Goal: Task Accomplishment & Management: Use online tool/utility

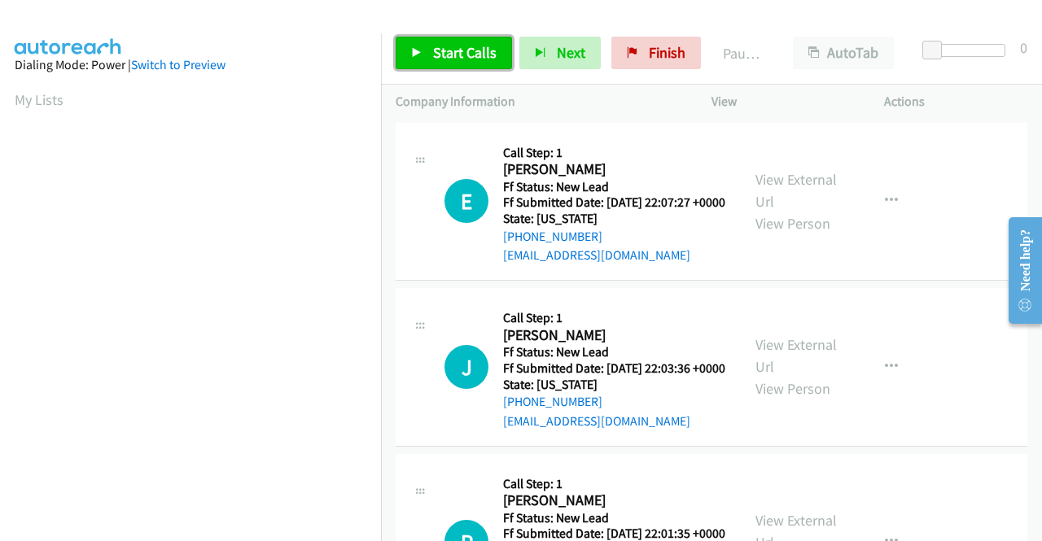
drag, startPoint x: 460, startPoint y: 47, endPoint x: 439, endPoint y: 41, distance: 21.4
click at [439, 41] on link "Start Calls" at bounding box center [453, 53] width 116 height 33
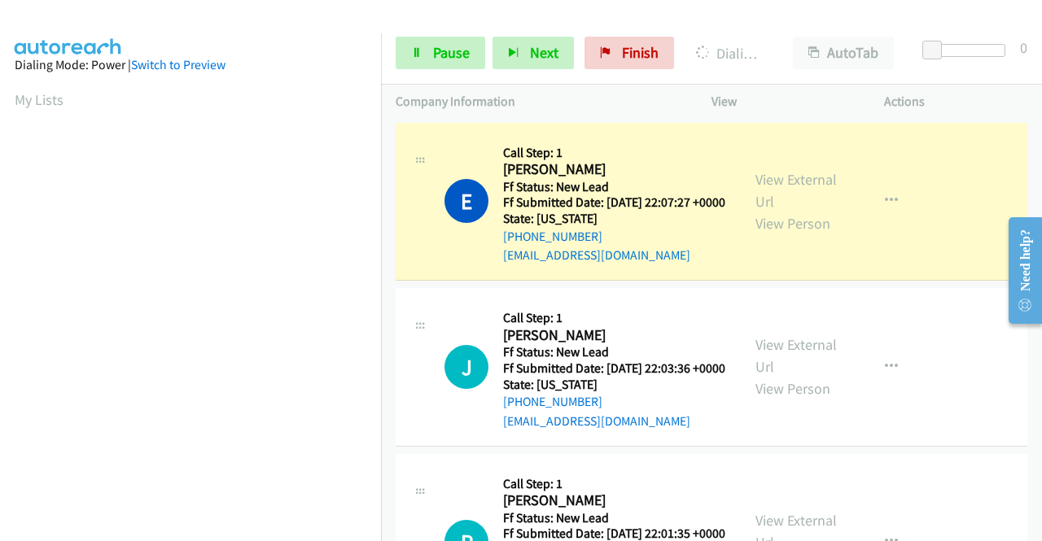
click at [775, 198] on div "View External Url View Person" at bounding box center [797, 201] width 85 height 66
click at [768, 185] on link "View External Url" at bounding box center [795, 190] width 81 height 41
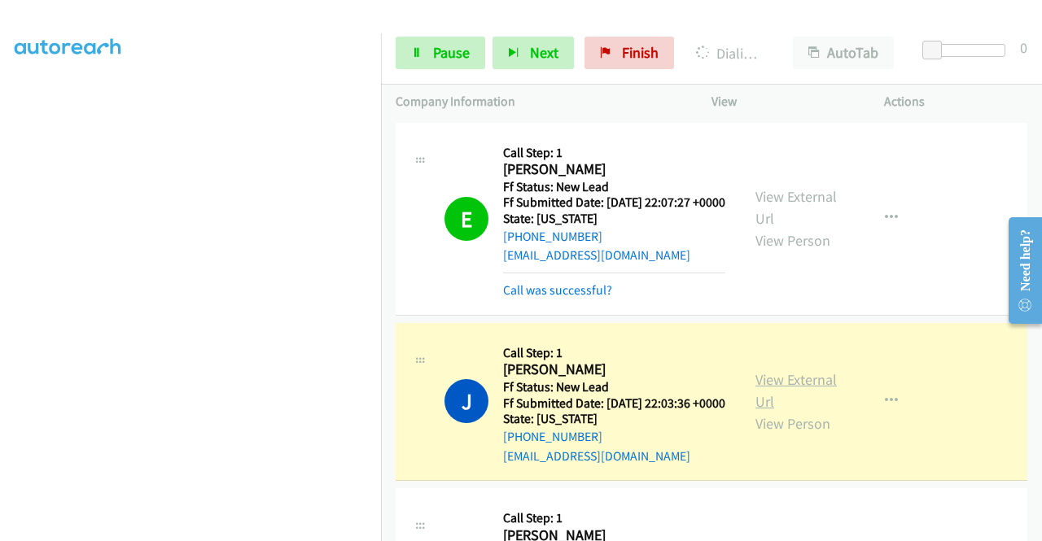
click at [783, 401] on link "View External Url" at bounding box center [795, 390] width 81 height 41
click at [0, 249] on aside "Dialing Mode: Power | Switch to Preview My Lists" at bounding box center [190, 124] width 381 height 901
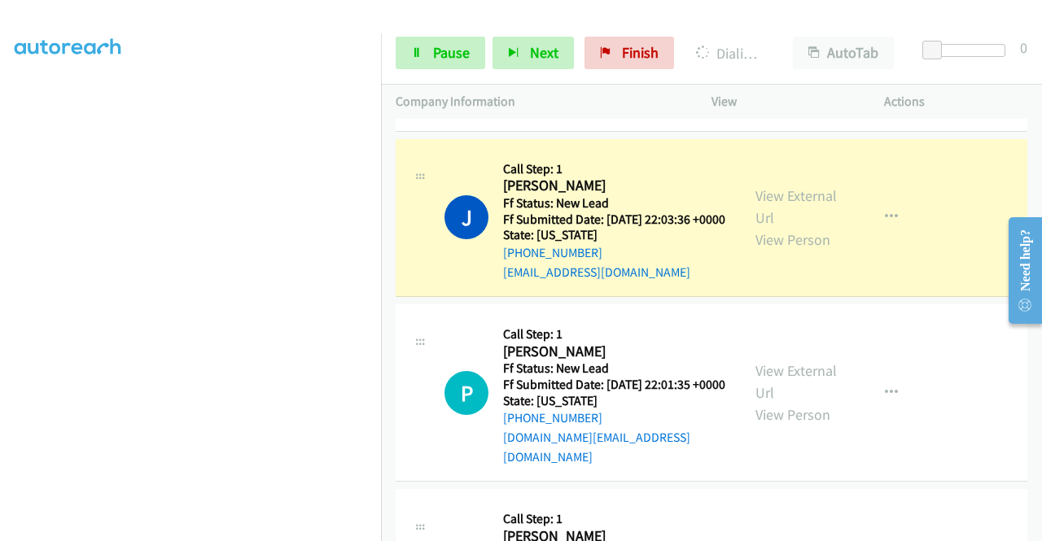
scroll to position [238, 0]
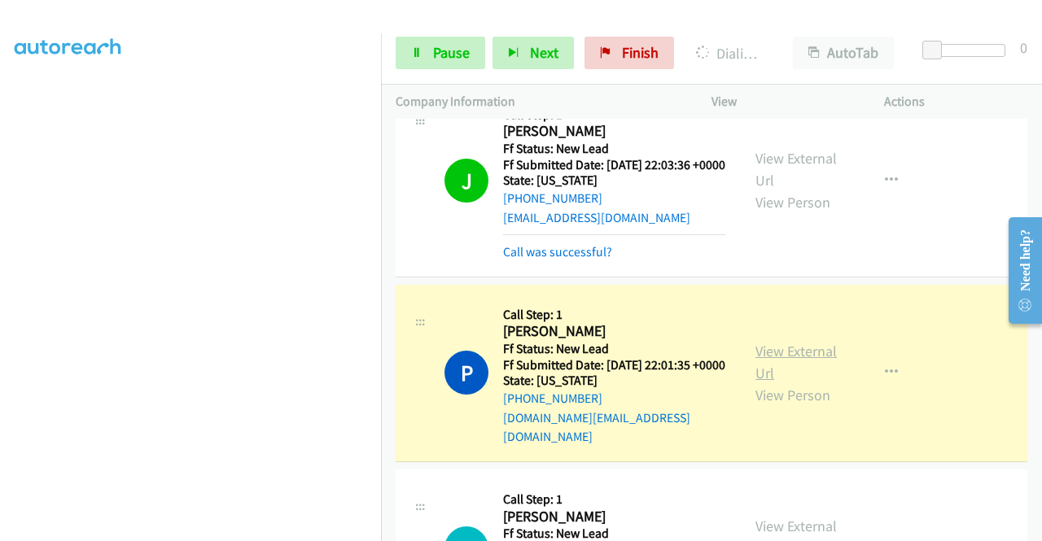
click at [770, 375] on link "View External Url" at bounding box center [795, 362] width 81 height 41
click at [270, 533] on aside "Dialing Mode: Power | Switch to Preview My Lists" at bounding box center [190, 124] width 381 height 901
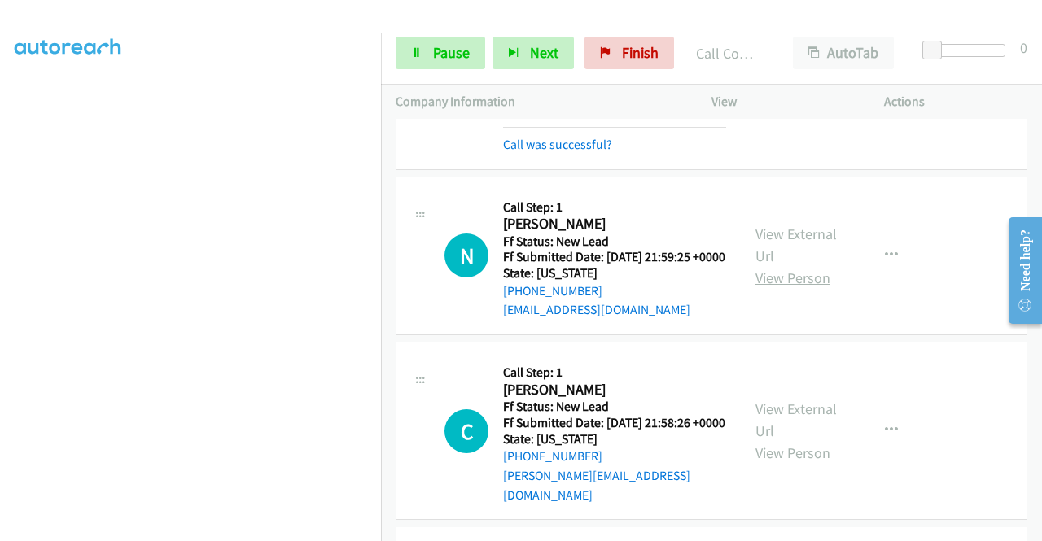
scroll to position [574, 0]
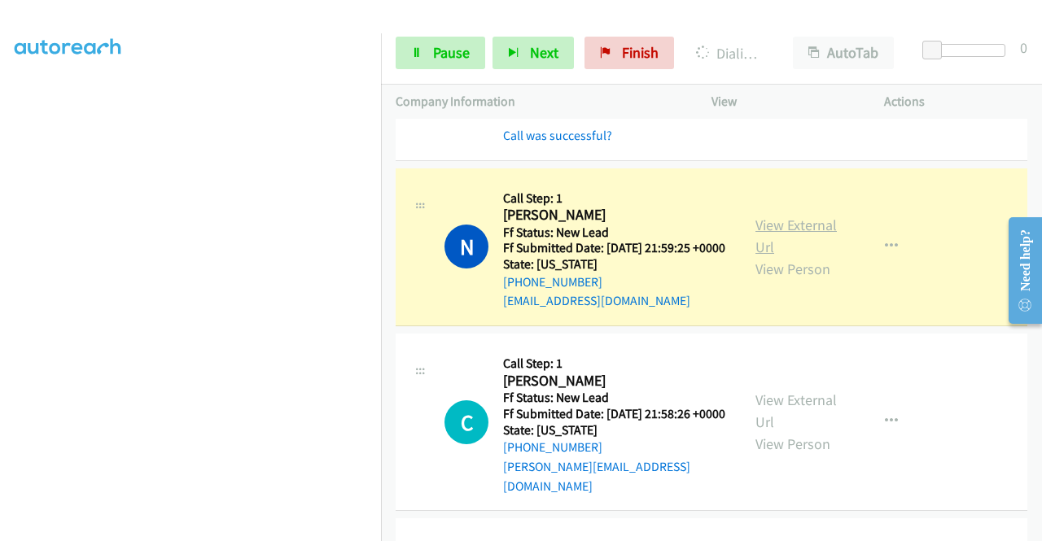
click at [788, 256] on link "View External Url" at bounding box center [795, 236] width 81 height 41
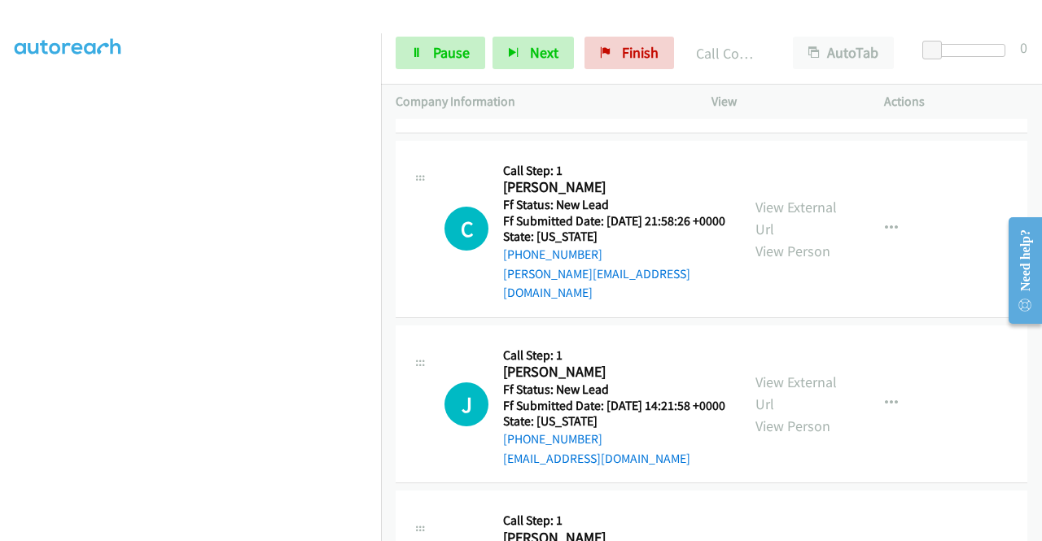
scroll to position [813, 0]
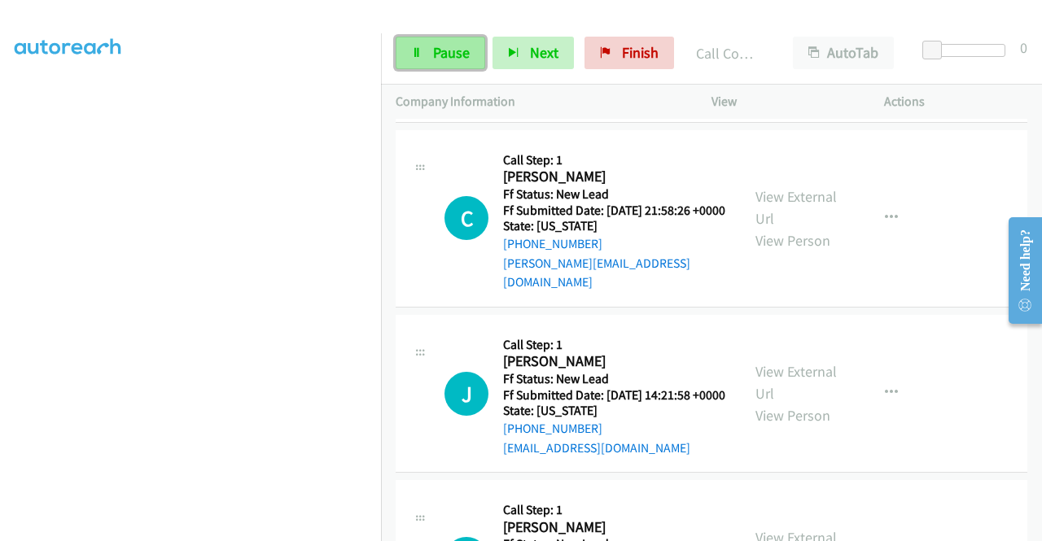
click at [453, 42] on link "Pause" at bounding box center [440, 53] width 90 height 33
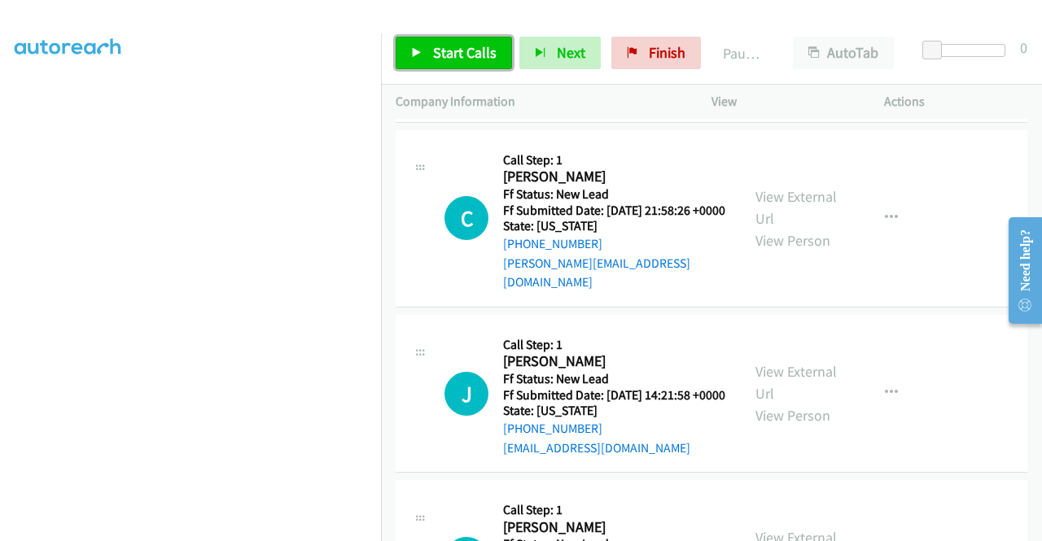
click at [453, 42] on link "Start Calls" at bounding box center [453, 53] width 116 height 33
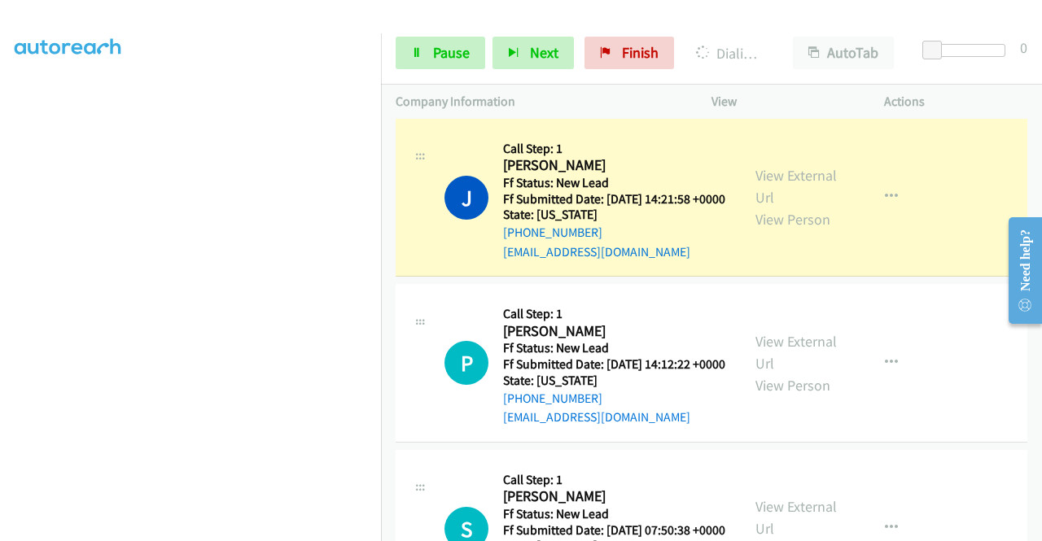
scroll to position [1041, 0]
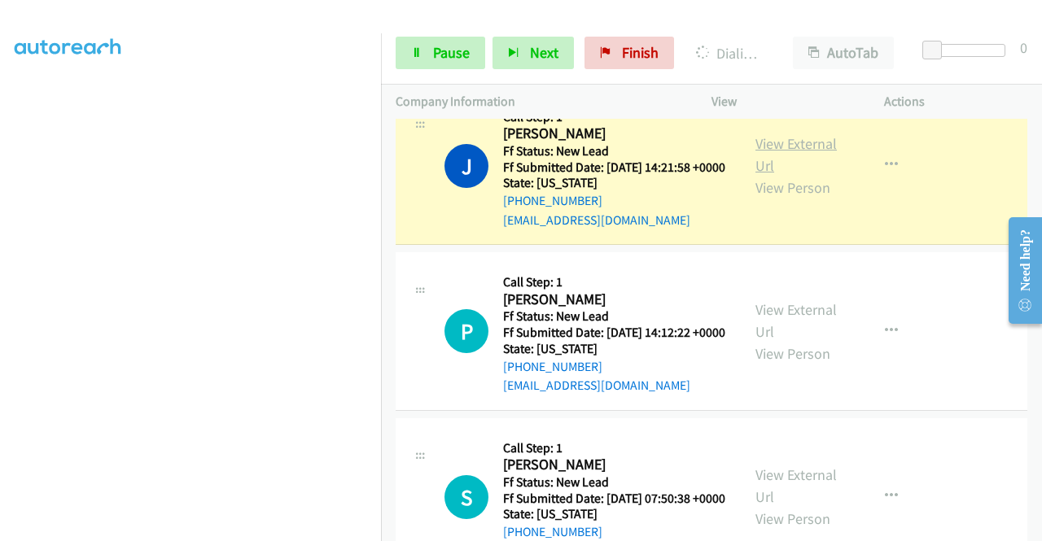
click at [784, 175] on link "View External Url" at bounding box center [795, 154] width 81 height 41
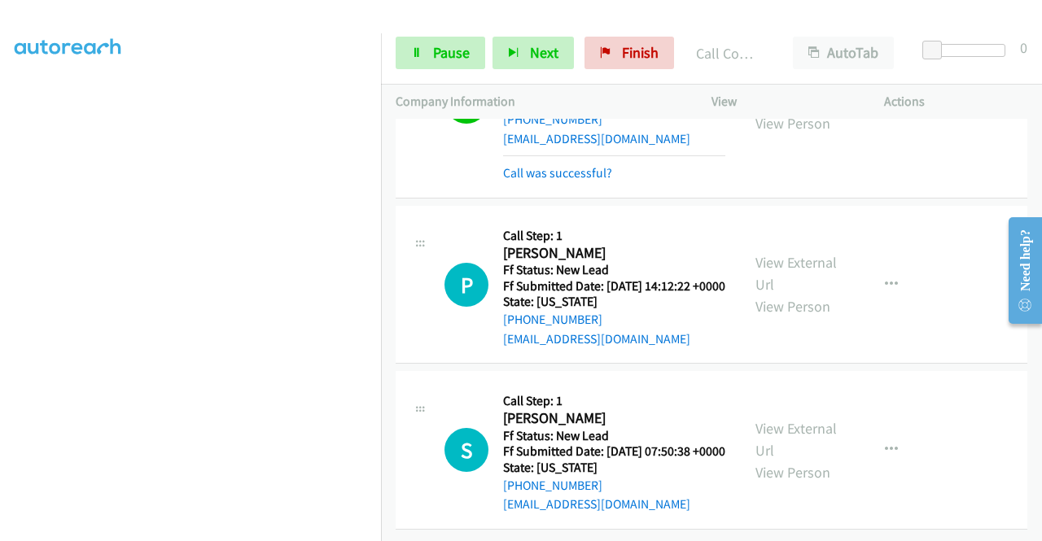
scroll to position [1221, 0]
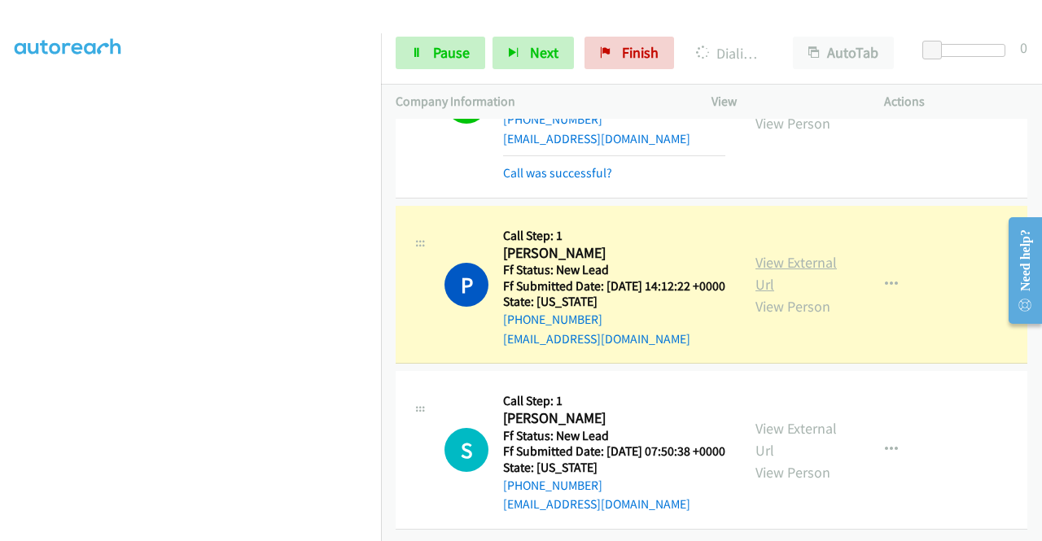
click at [775, 253] on link "View External Url" at bounding box center [795, 273] width 81 height 41
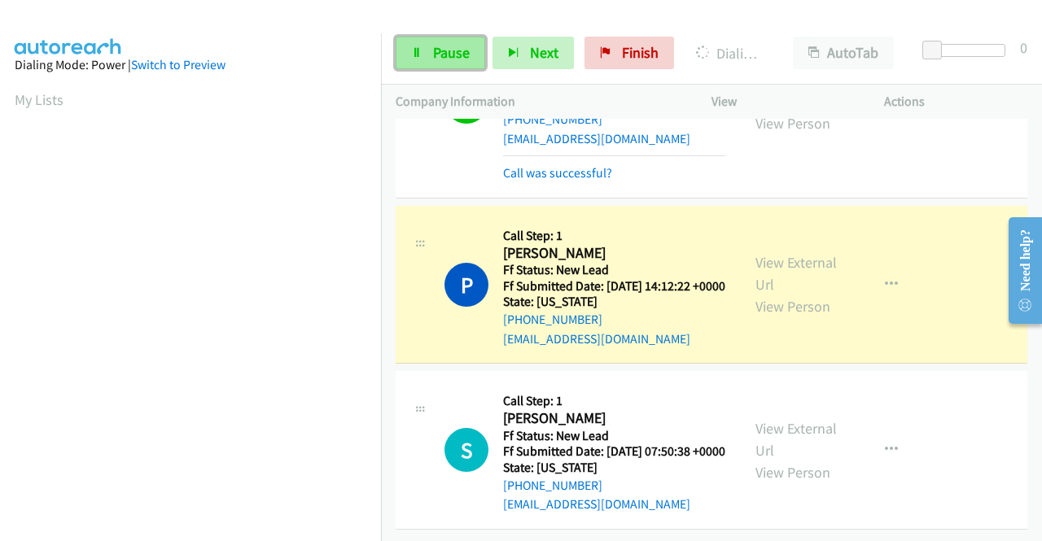
click at [406, 59] on link "Pause" at bounding box center [440, 53] width 90 height 33
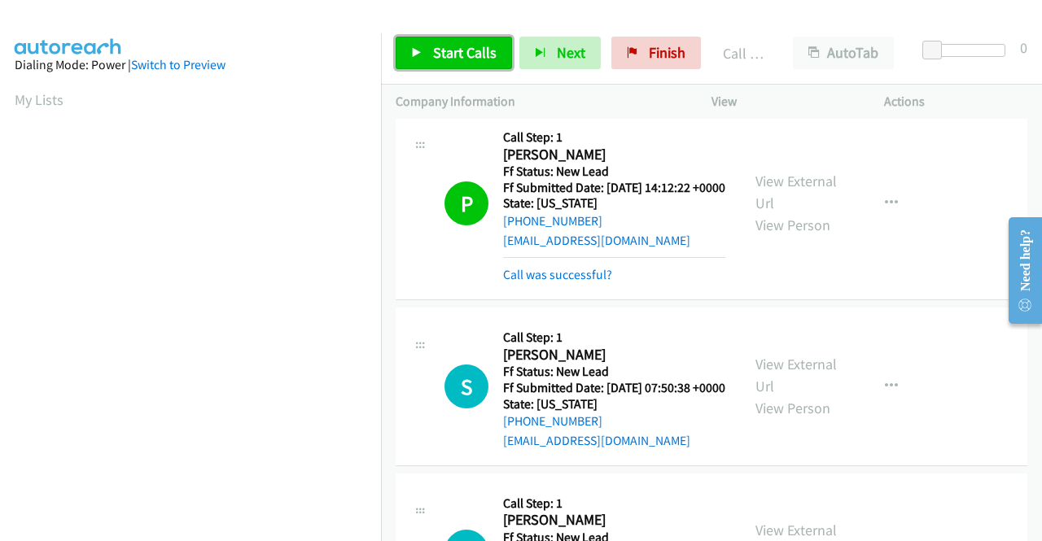
click at [474, 47] on span "Start Calls" at bounding box center [464, 52] width 63 height 19
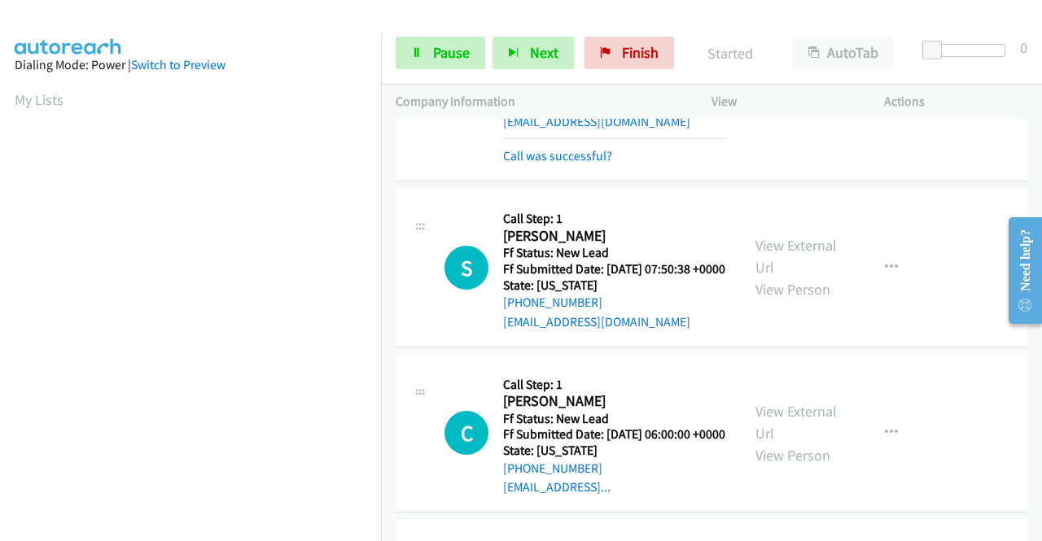
scroll to position [1372, 0]
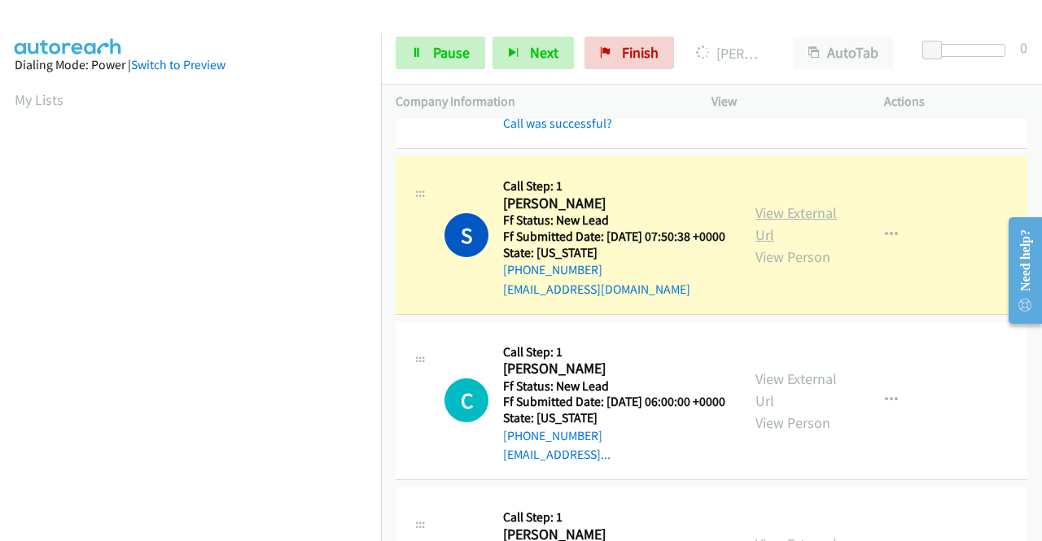
click at [808, 244] on link "View External Url" at bounding box center [795, 223] width 81 height 41
click at [0, 270] on aside "Dialing Mode: Power | Switch to Preview My Lists" at bounding box center [190, 483] width 381 height 901
click at [394, 45] on div "Start Calls Pause Next Finish Dialing Simona AutoTab AutoTab 0" at bounding box center [711, 53] width 661 height 63
click at [403, 48] on link "Pause" at bounding box center [440, 53] width 90 height 33
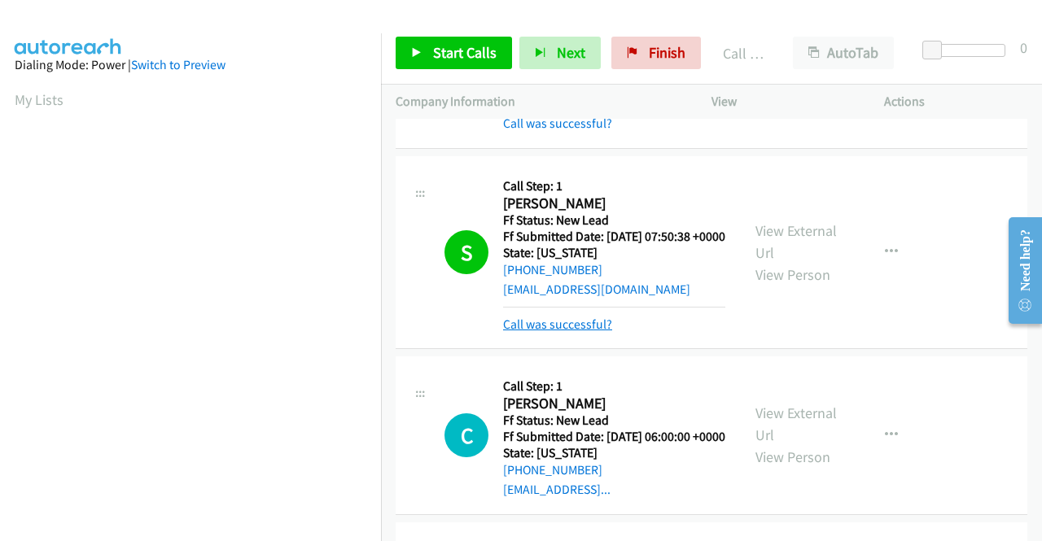
click at [581, 332] on link "Call was successful?" at bounding box center [557, 324] width 109 height 15
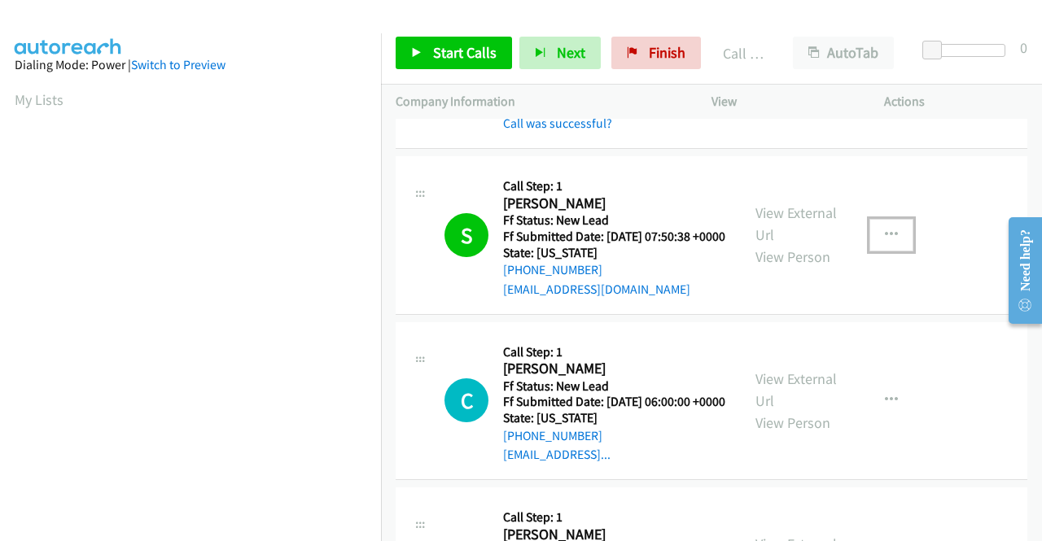
click at [885, 242] on icon "button" at bounding box center [891, 235] width 13 height 13
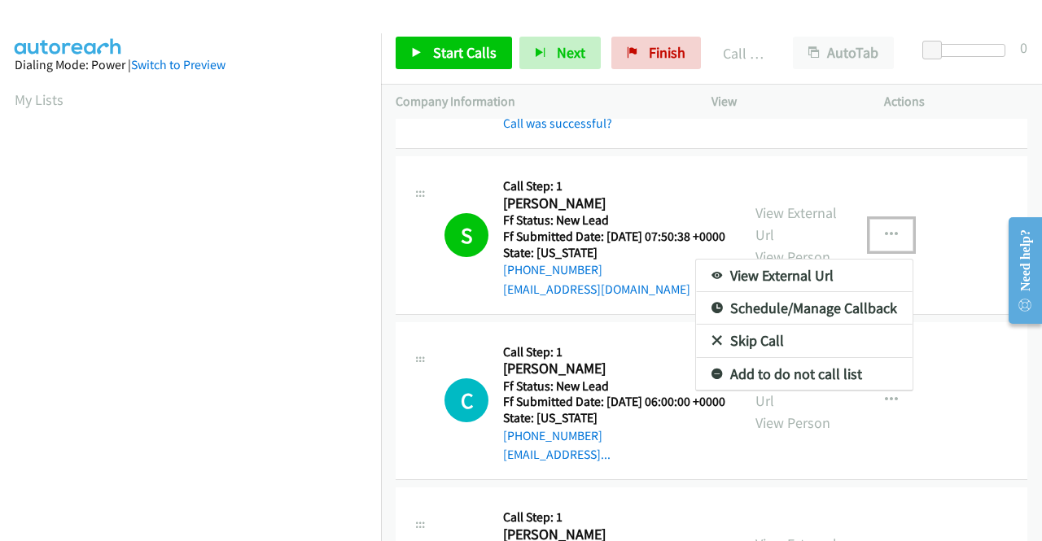
click at [794, 391] on link "Add to do not call list" at bounding box center [804, 374] width 216 height 33
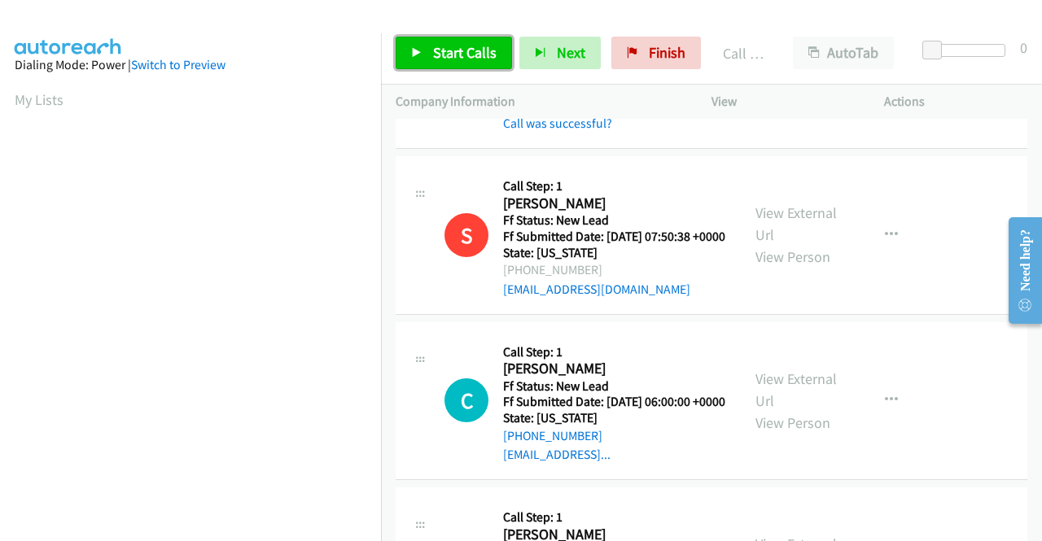
click at [475, 48] on span "Start Calls" at bounding box center [464, 52] width 63 height 19
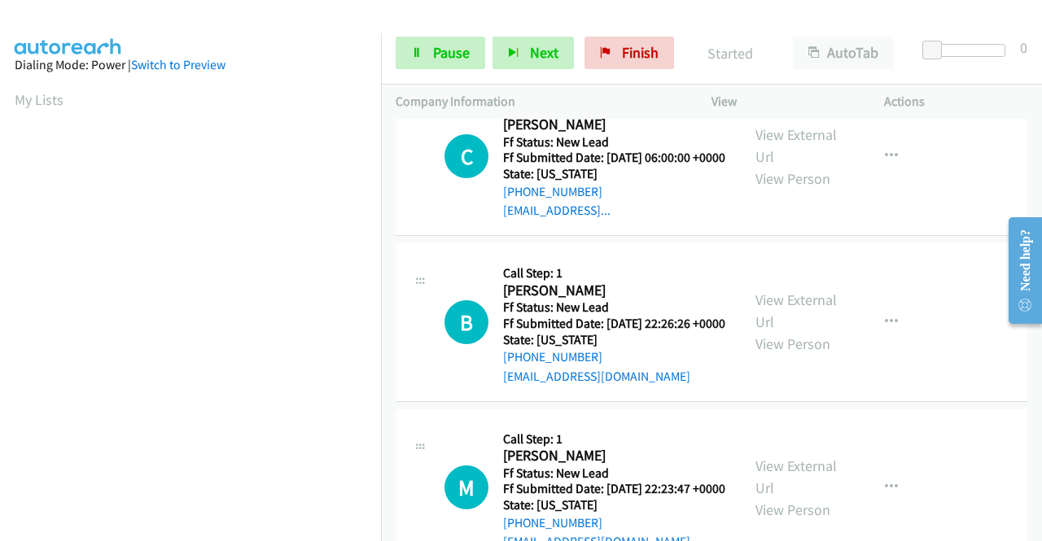
scroll to position [1632, 0]
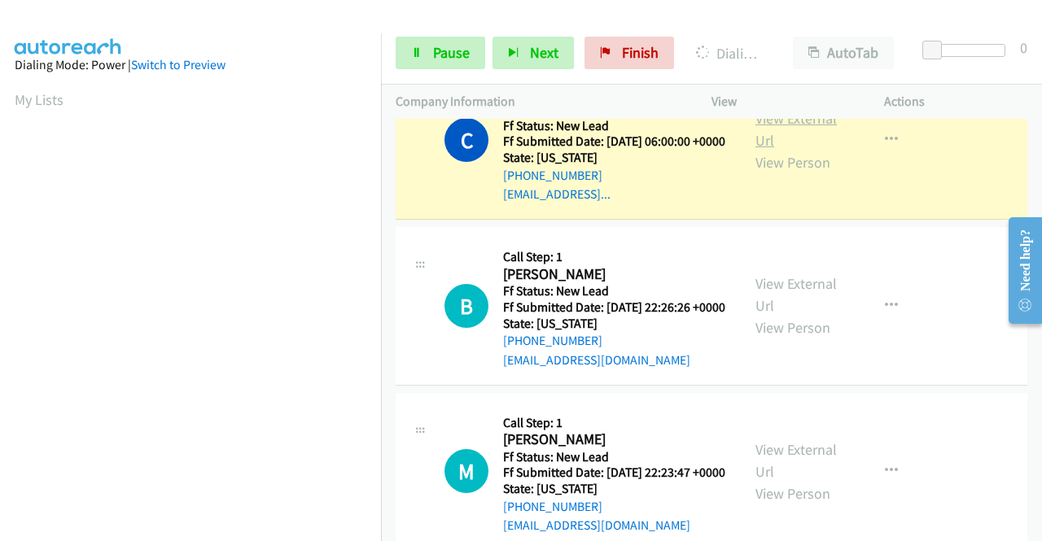
click at [755, 150] on link "View External Url" at bounding box center [795, 129] width 81 height 41
click at [0, 240] on aside "Dialing Mode: Power | Switch to Preview My Lists" at bounding box center [190, 124] width 381 height 901
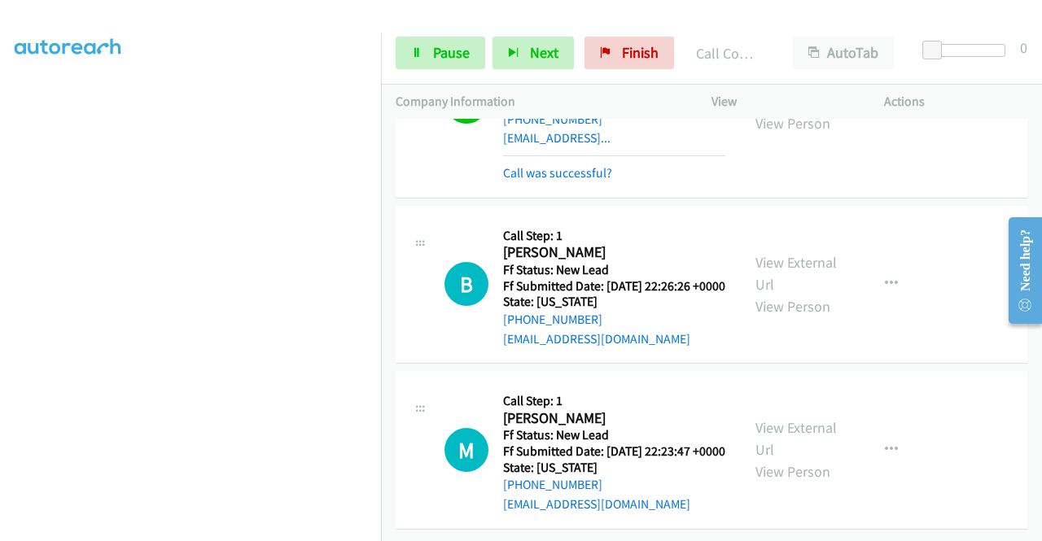
scroll to position [1833, 0]
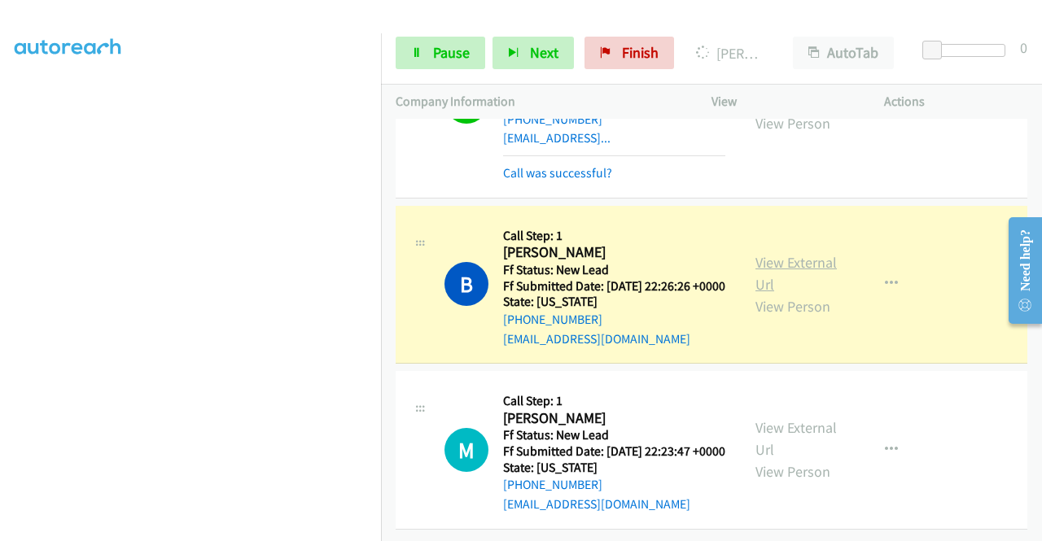
click at [766, 253] on link "View External Url" at bounding box center [795, 273] width 81 height 41
click at [436, 65] on link "Pause" at bounding box center [440, 53] width 90 height 33
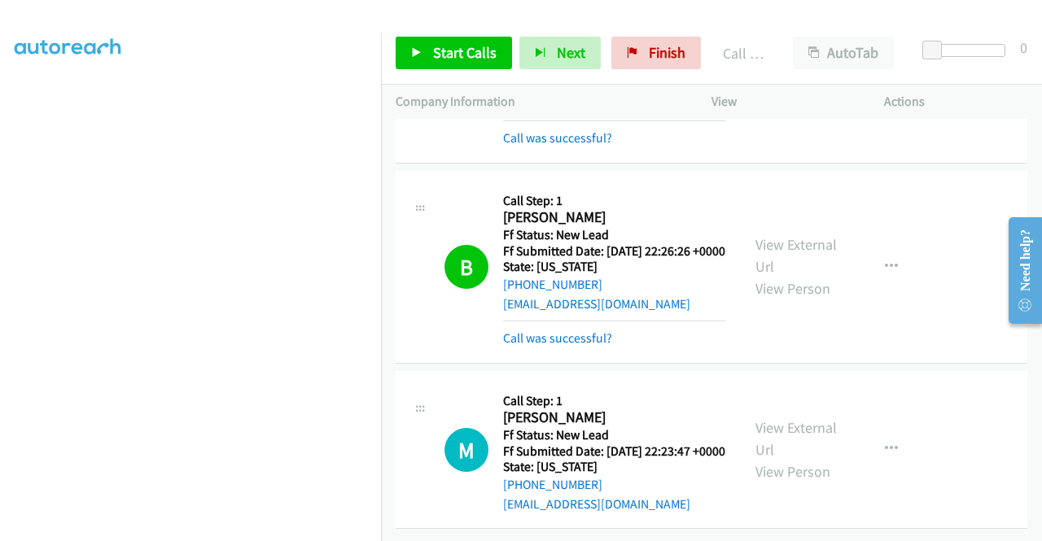
scroll to position [1868, 0]
click at [444, 48] on span "Start Calls" at bounding box center [464, 52] width 63 height 19
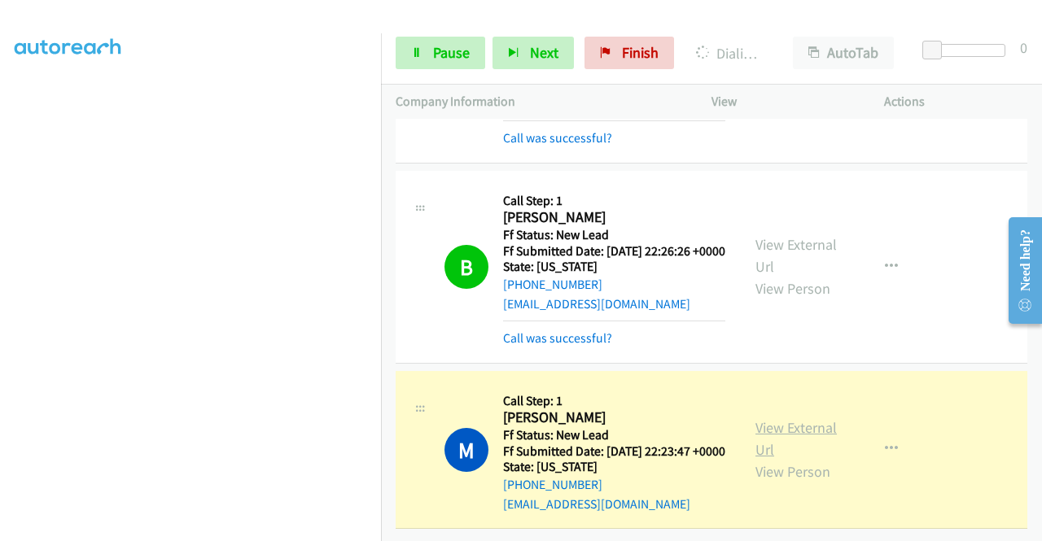
click at [763, 425] on link "View External Url" at bounding box center [795, 438] width 81 height 41
click at [0, 256] on aside "Dialing Mode: Power | Switch to Preview My Lists" at bounding box center [190, 124] width 381 height 901
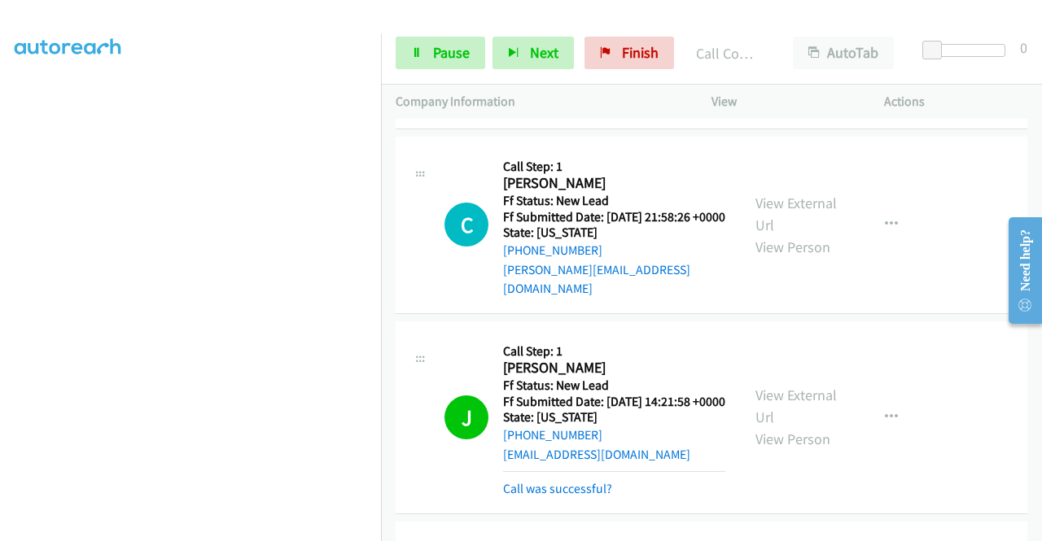
scroll to position [760, 0]
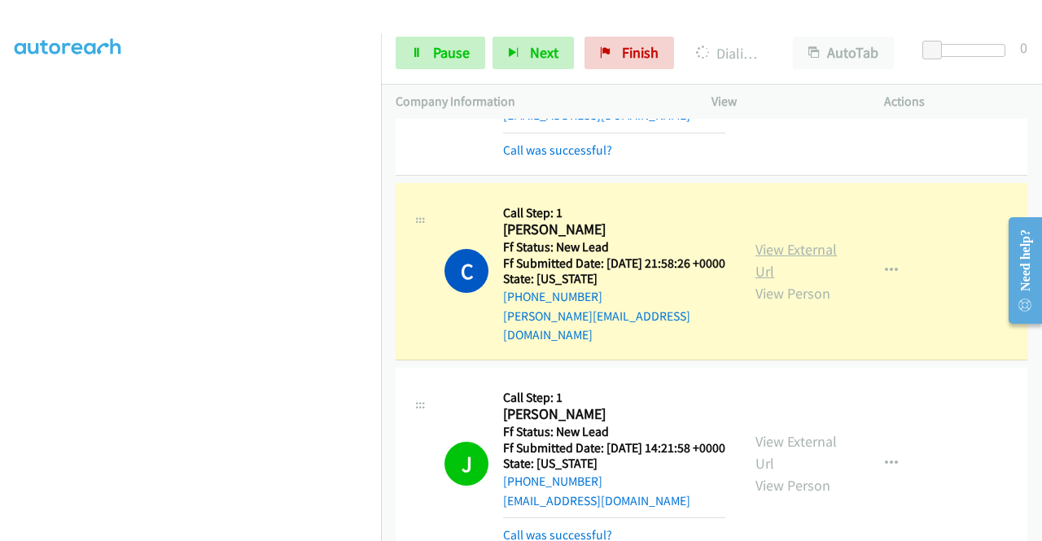
click at [786, 281] on link "View External Url" at bounding box center [795, 260] width 81 height 41
click at [0, 374] on aside "Dialing Mode: Power | Switch to Preview My Lists" at bounding box center [190, 483] width 381 height 901
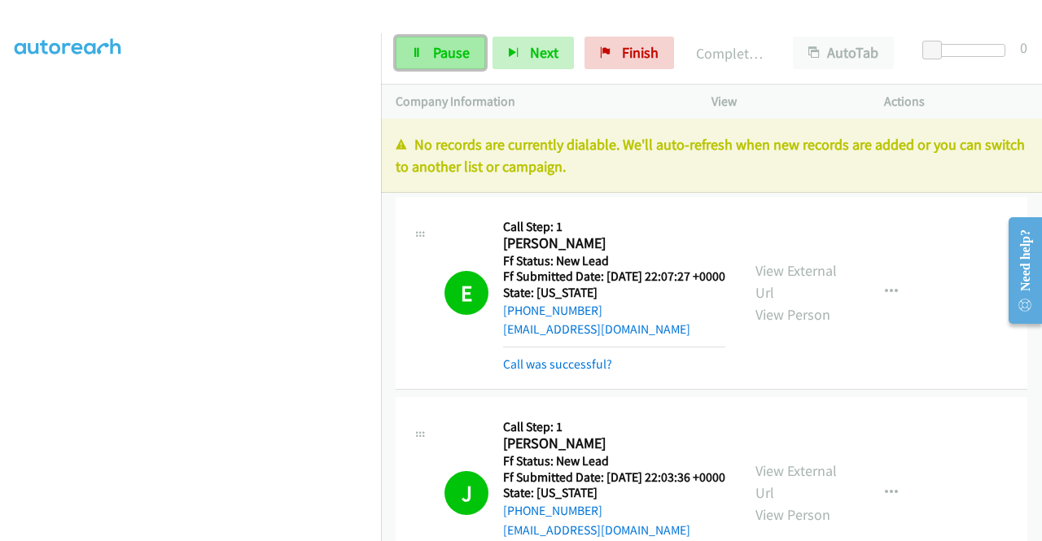
click at [457, 56] on span "Pause" at bounding box center [451, 52] width 37 height 19
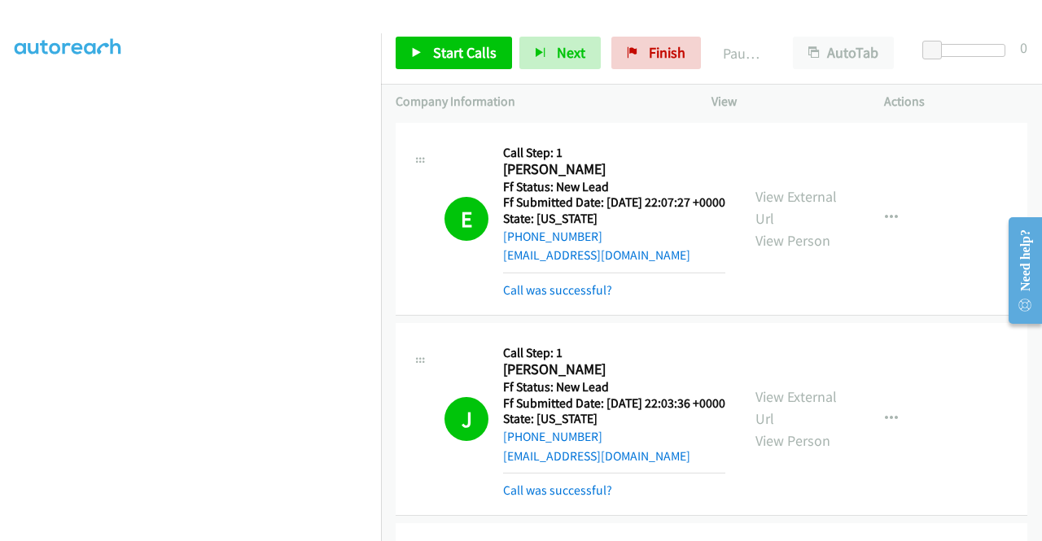
click at [633, 33] on div "Start Calls Pause Next Finish Paused AutoTab AutoTab 0" at bounding box center [711, 53] width 661 height 63
click at [675, 56] on span "Finish" at bounding box center [667, 52] width 37 height 19
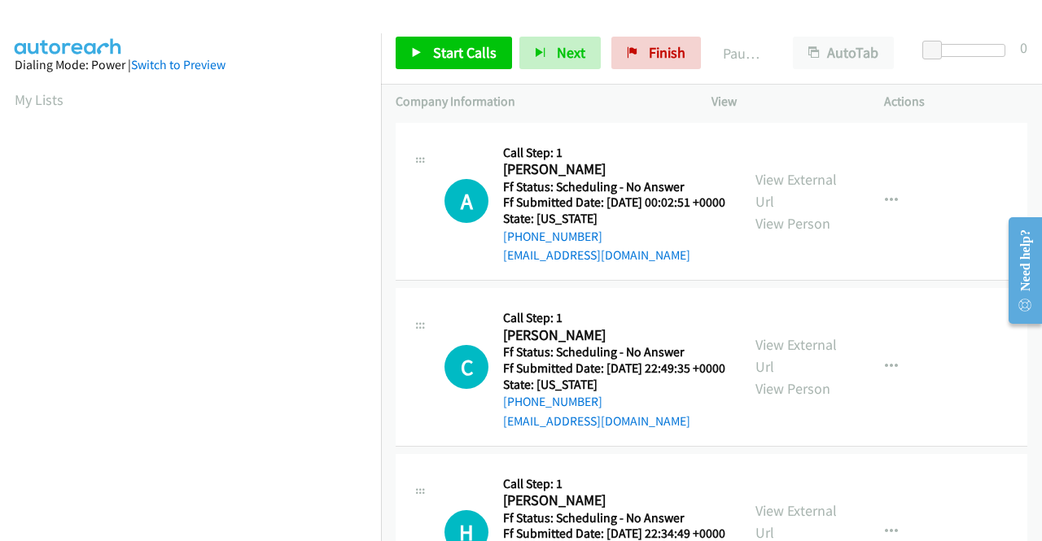
click at [462, 35] on div "Start Calls Pause Next Finish Paused AutoTab AutoTab 0" at bounding box center [711, 53] width 661 height 63
click at [438, 50] on span "Start Calls" at bounding box center [464, 52] width 63 height 19
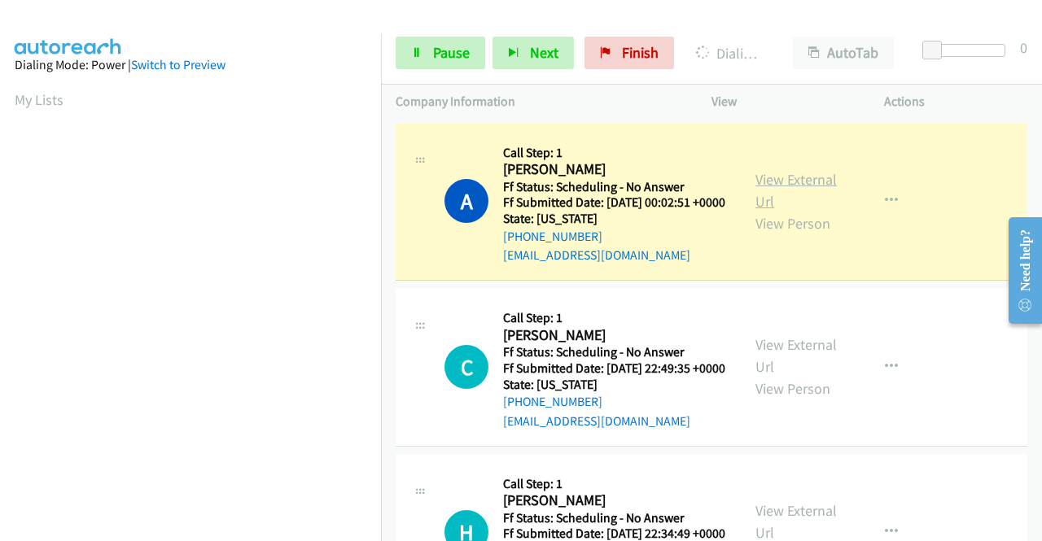
click at [761, 194] on link "View External Url" at bounding box center [795, 190] width 81 height 41
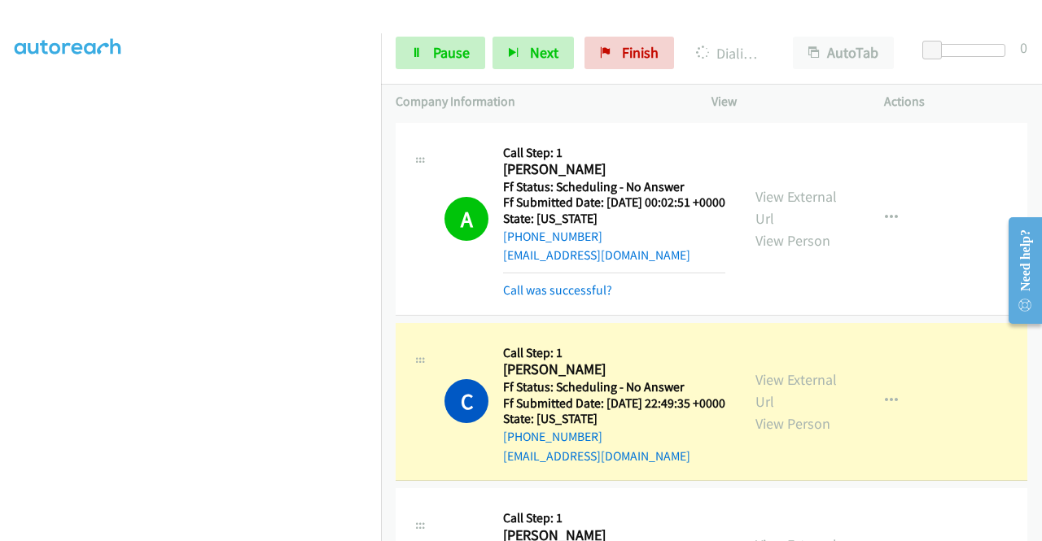
click at [1035, 530] on div "+1 415-964-1034 Call failed - Please reload the list and try again The Callbar …" at bounding box center [711, 330] width 661 height 422
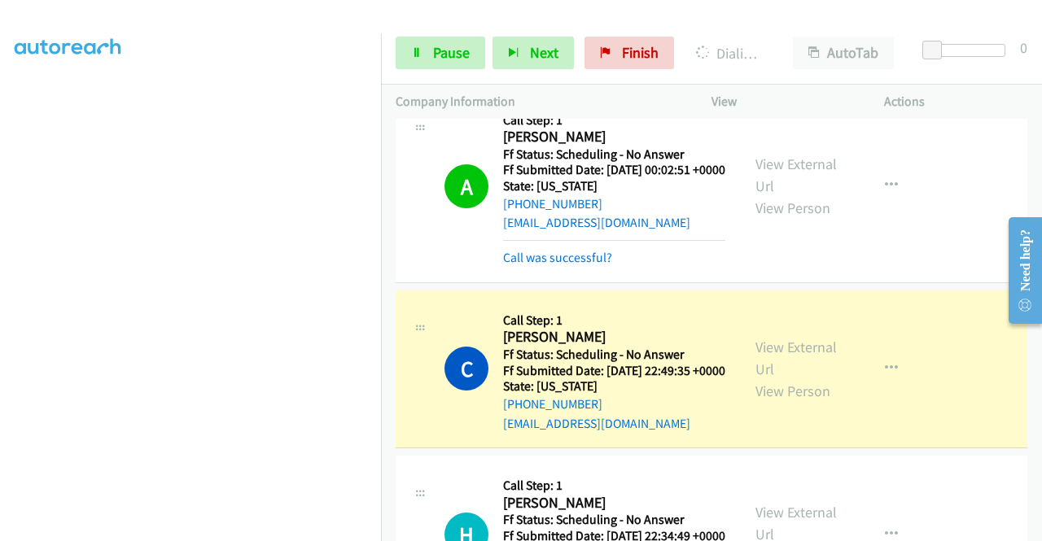
click at [1035, 528] on div "+1 415-964-1034 Call failed - Please reload the list and try again The Callbar …" at bounding box center [711, 330] width 661 height 422
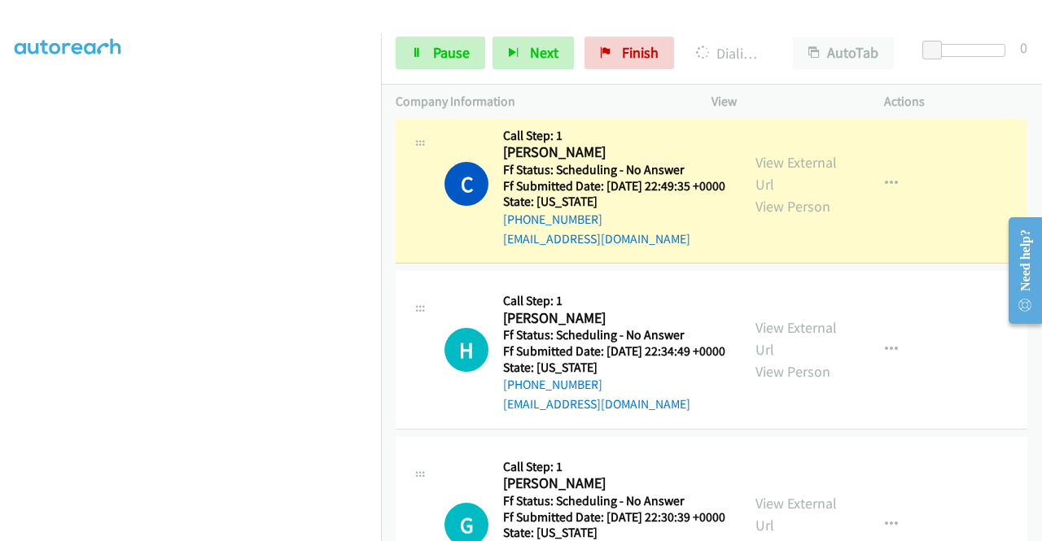
click at [1035, 528] on div "+1 415-964-1034 Call failed - Please reload the list and try again The Callbar …" at bounding box center [711, 330] width 661 height 422
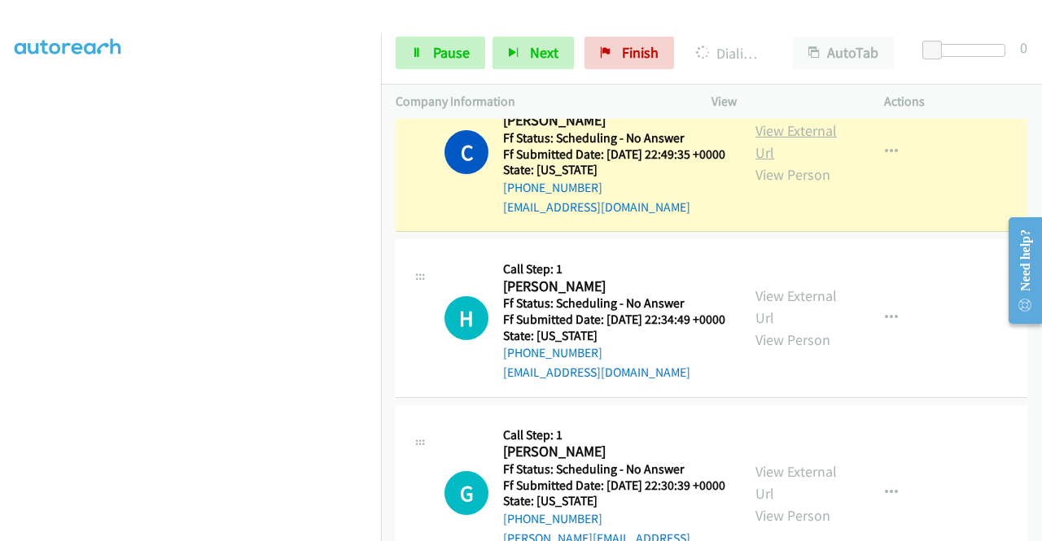
click at [788, 144] on link "View External Url" at bounding box center [795, 141] width 81 height 41
click at [426, 45] on link "Pause" at bounding box center [440, 53] width 90 height 33
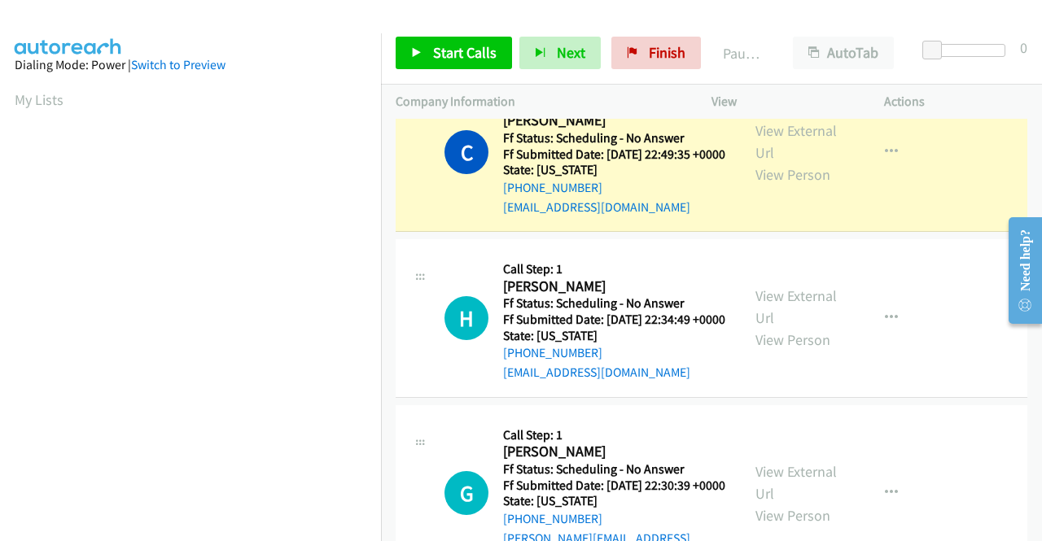
scroll to position [371, 0]
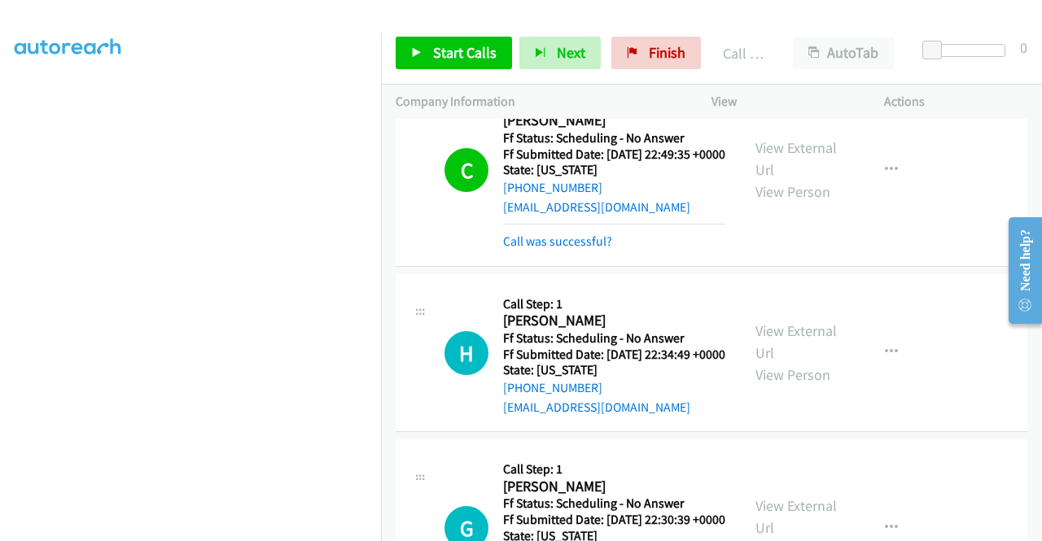
click at [453, 78] on div "Start Calls Pause Next Finish Call Completed AutoTab AutoTab 0" at bounding box center [711, 53] width 661 height 63
click at [453, 55] on span "Start Calls" at bounding box center [464, 52] width 63 height 19
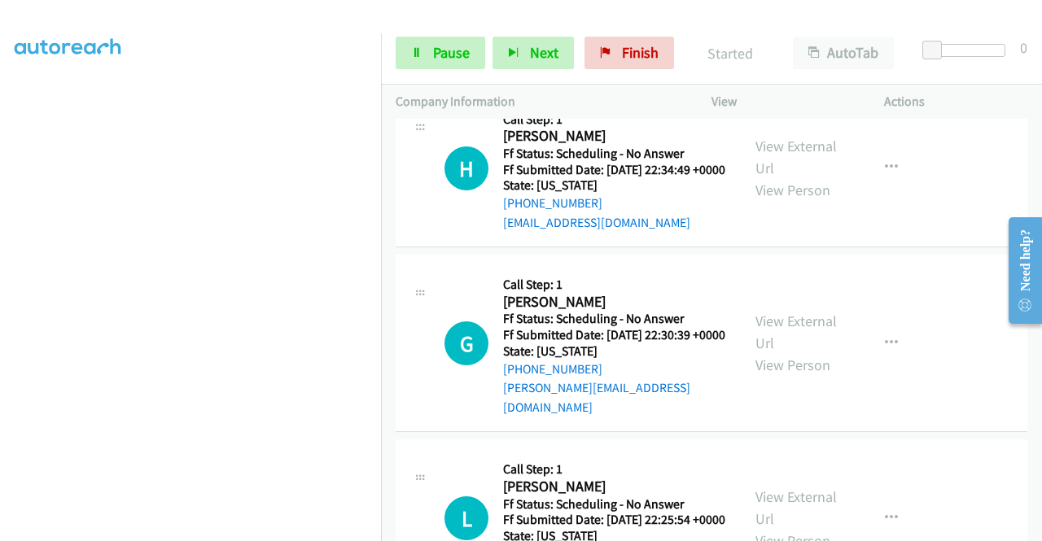
scroll to position [466, 0]
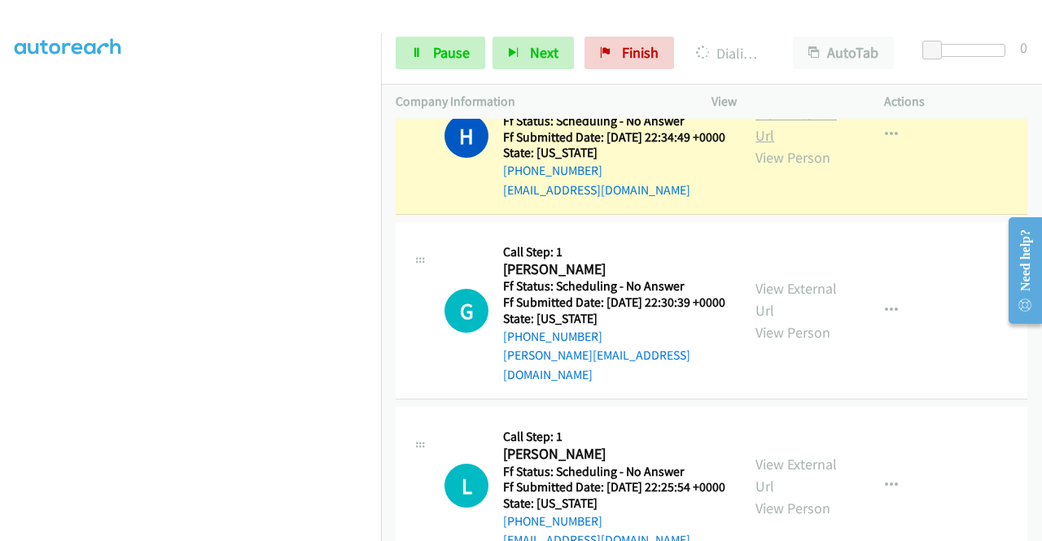
click at [781, 145] on link "View External Url" at bounding box center [795, 124] width 81 height 41
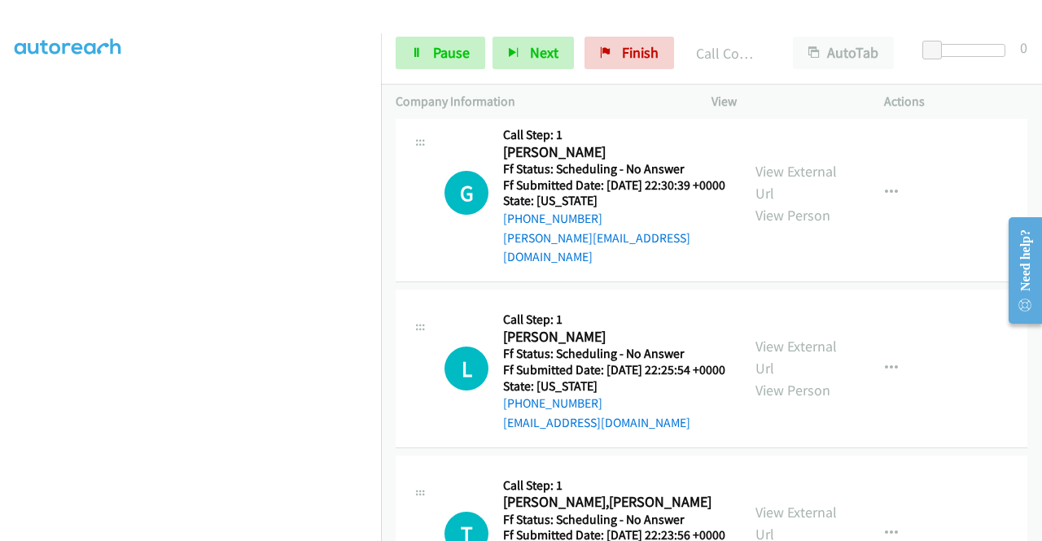
scroll to position [651, 0]
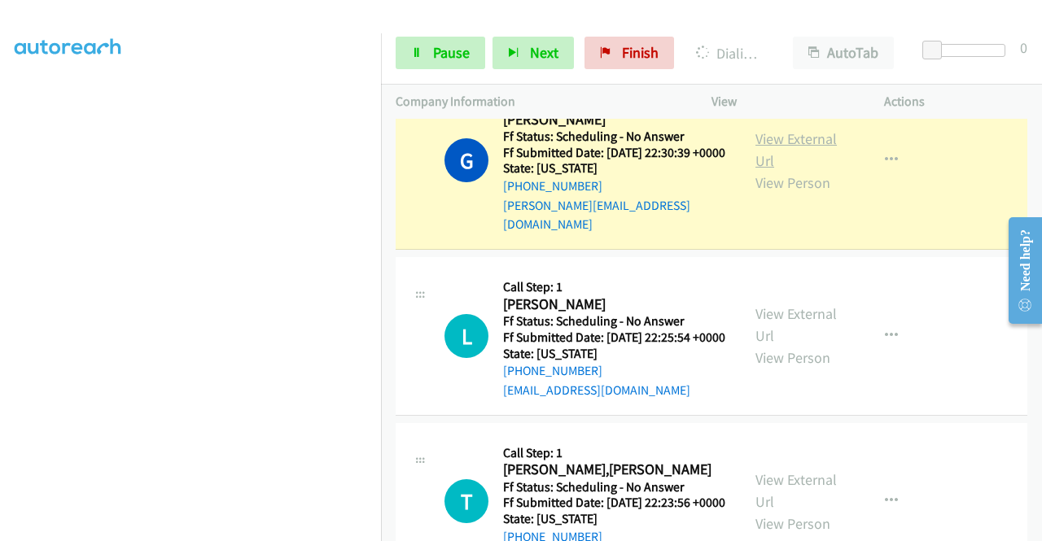
click at [794, 170] on link "View External Url" at bounding box center [795, 149] width 81 height 41
click at [412, 45] on link "Pause" at bounding box center [440, 53] width 90 height 33
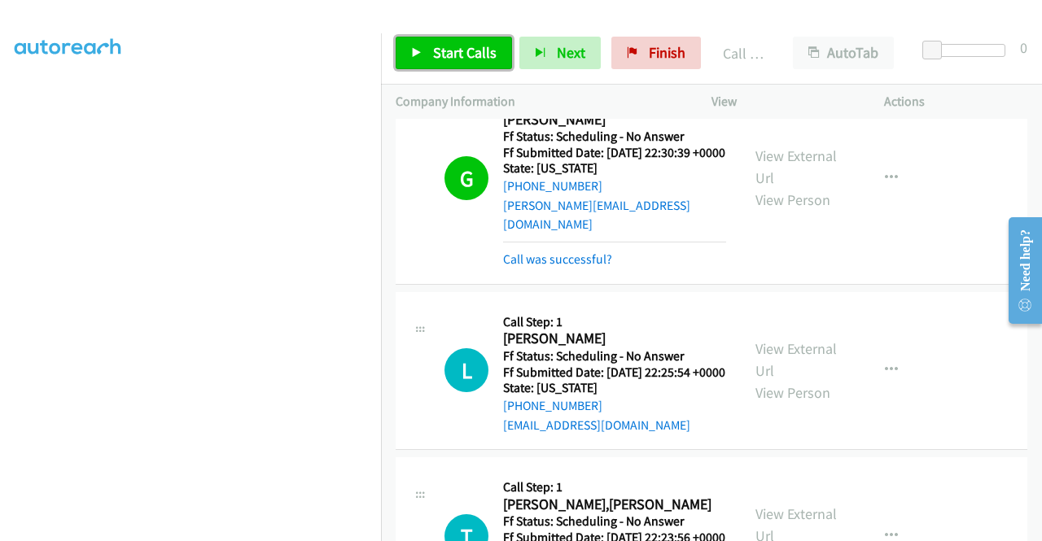
click at [440, 46] on span "Start Calls" at bounding box center [464, 52] width 63 height 19
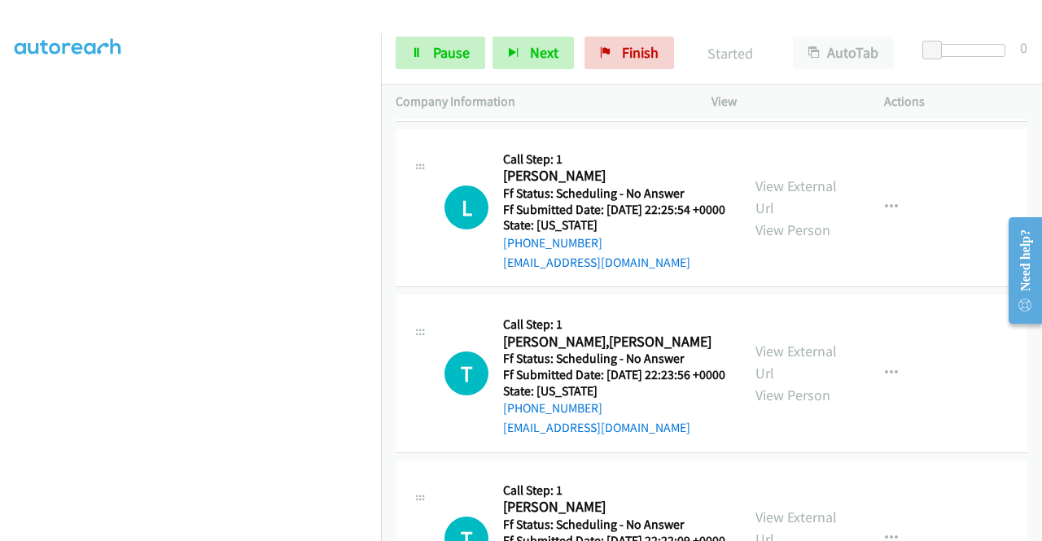
scroll to position [846, 0]
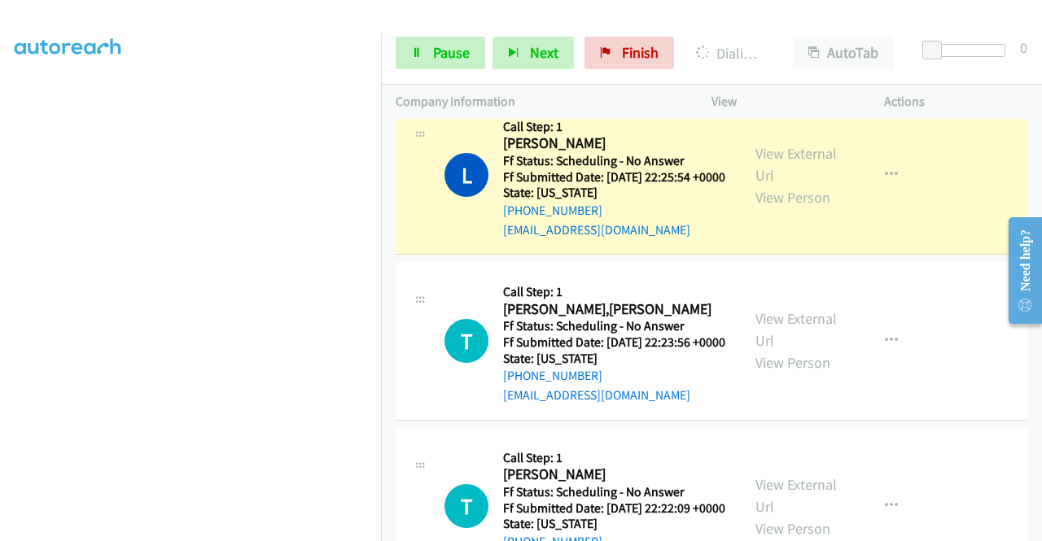
click at [781, 182] on div "View External Url View Person View External Url Email Schedule/Manage Callback …" at bounding box center [834, 175] width 187 height 129
click at [770, 185] on link "View External Url" at bounding box center [795, 164] width 81 height 41
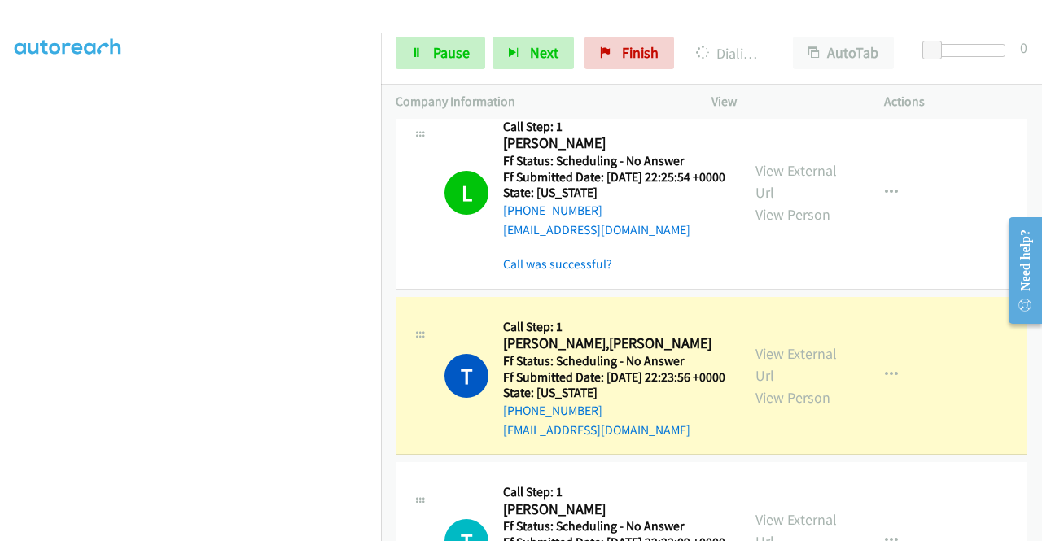
click at [794, 385] on link "View External Url" at bounding box center [795, 364] width 81 height 41
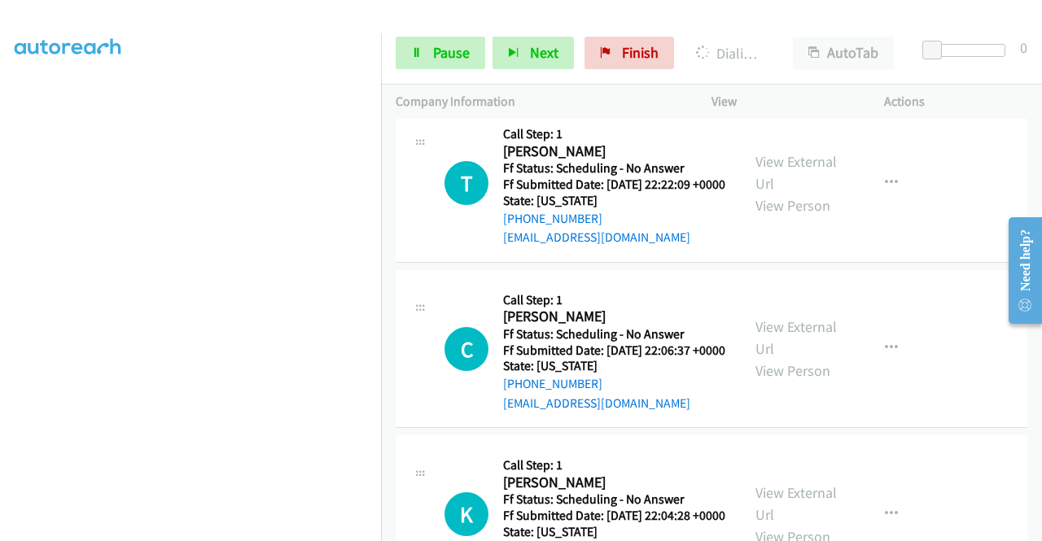
scroll to position [1215, 0]
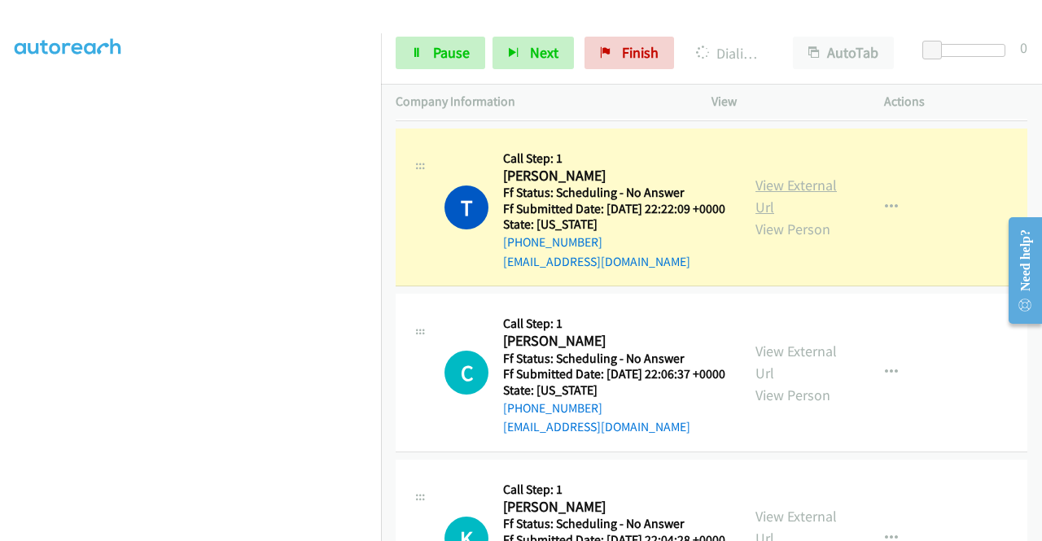
click at [796, 216] on link "View External Url" at bounding box center [795, 196] width 81 height 41
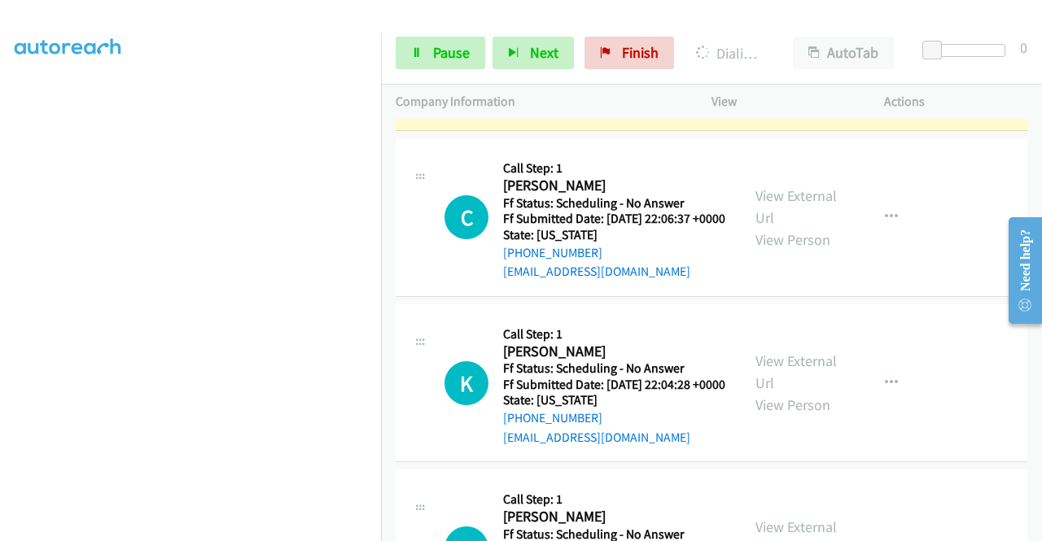
click at [1034, 528] on div "+1 415-964-1034 Call failed - Please reload the list and try again The Callbar …" at bounding box center [711, 330] width 661 height 422
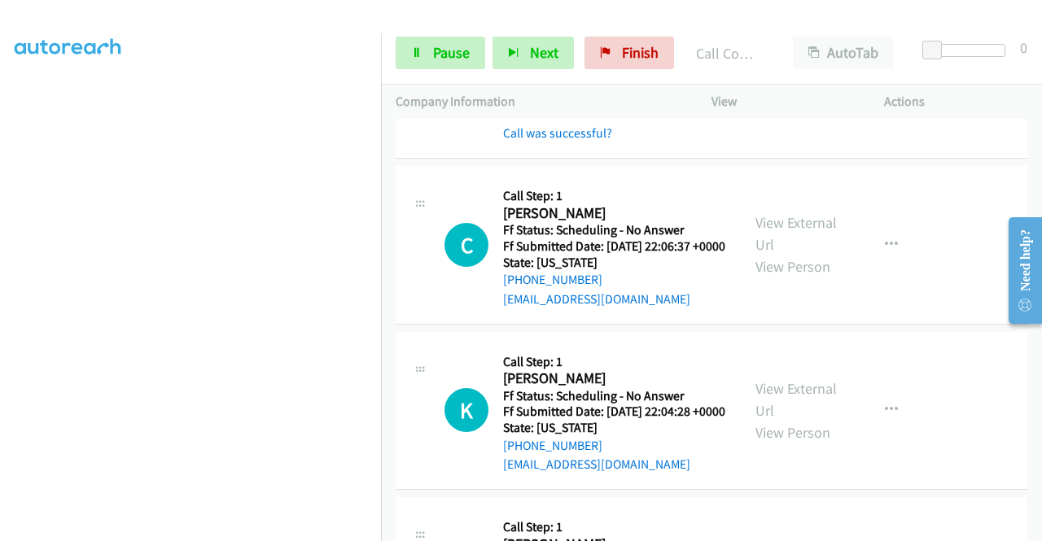
click at [1034, 528] on div "+1 415-964-1034 Call failed - Please reload the list and try again The Callbar …" at bounding box center [711, 330] width 661 height 422
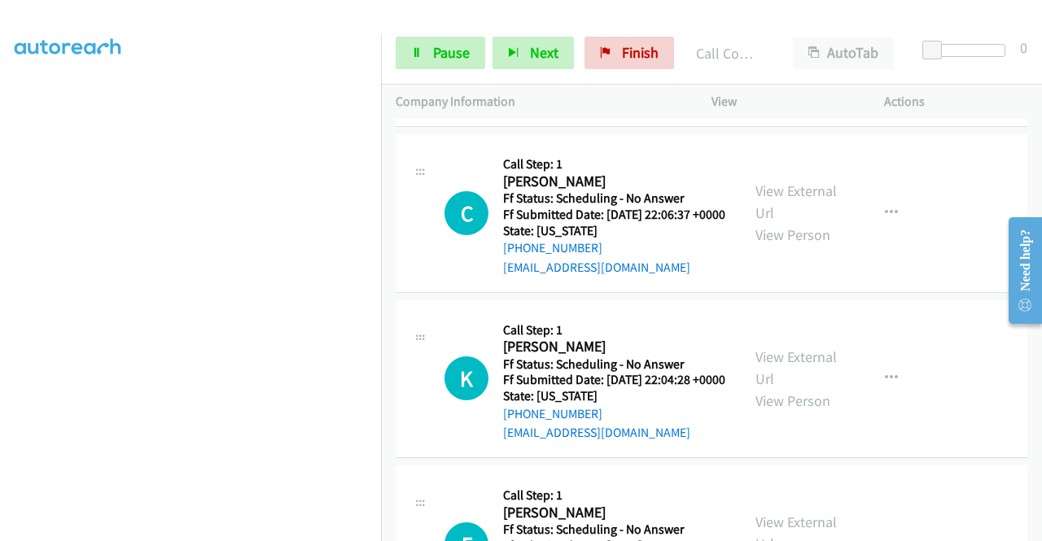
click at [1034, 528] on div "+1 415-964-1034 Call failed - Please reload the list and try again The Callbar …" at bounding box center [711, 330] width 661 height 422
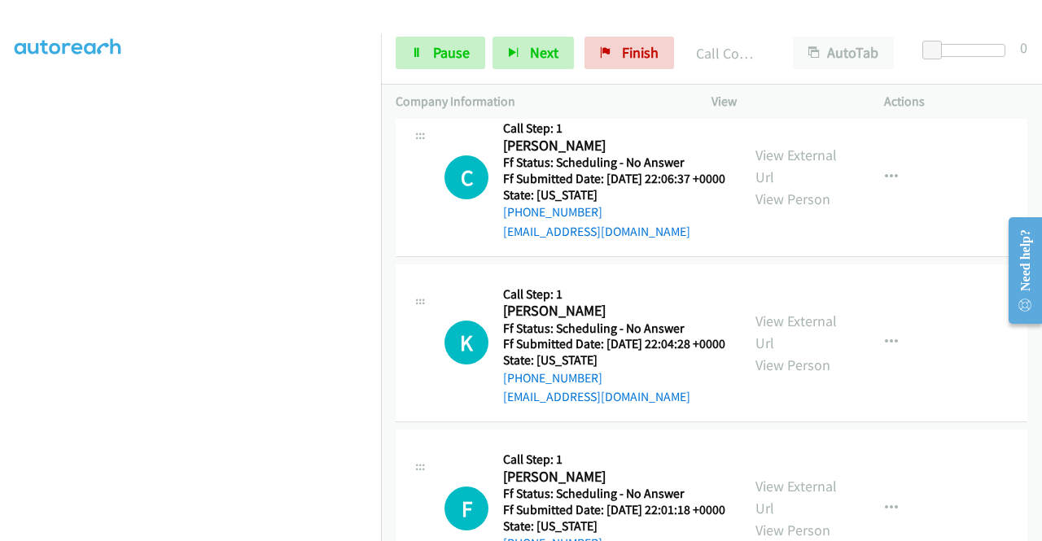
click at [1034, 528] on div "+1 415-964-1034 Call failed - Please reload the list and try again The Callbar …" at bounding box center [711, 330] width 661 height 422
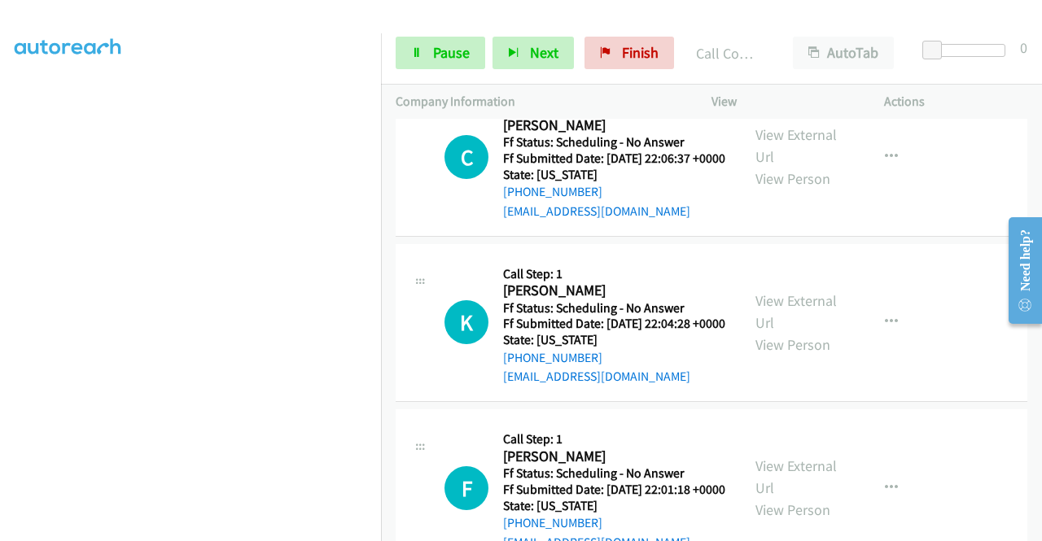
click at [1034, 528] on div "+1 415-964-1034 Call failed - Please reload the list and try again The Callbar …" at bounding box center [711, 330] width 661 height 422
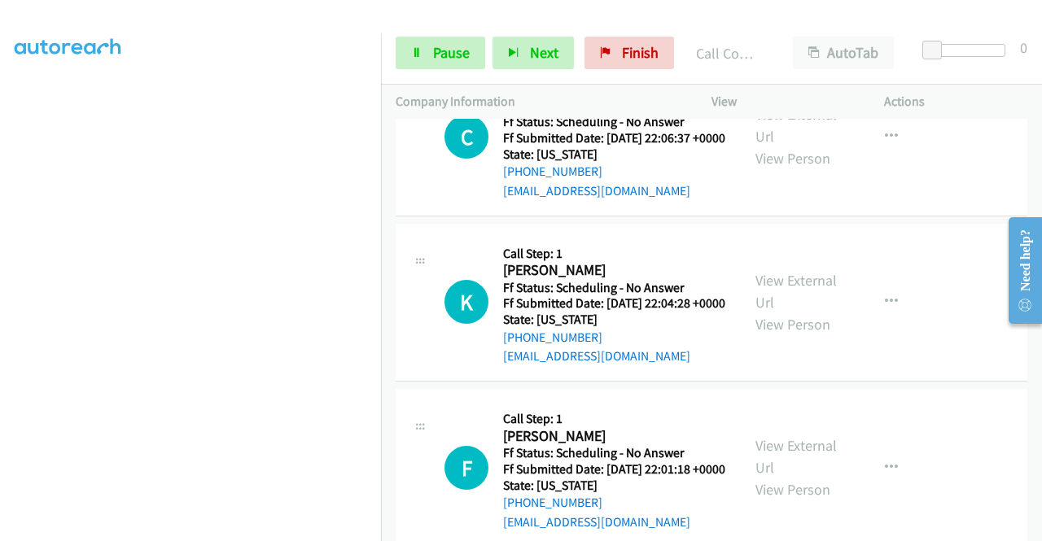
scroll to position [1508, 0]
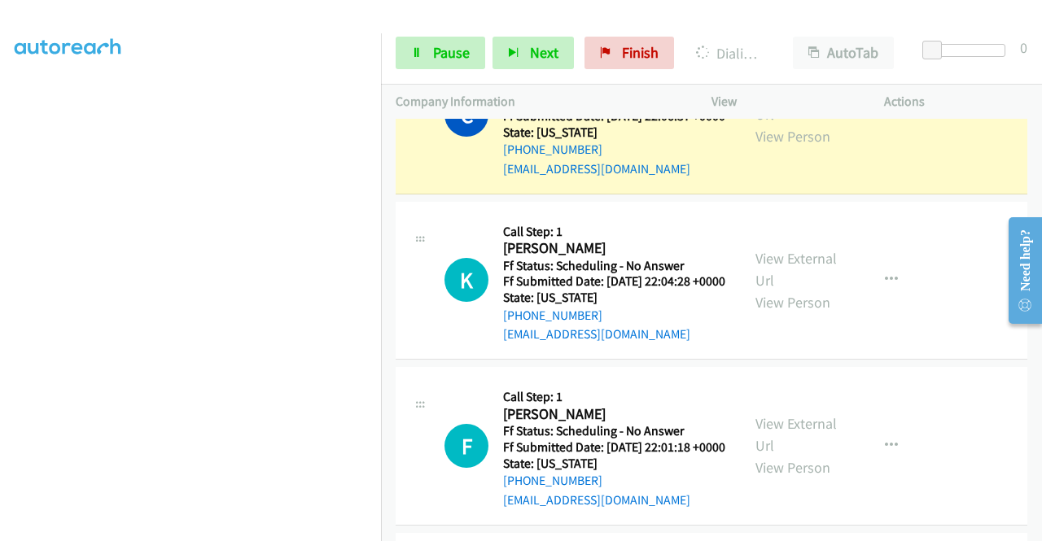
click at [782, 169] on div "View External Url View Person View External Url Email Schedule/Manage Callback …" at bounding box center [834, 114] width 187 height 129
click at [773, 124] on link "View External Url" at bounding box center [795, 103] width 81 height 41
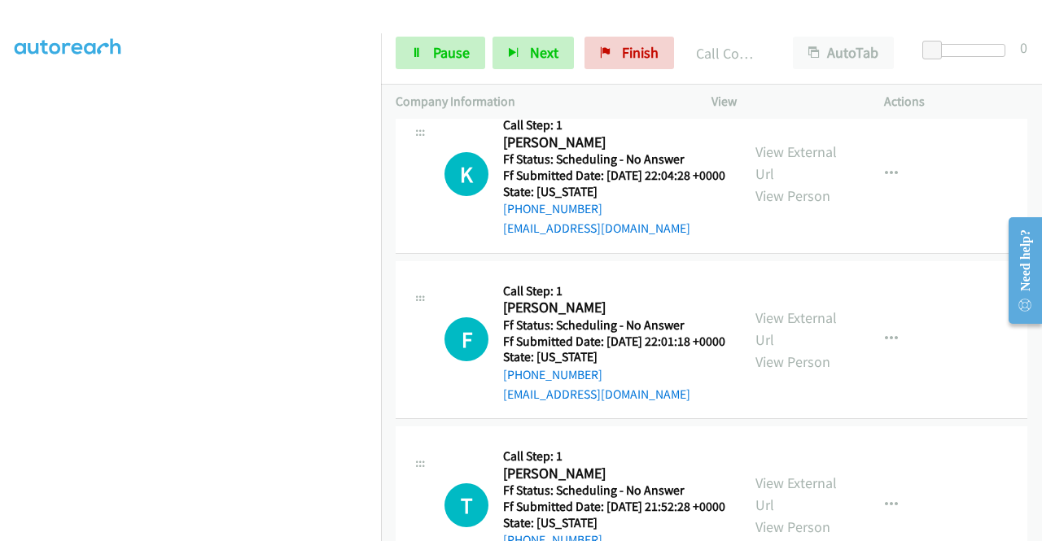
scroll to position [1681, 0]
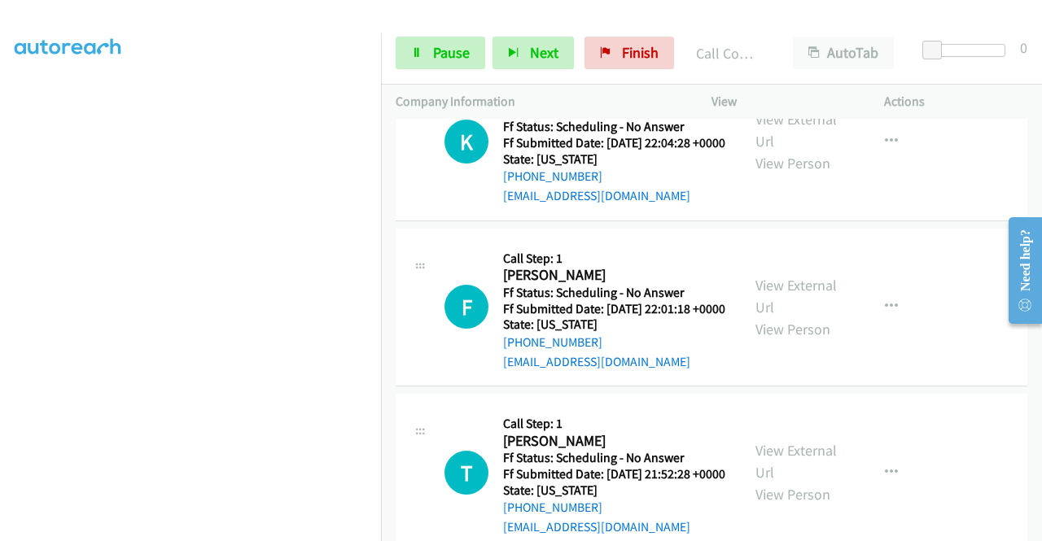
click at [723, 172] on div "K Callback Scheduled Call Step: 1 Kathleen Feasel America/Denver Ff Status: Sch…" at bounding box center [710, 142] width 631 height 159
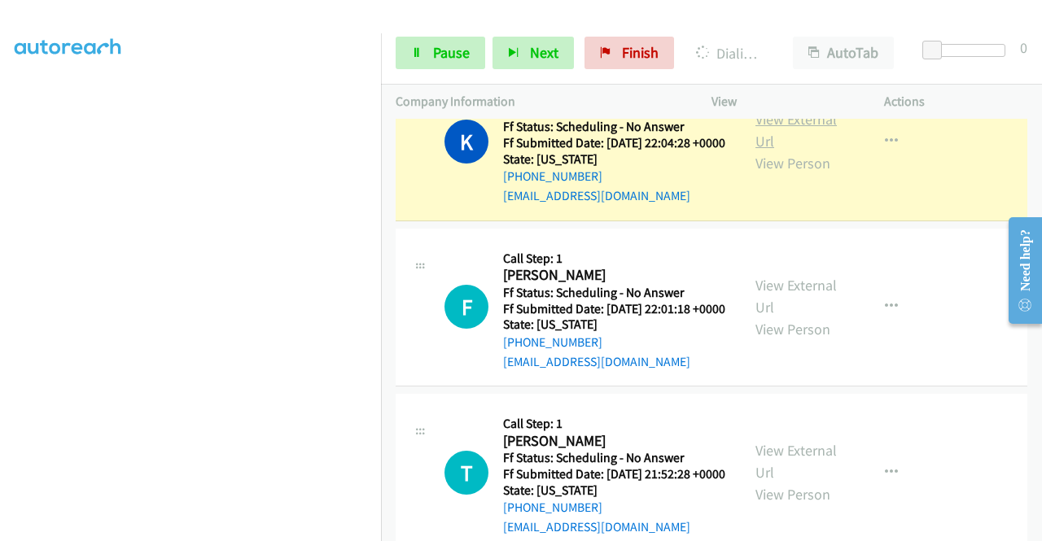
click at [780, 151] on link "View External Url" at bounding box center [795, 130] width 81 height 41
click at [427, 65] on link "Pause" at bounding box center [440, 53] width 90 height 33
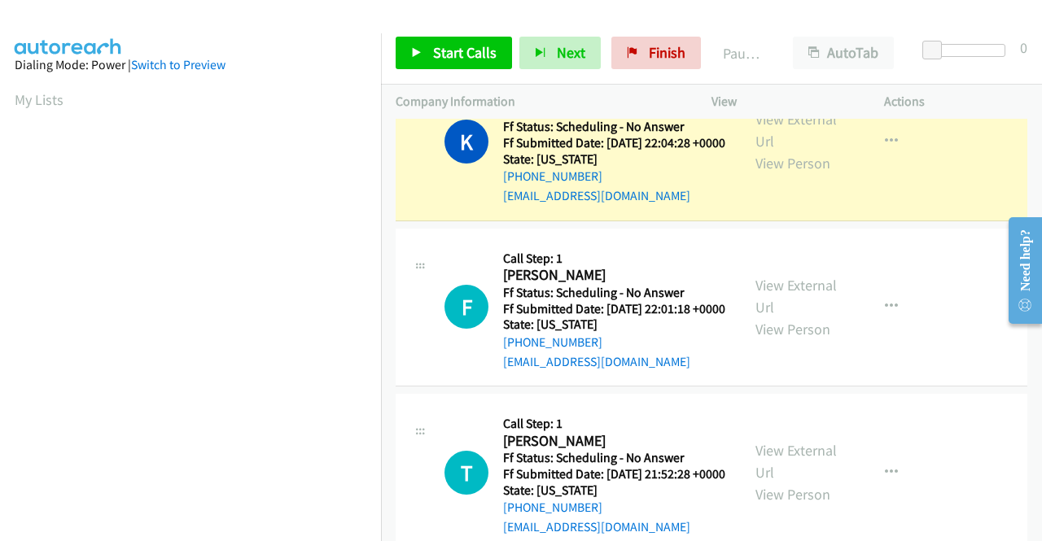
scroll to position [371, 0]
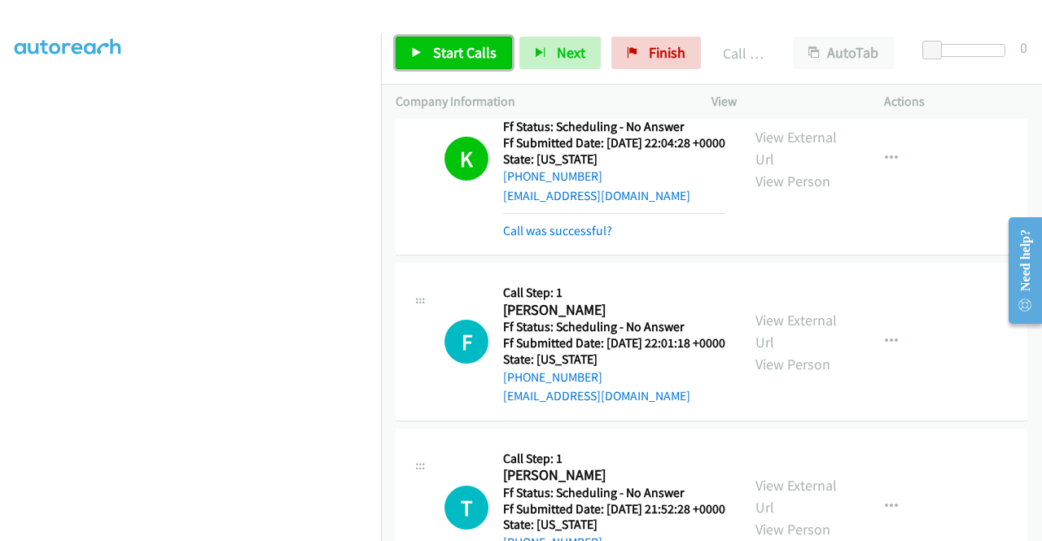
click at [405, 37] on link "Start Calls" at bounding box center [453, 53] width 116 height 33
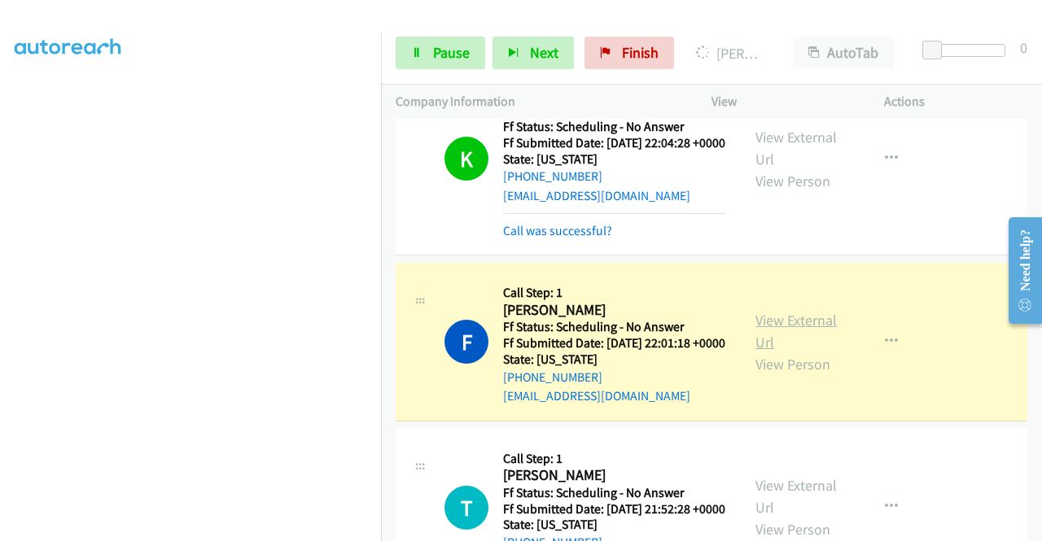
click at [801, 352] on link "View External Url" at bounding box center [795, 331] width 81 height 41
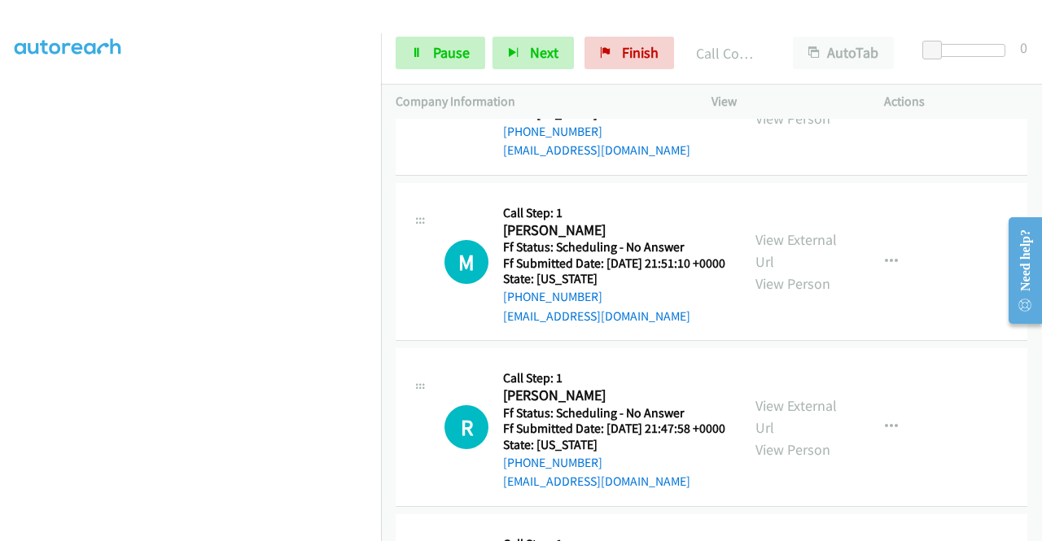
scroll to position [2159, 0]
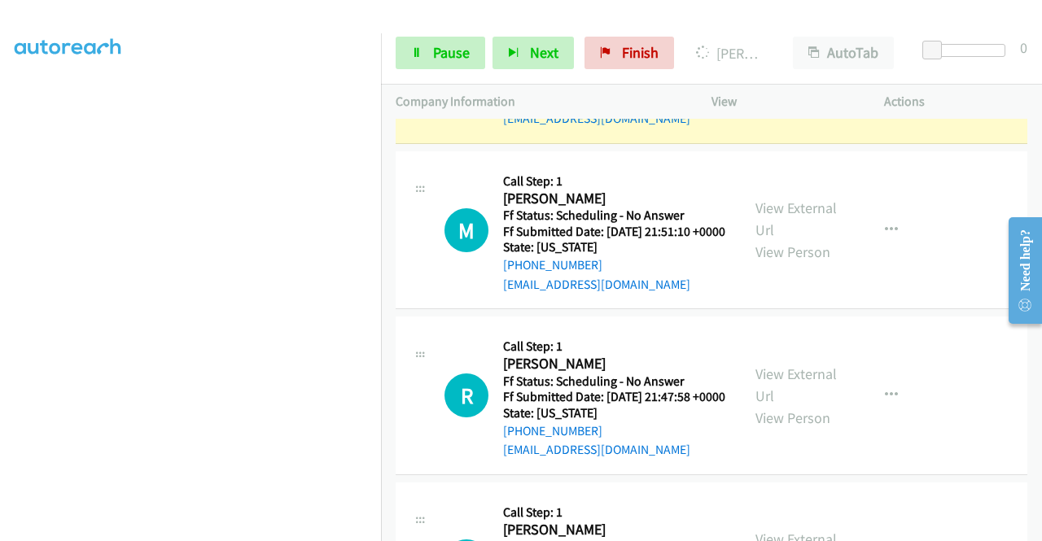
click at [788, 74] on link "View External Url" at bounding box center [795, 53] width 81 height 41
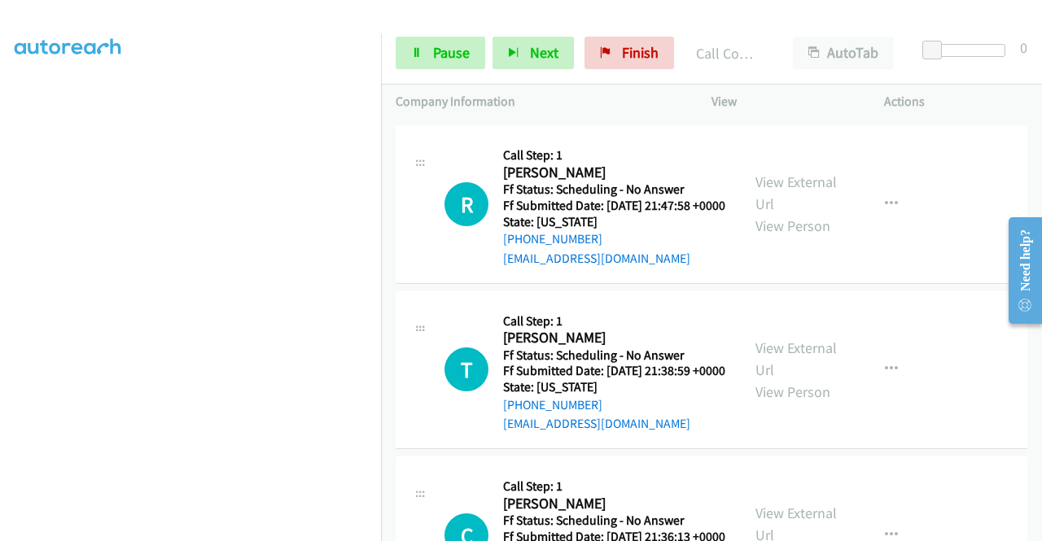
scroll to position [2387, 0]
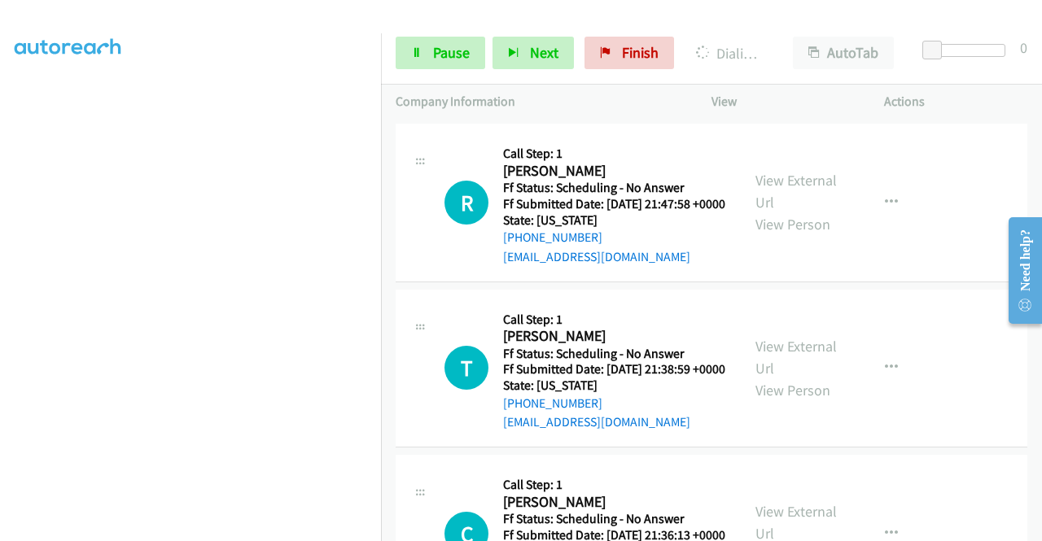
click at [793, 102] on div "View External Url View Person View External Url Email Schedule/Manage Callback …" at bounding box center [834, 37] width 187 height 129
click at [784, 46] on link "View External Url" at bounding box center [795, 26] width 81 height 41
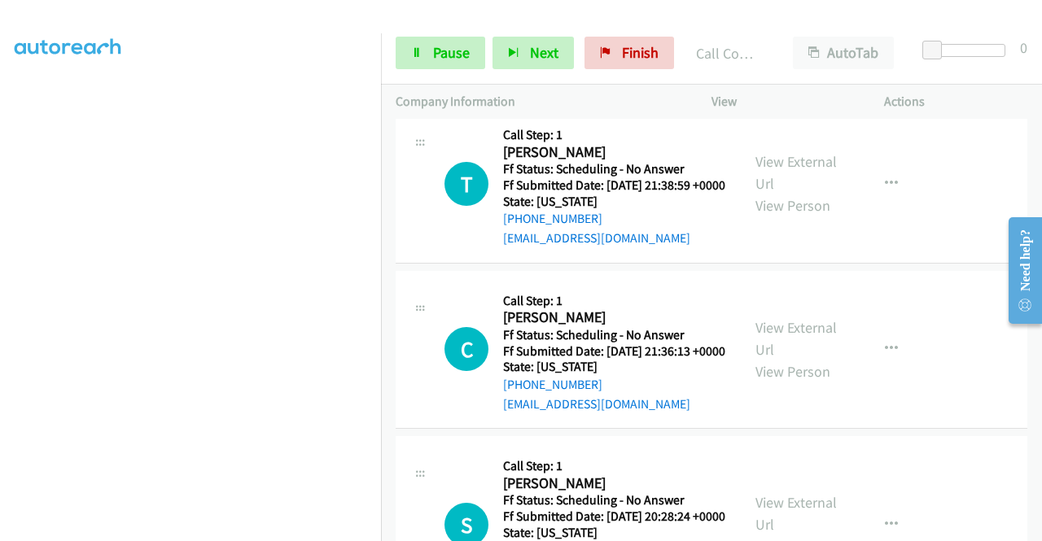
scroll to position [2606, 0]
click at [758, 28] on link "View External Url" at bounding box center [795, 7] width 81 height 41
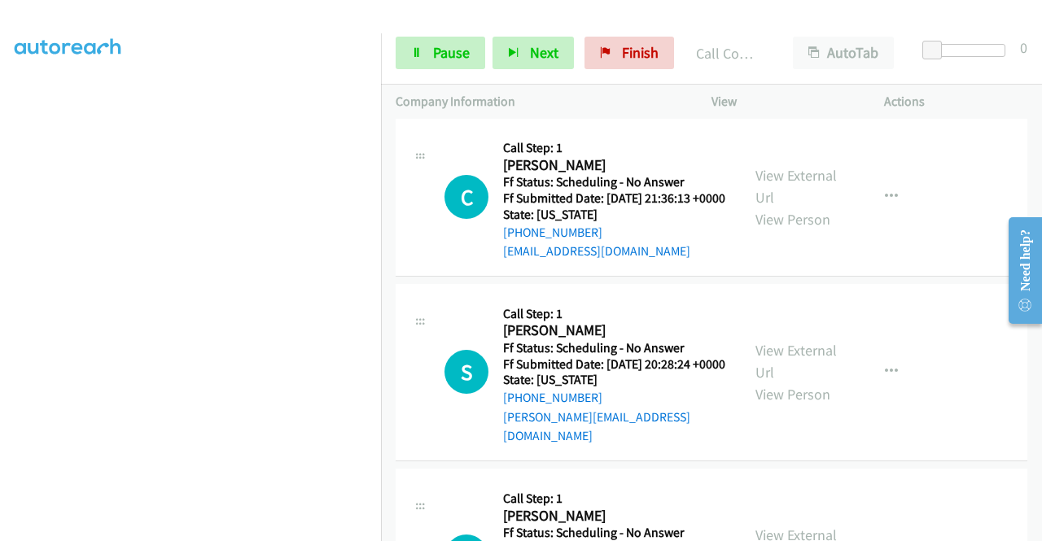
scroll to position [2801, 0]
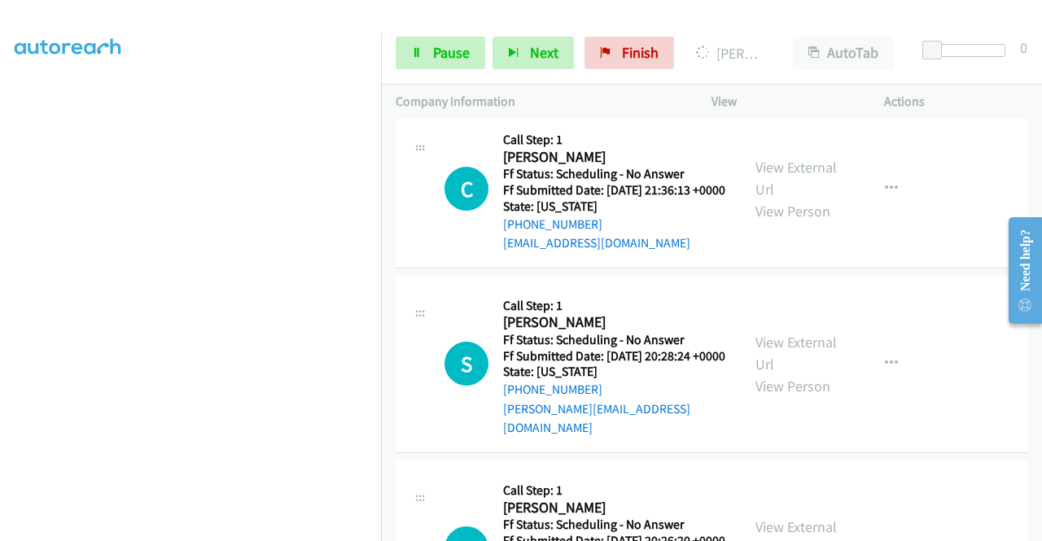
click at [743, 88] on div "View External Url View Person View External Url Email Schedule/Manage Callback …" at bounding box center [834, 23] width 187 height 129
click at [765, 33] on link "View External Url" at bounding box center [795, 12] width 81 height 41
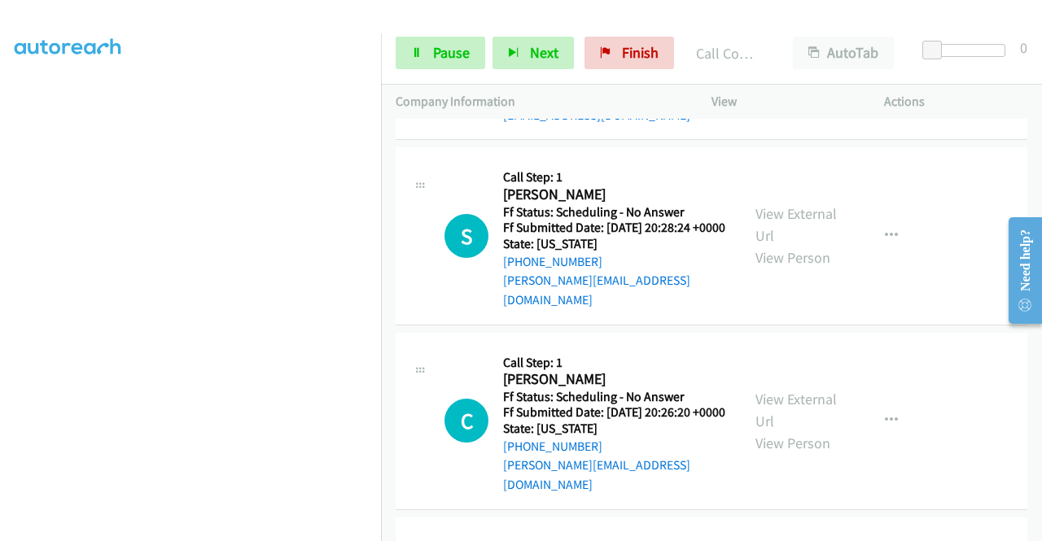
scroll to position [2996, 0]
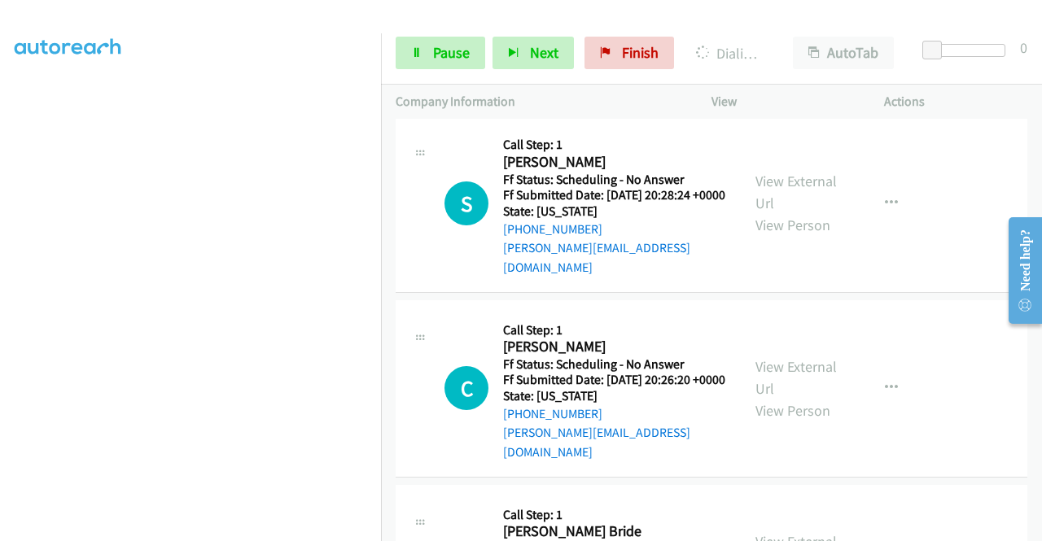
click at [760, 37] on link "View External Url" at bounding box center [795, 17] width 81 height 41
click at [416, 53] on icon at bounding box center [416, 53] width 11 height 11
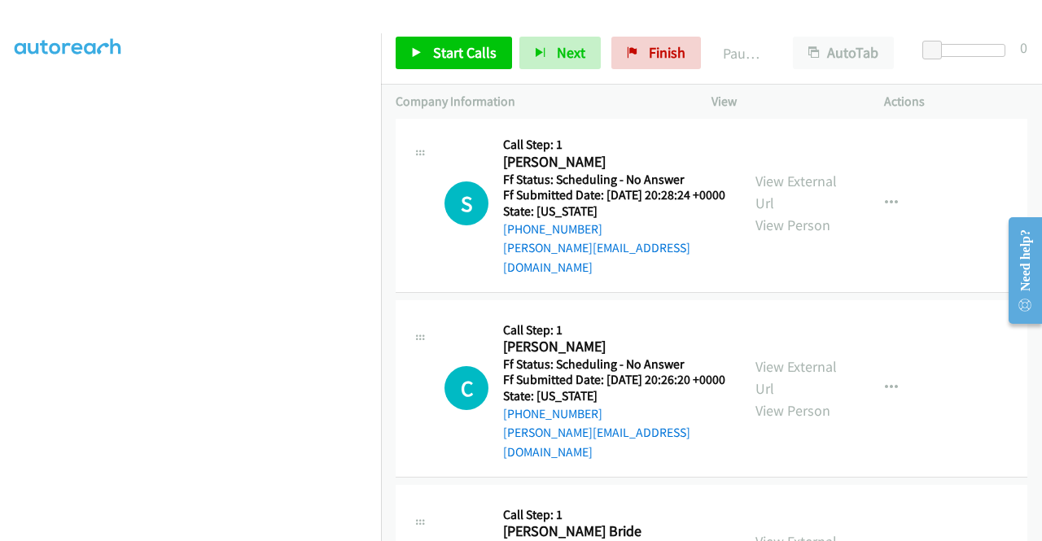
scroll to position [359, 0]
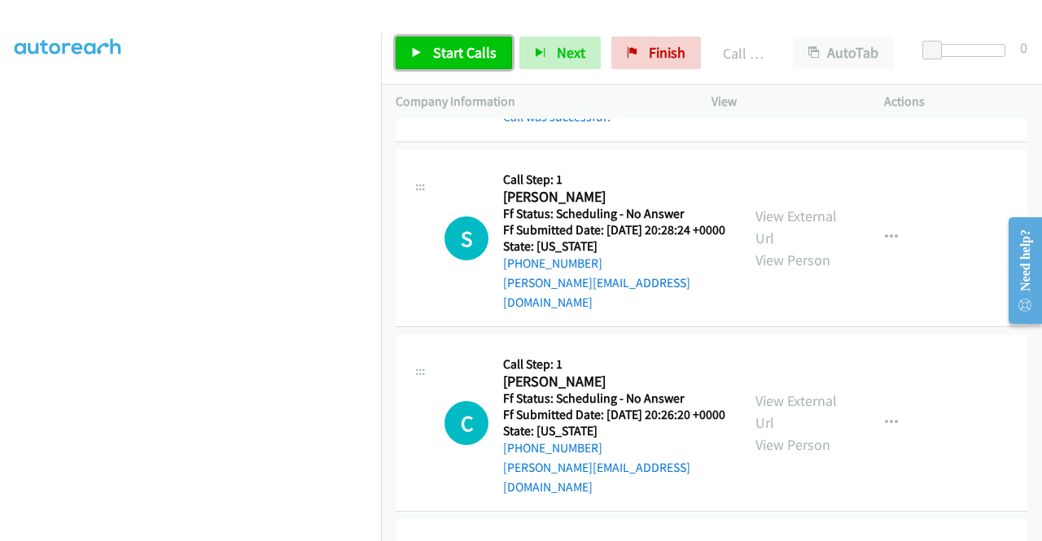
click at [452, 58] on span "Start Calls" at bounding box center [464, 52] width 63 height 19
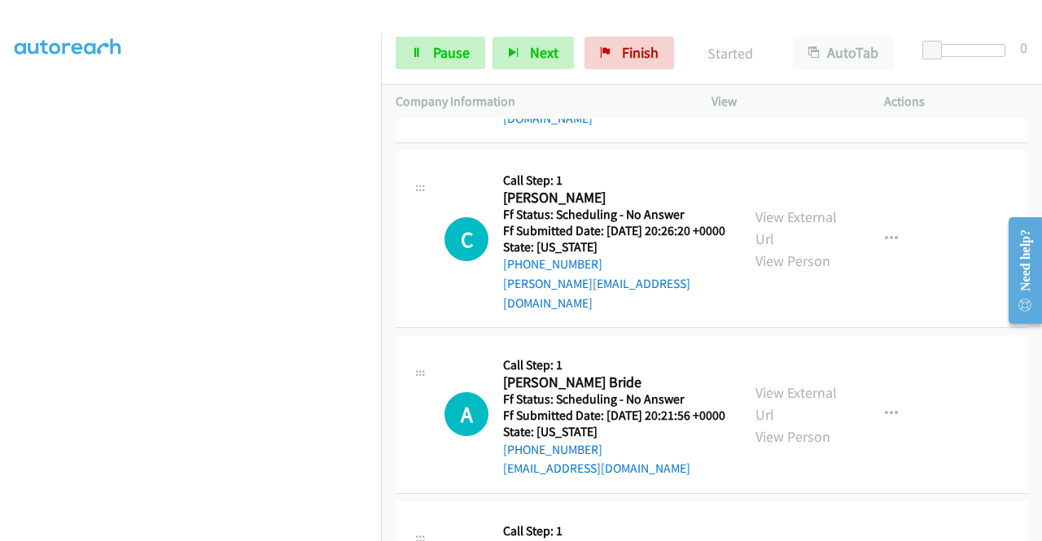
scroll to position [3213, 0]
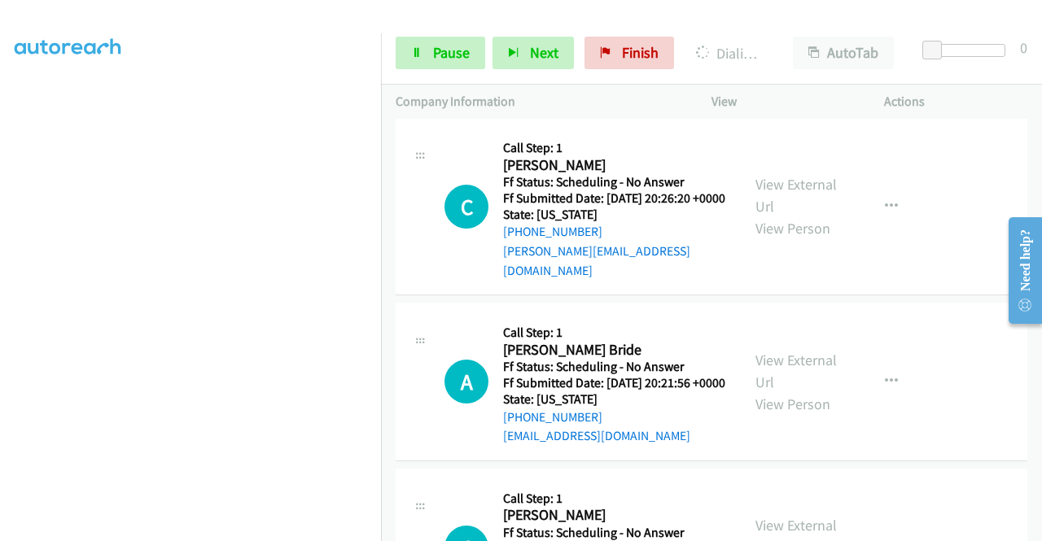
click at [789, 95] on div "View External Url View Person View External Url Email Schedule/Manage Callback …" at bounding box center [834, 21] width 187 height 147
click at [766, 31] on link "View External Url" at bounding box center [795, 10] width 81 height 41
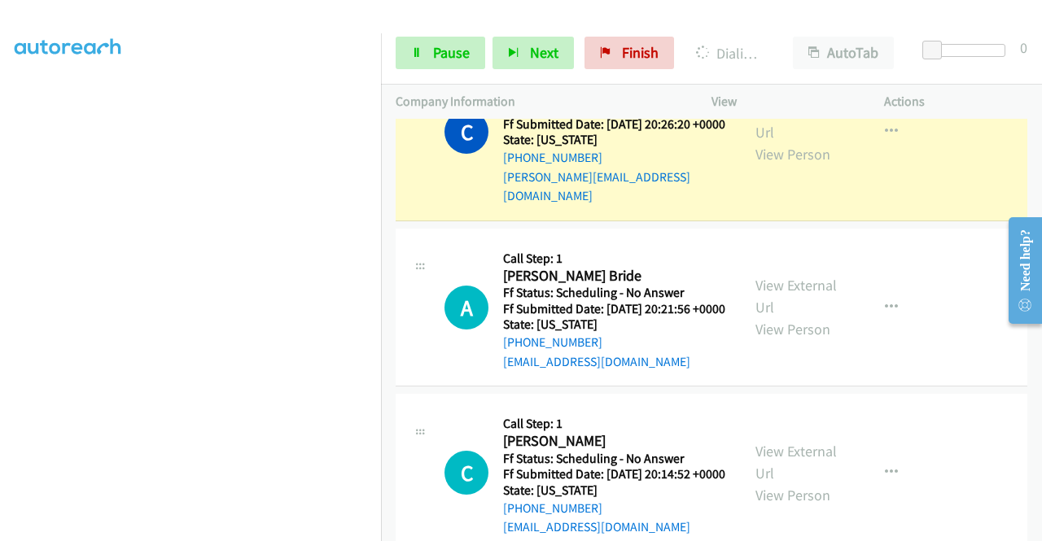
scroll to position [3387, 0]
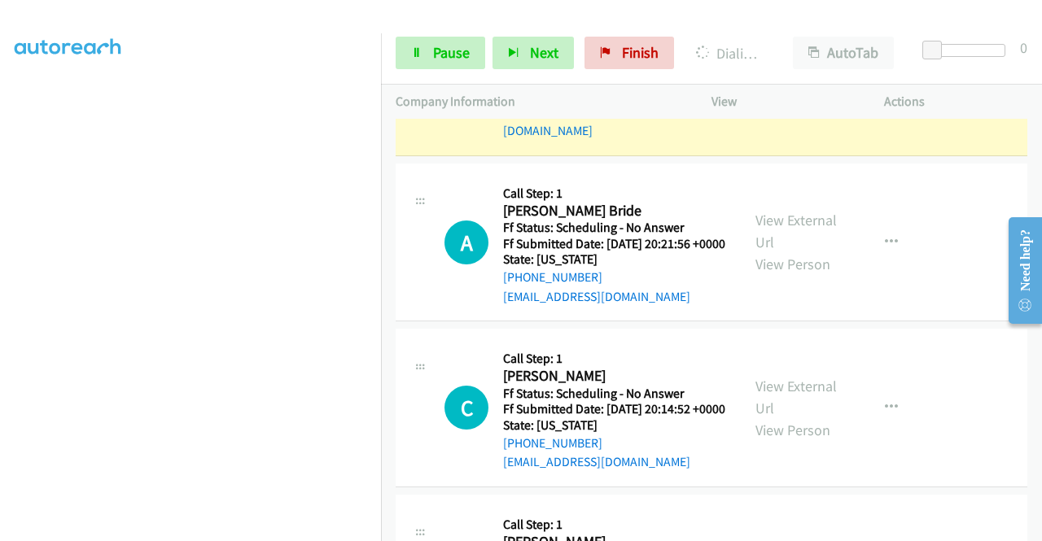
click at [782, 76] on link "View External Url" at bounding box center [795, 56] width 81 height 41
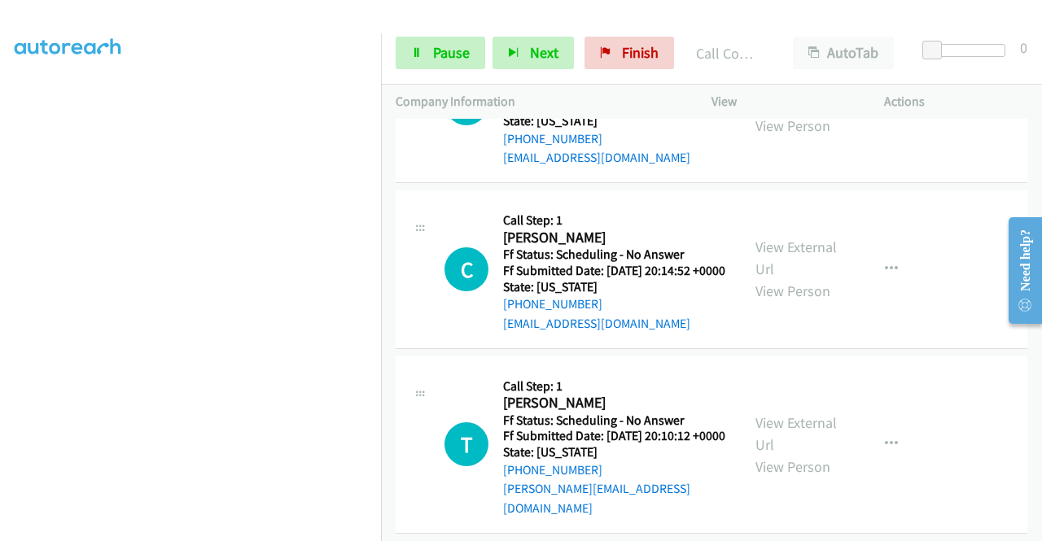
scroll to position [3615, 0]
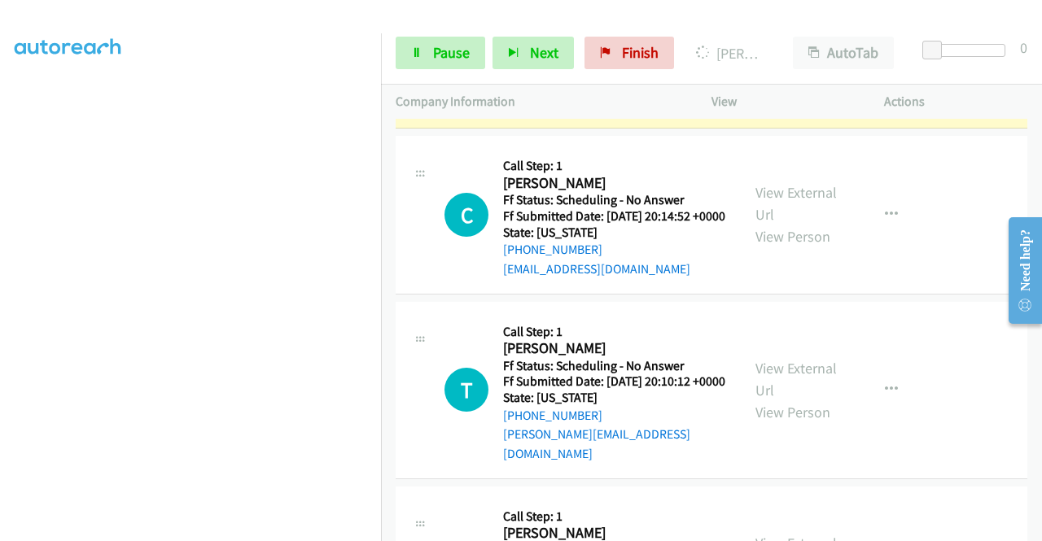
click at [784, 59] on link "View External Url" at bounding box center [795, 38] width 81 height 41
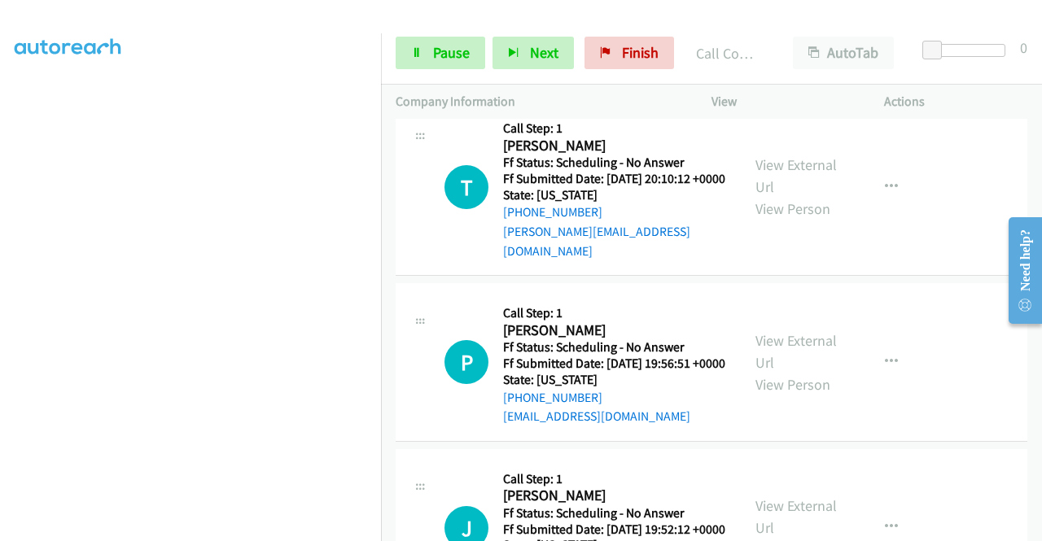
scroll to position [3853, 0]
click at [802, 20] on link "View External Url" at bounding box center [795, 0] width 81 height 41
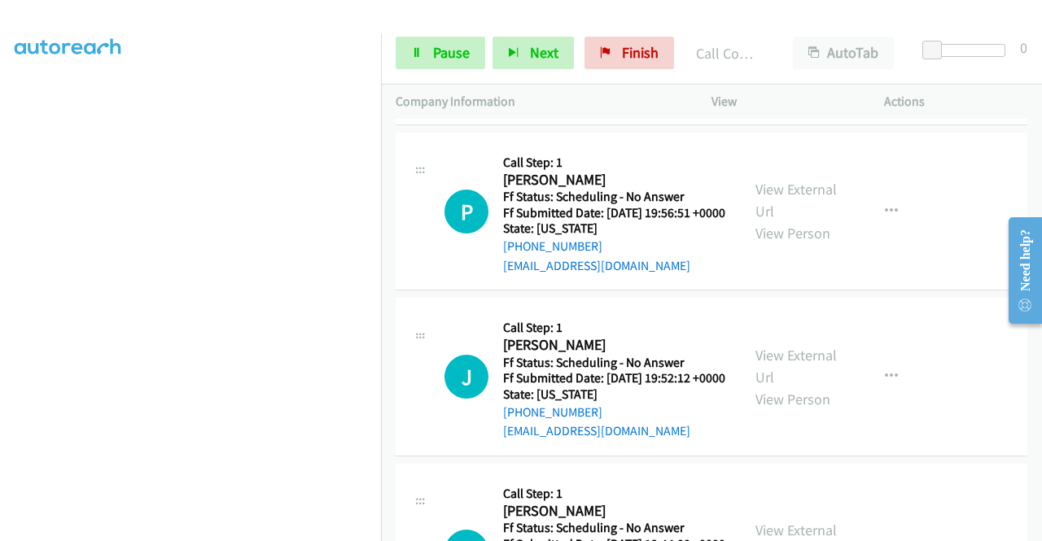
scroll to position [4091, 0]
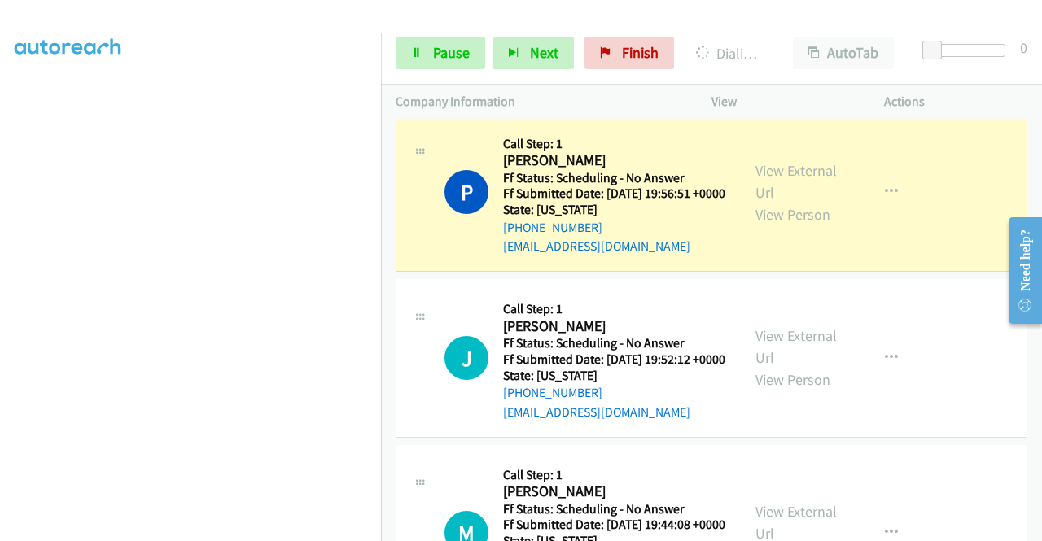
click at [779, 202] on link "View External Url" at bounding box center [795, 181] width 81 height 41
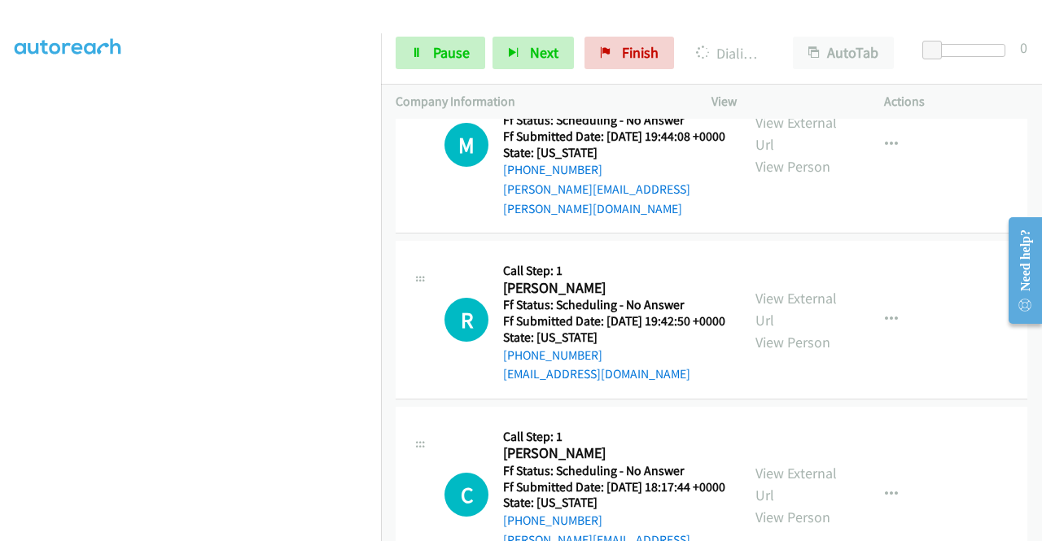
scroll to position [4537, 0]
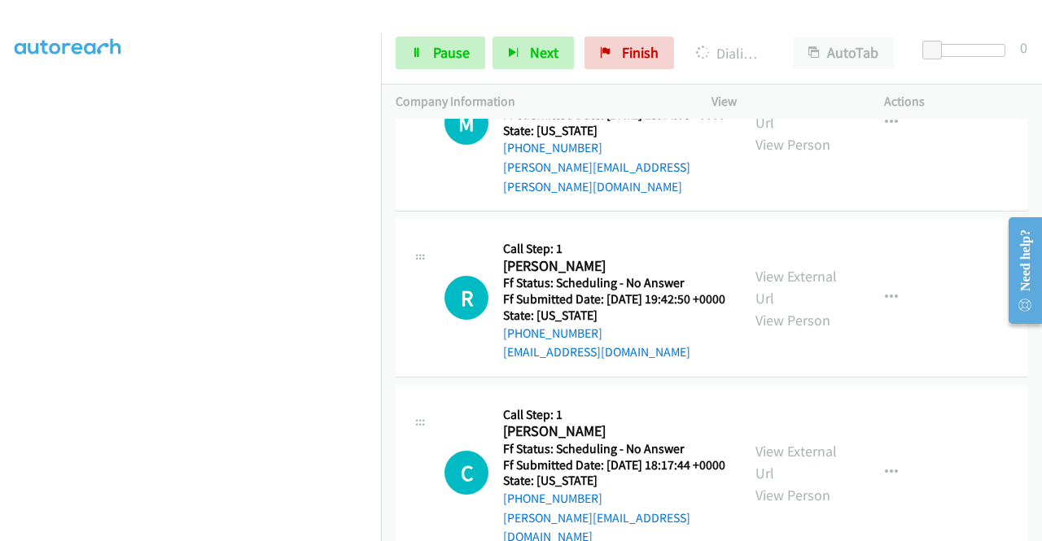
click at [425, 68] on link "Pause" at bounding box center [440, 53] width 90 height 33
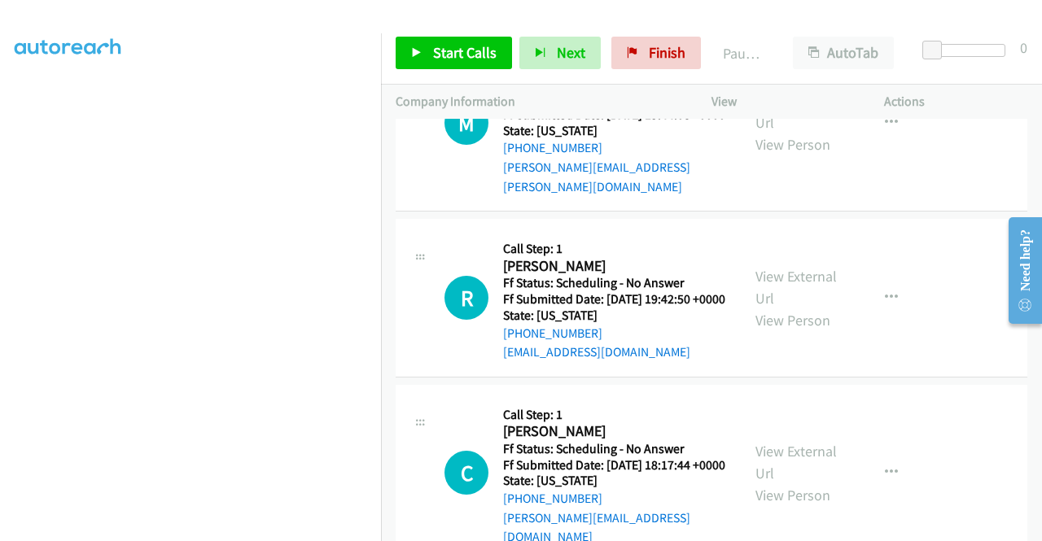
scroll to position [336, 0]
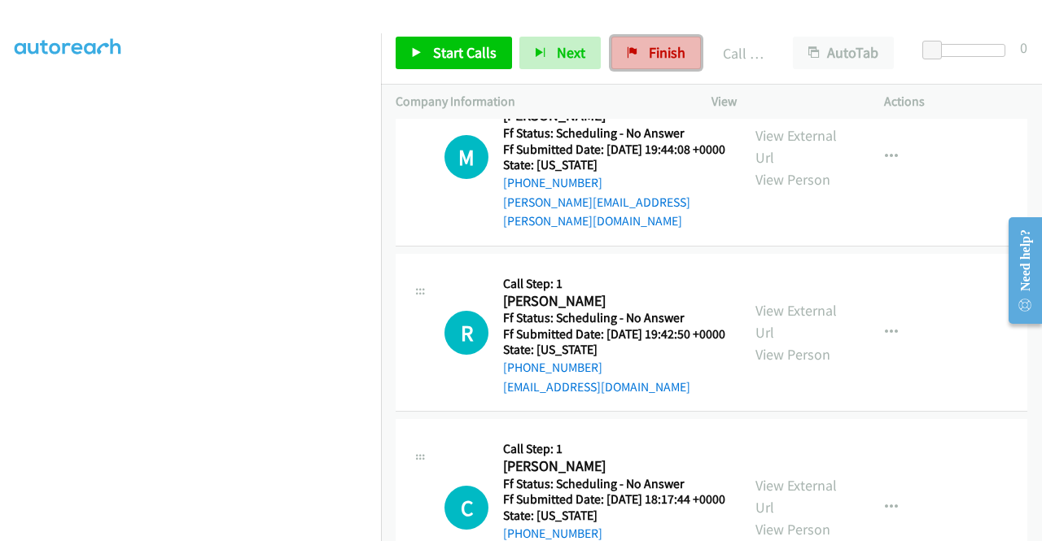
click at [657, 50] on span "Finish" at bounding box center [667, 52] width 37 height 19
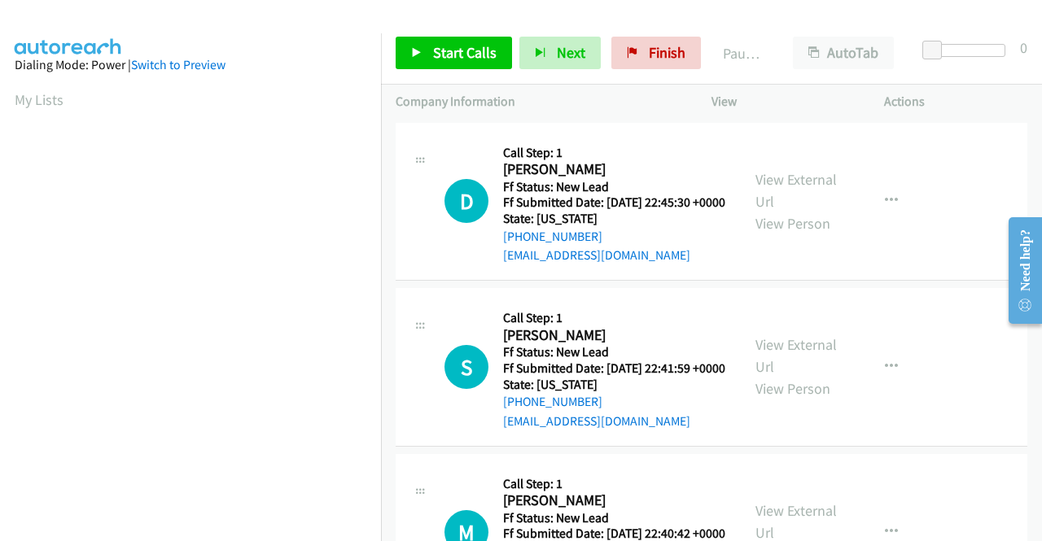
click at [427, 144] on div at bounding box center [420, 160] width 20 height 44
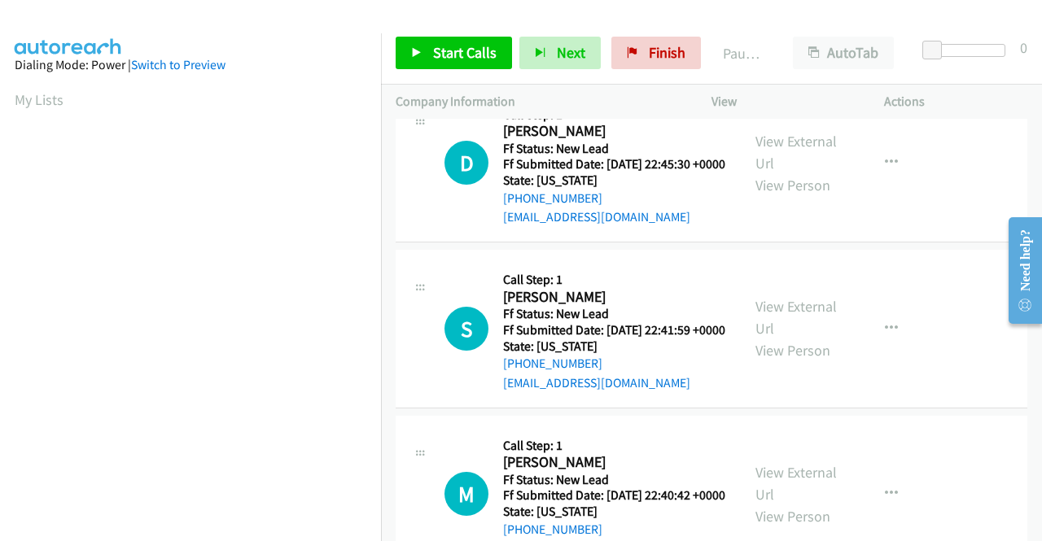
scroll to position [7, 0]
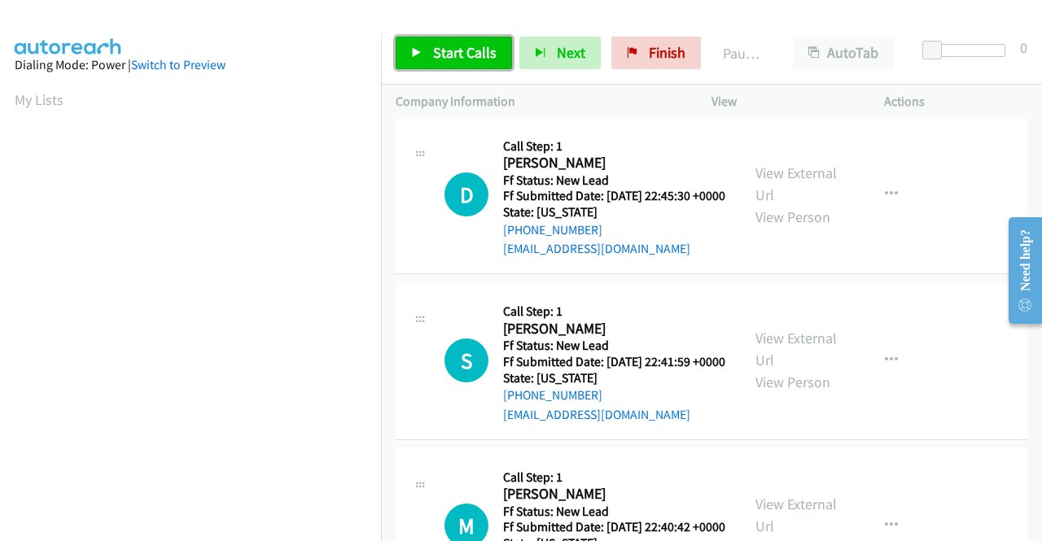
click at [414, 44] on link "Start Calls" at bounding box center [453, 53] width 116 height 33
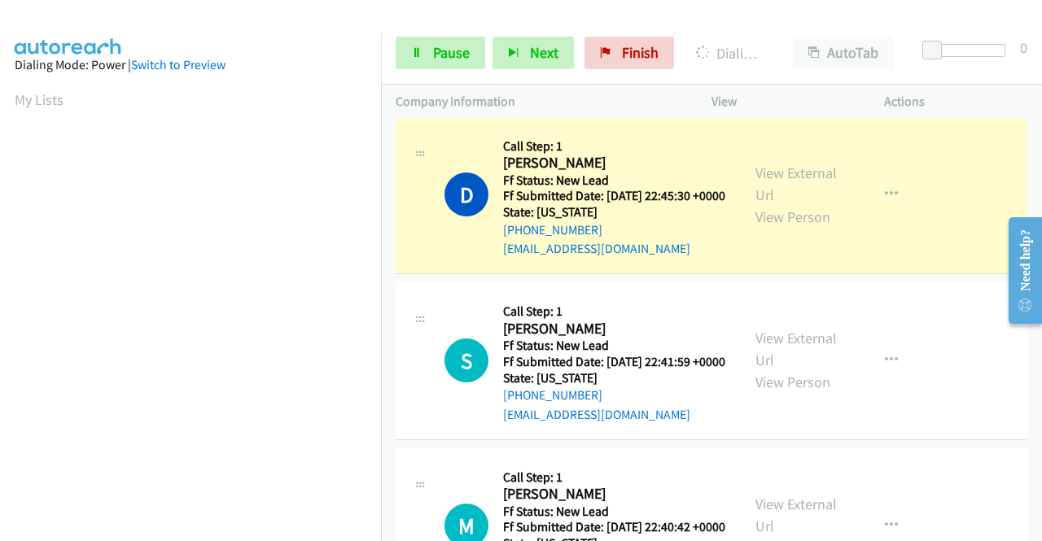
drag, startPoint x: 758, startPoint y: 188, endPoint x: 700, endPoint y: 158, distance: 65.1
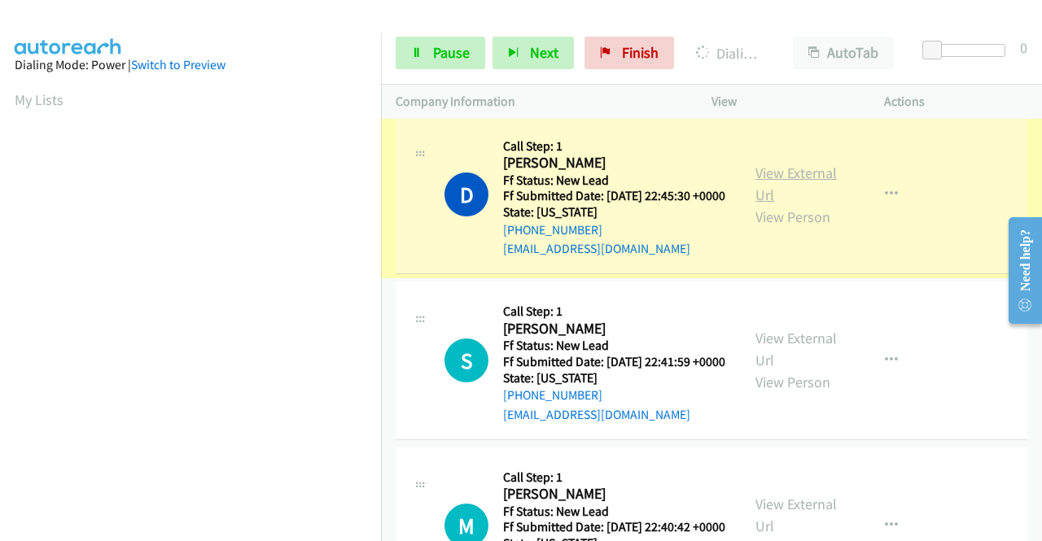
click at [788, 187] on link "View External Url" at bounding box center [795, 184] width 81 height 41
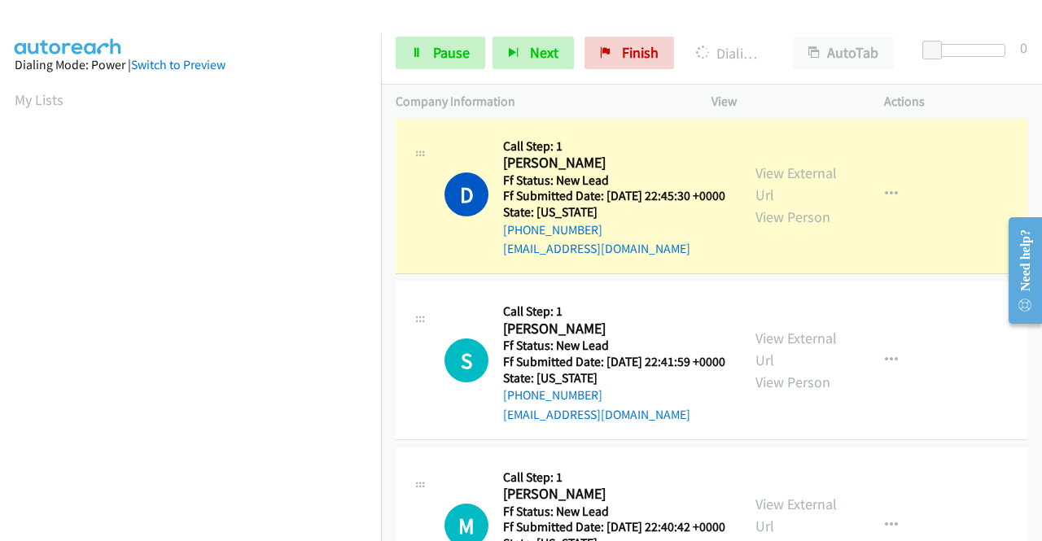
scroll to position [371, 0]
click at [0, 212] on aside "Dialing Mode: Power | Switch to Preview My Lists" at bounding box center [190, 124] width 381 height 901
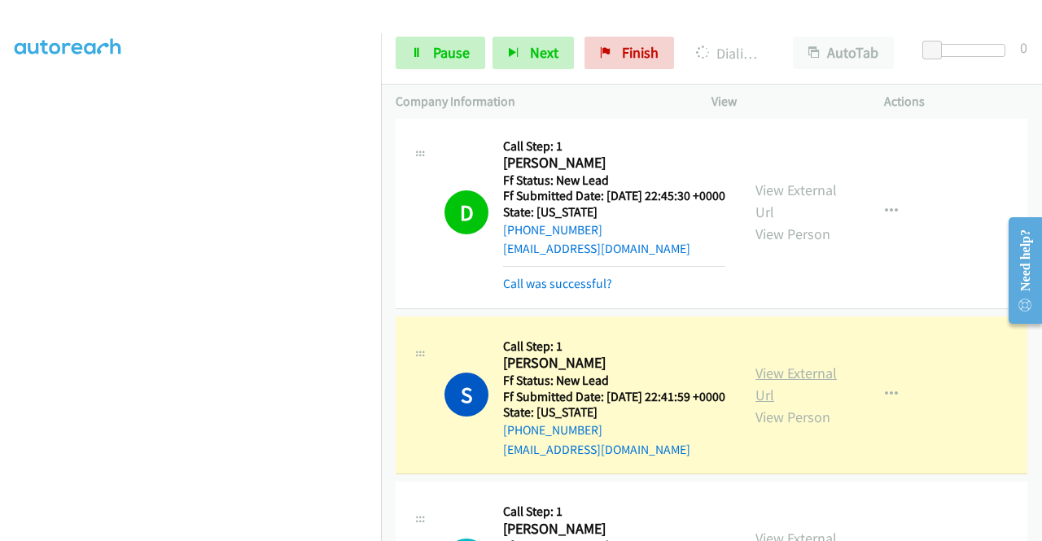
click at [794, 399] on link "View External Url" at bounding box center [795, 384] width 81 height 41
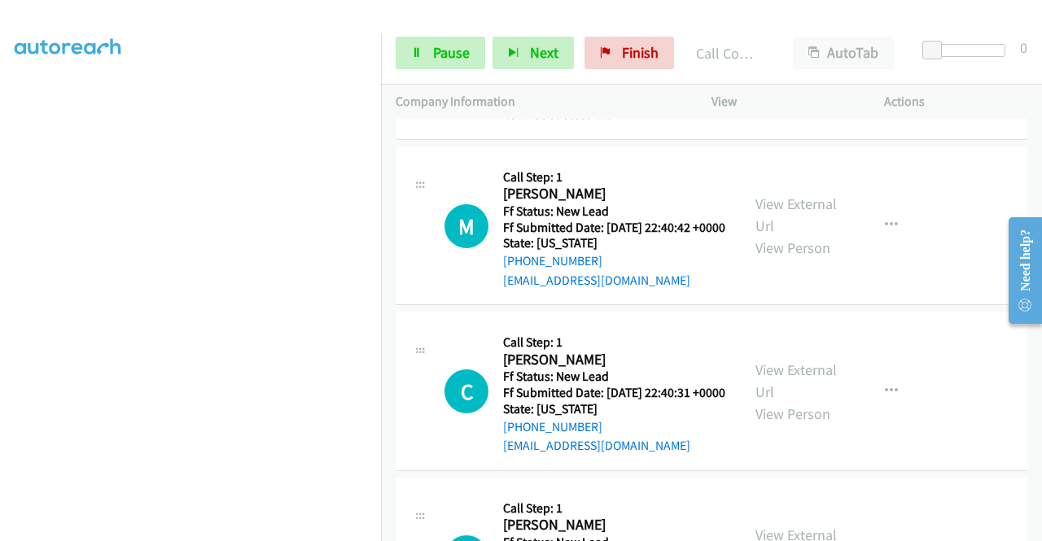
scroll to position [419, 0]
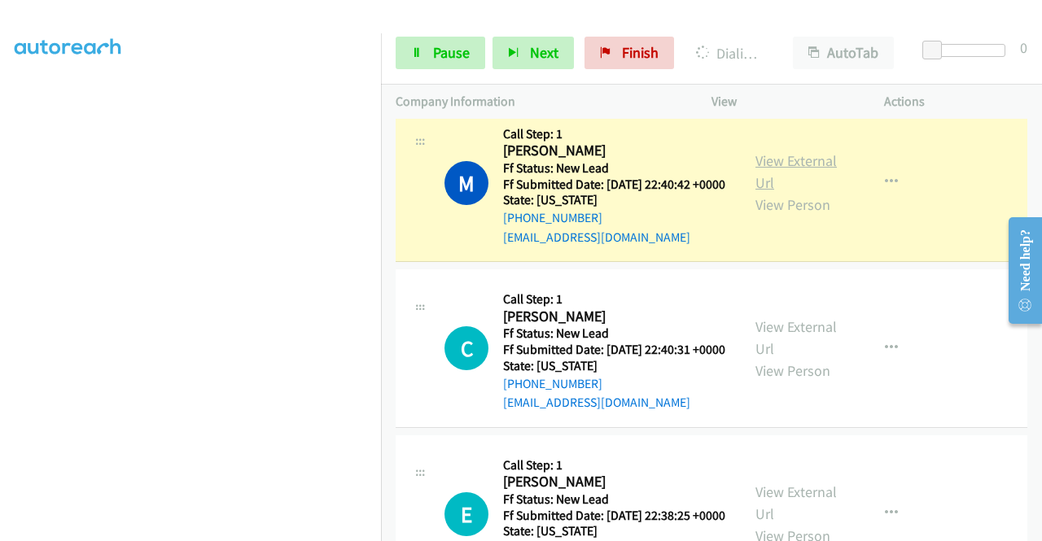
click at [784, 192] on link "View External Url" at bounding box center [795, 171] width 81 height 41
click at [423, 82] on div "Start Calls Pause Next Finish Dialing [PERSON_NAME] AutoTab AutoTab 0" at bounding box center [711, 53] width 661 height 63
click at [420, 61] on link "Pause" at bounding box center [440, 53] width 90 height 33
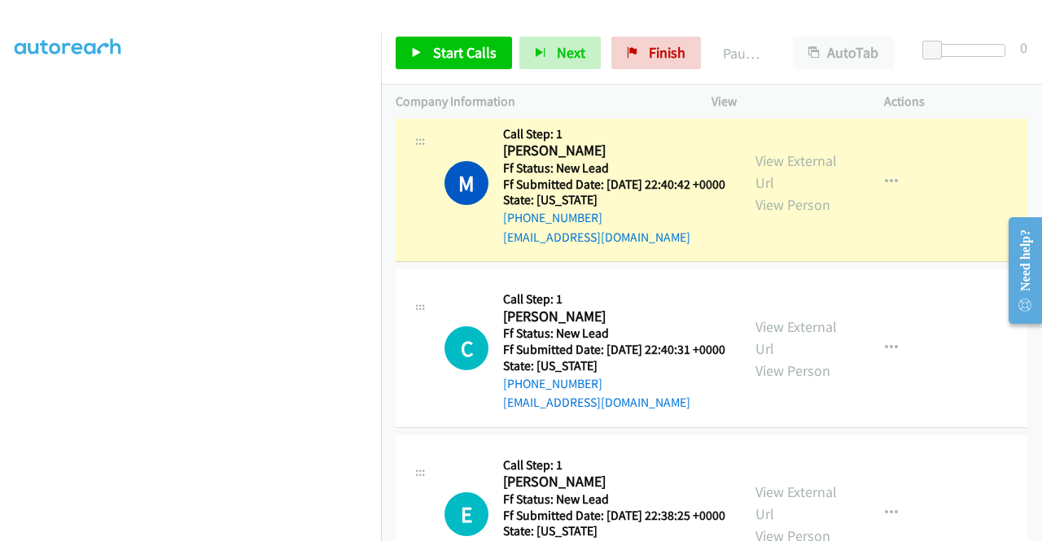
scroll to position [371, 0]
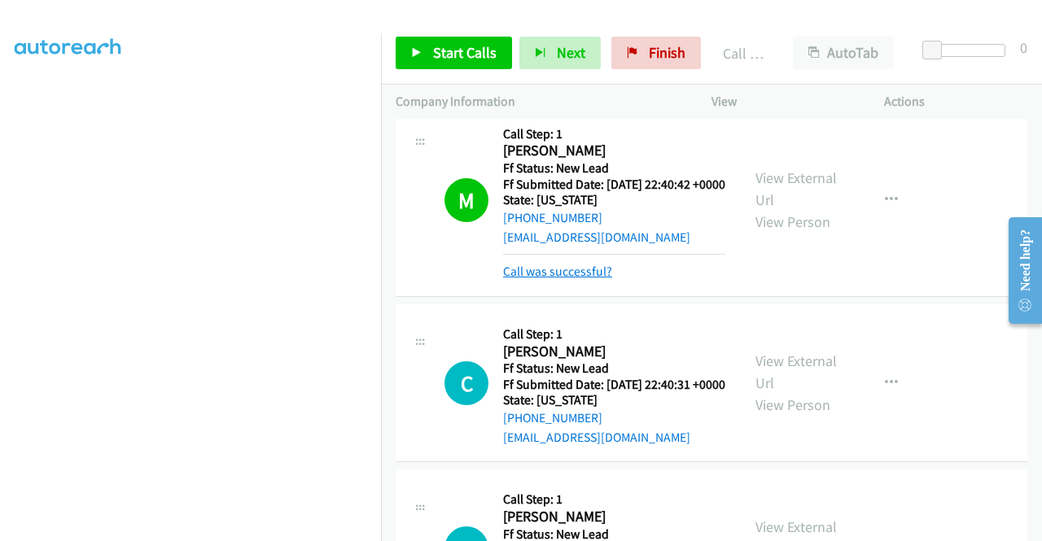
click at [585, 279] on link "Call was successful?" at bounding box center [557, 271] width 109 height 15
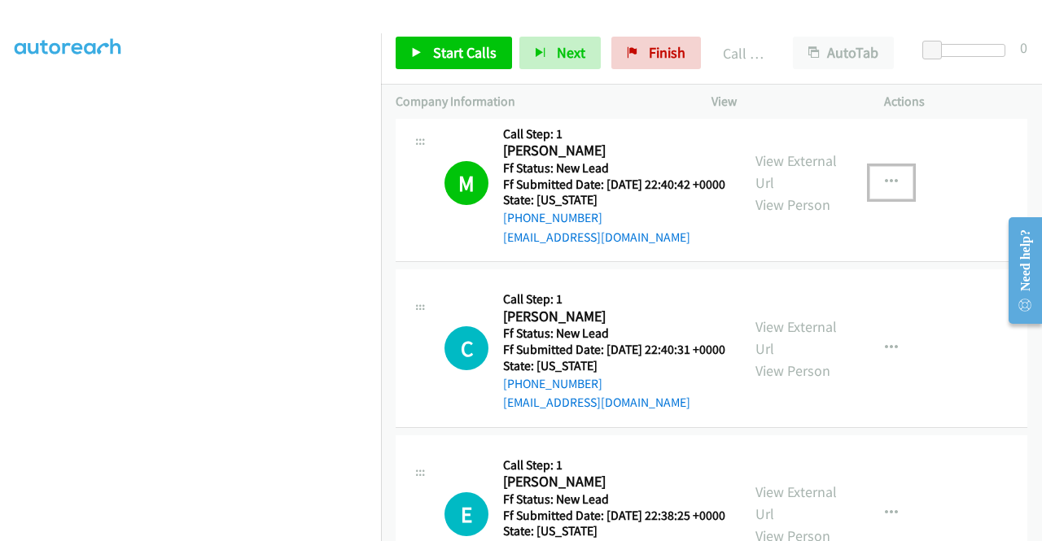
click at [880, 199] on button "button" at bounding box center [891, 182] width 44 height 33
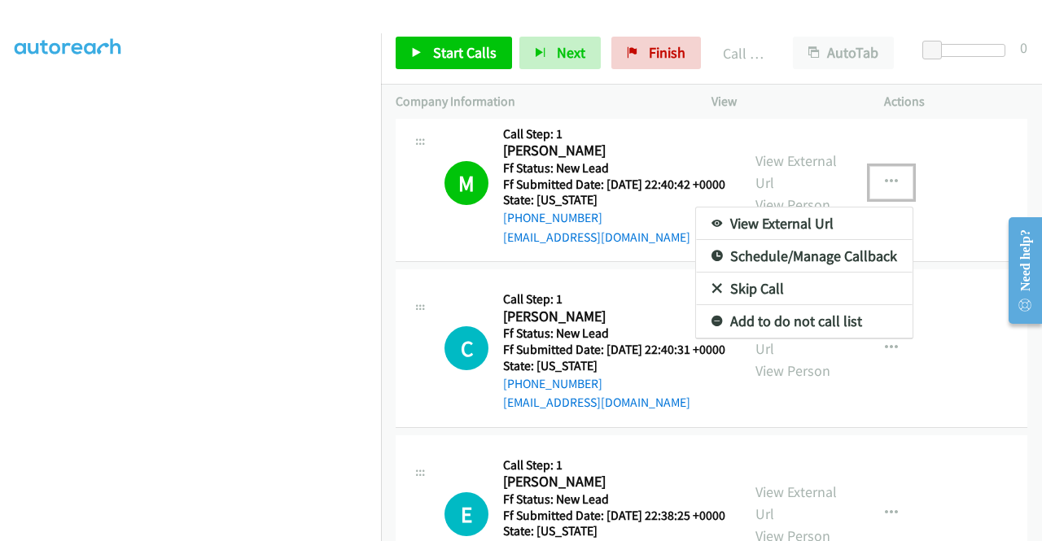
click at [832, 338] on link "Add to do not call list" at bounding box center [804, 321] width 216 height 33
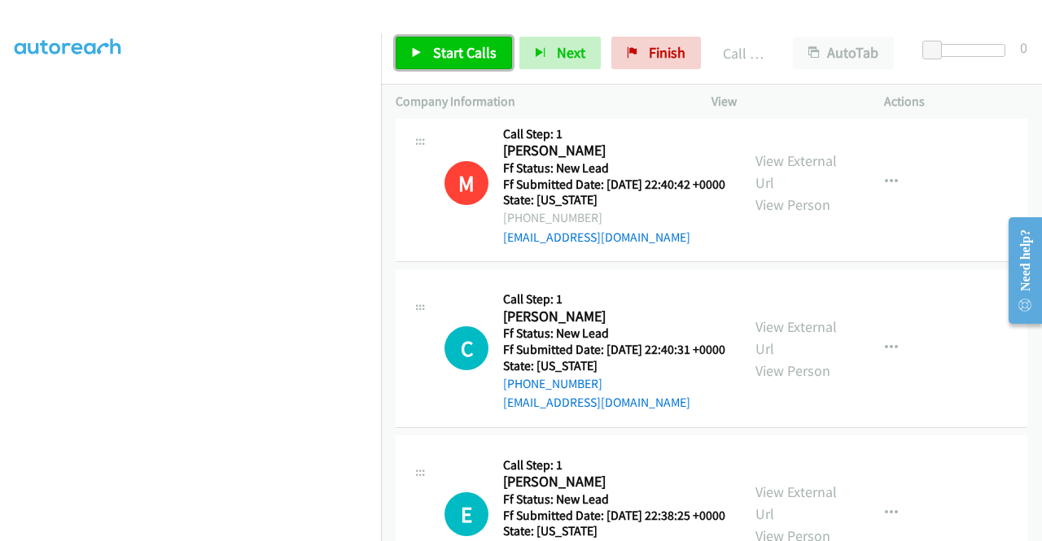
click at [456, 55] on span "Start Calls" at bounding box center [464, 52] width 63 height 19
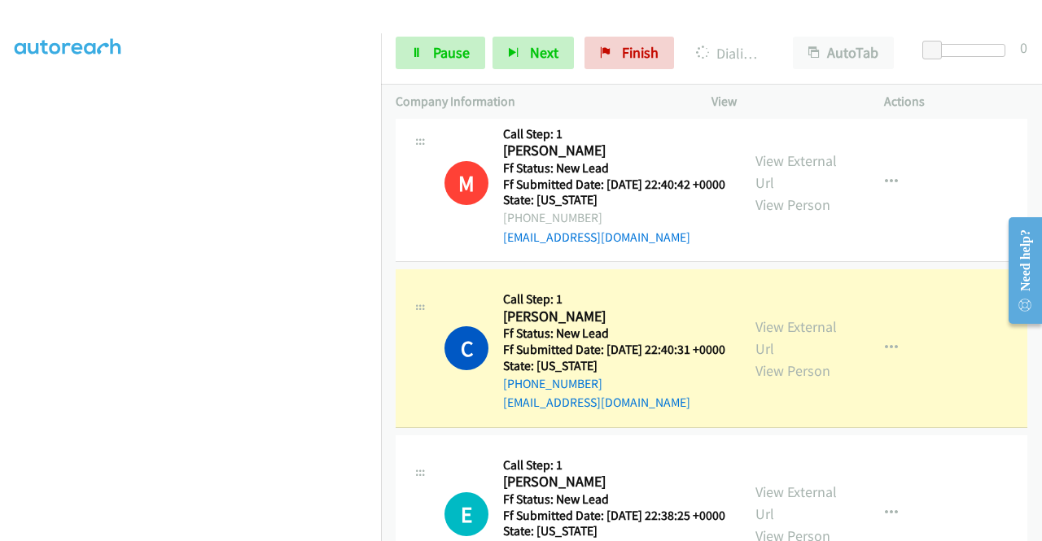
click at [777, 382] on div "View External Url View Person" at bounding box center [797, 349] width 85 height 66
click at [773, 358] on link "View External Url" at bounding box center [795, 337] width 81 height 41
drag, startPoint x: 0, startPoint y: 274, endPoint x: 56, endPoint y: 324, distance: 74.9
click at [0, 274] on aside "Dialing Mode: Power | Switch to Preview My Lists" at bounding box center [190, 124] width 381 height 901
click at [0, 305] on aside "Dialing Mode: Power | Switch to Preview My Lists" at bounding box center [190, 124] width 381 height 901
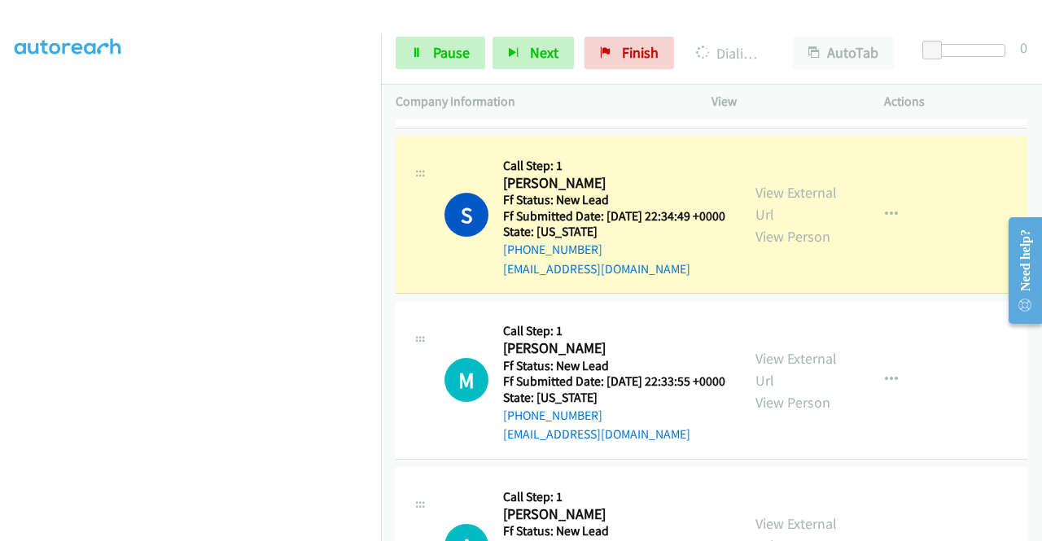
scroll to position [962, 0]
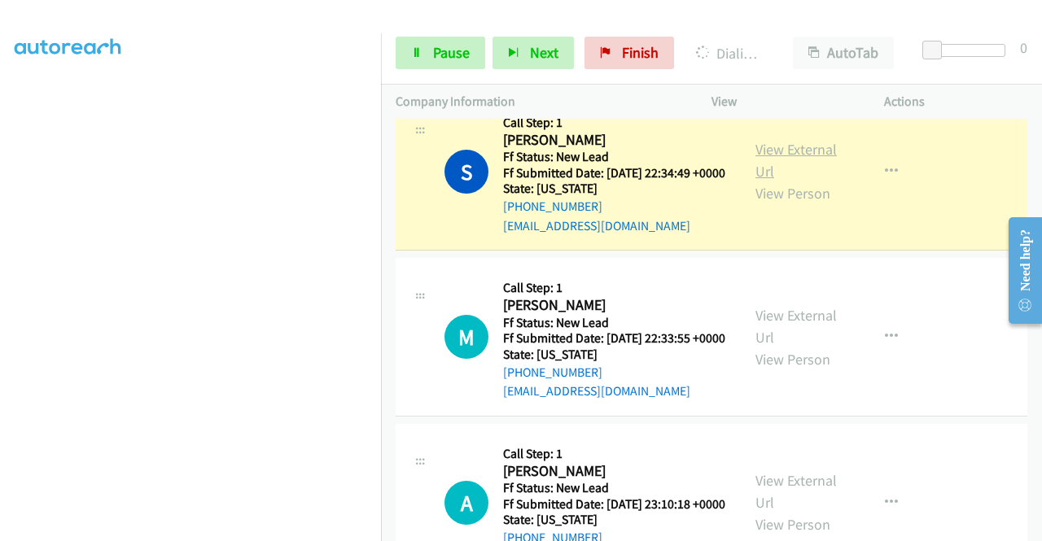
click at [781, 181] on link "View External Url" at bounding box center [795, 160] width 81 height 41
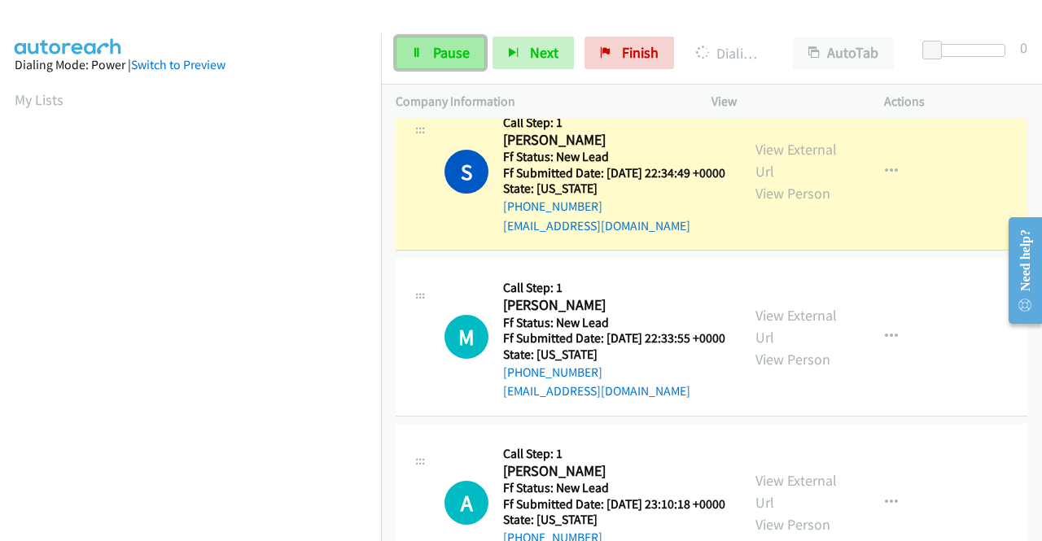
click at [448, 63] on link "Pause" at bounding box center [440, 53] width 90 height 33
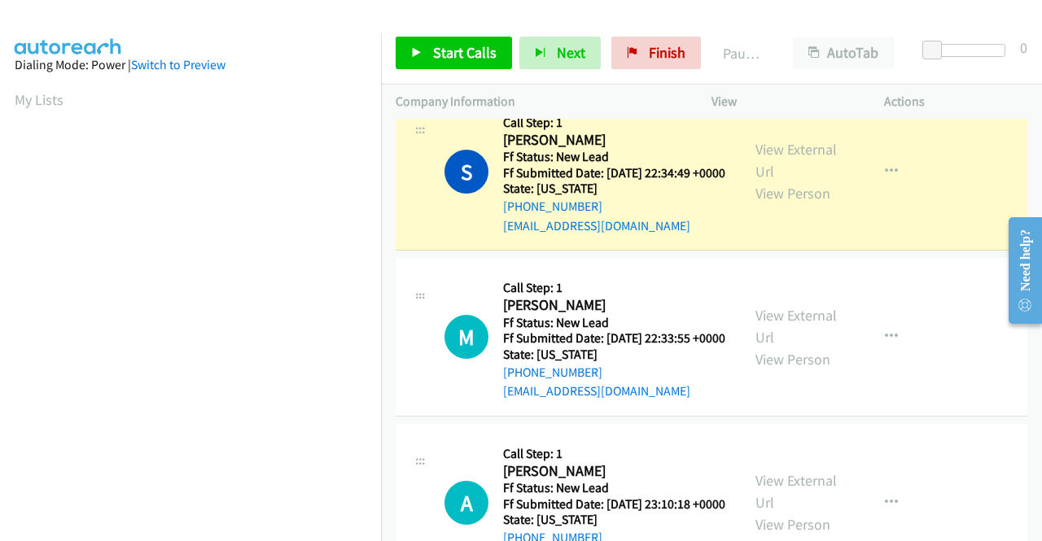
click at [368, 103] on aside "Dialing Mode: Power | Switch to Preview My Lists" at bounding box center [190, 483] width 381 height 901
click at [0, 261] on aside "Dialing Mode: Power | Switch to Preview My Lists" at bounding box center [190, 483] width 381 height 901
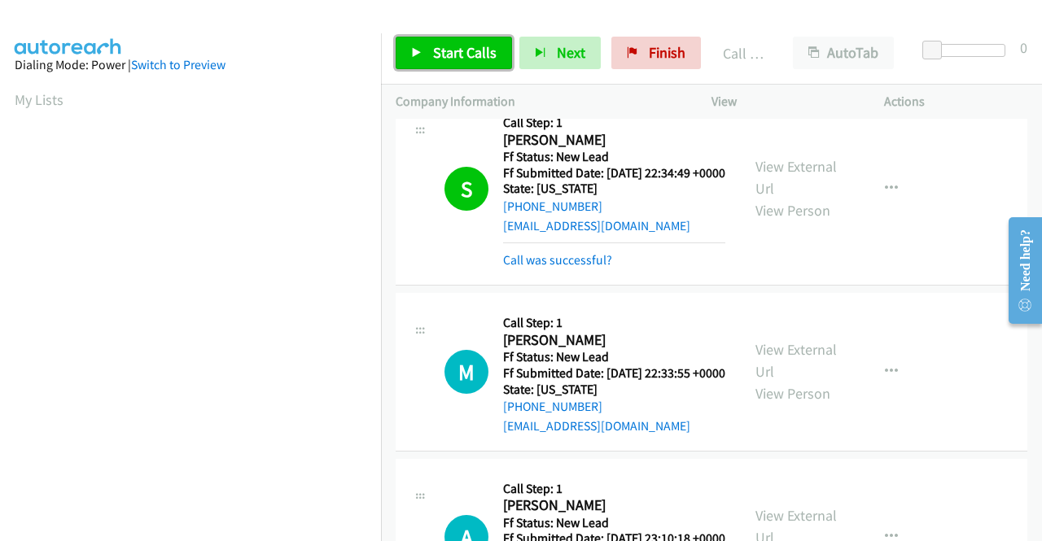
click at [438, 42] on link "Start Calls" at bounding box center [453, 53] width 116 height 33
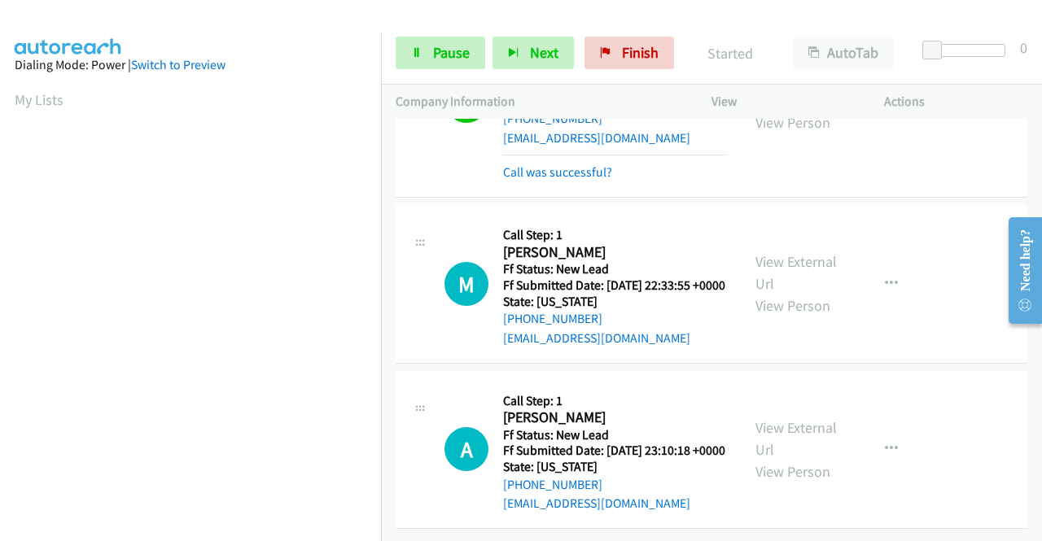
scroll to position [1186, 0]
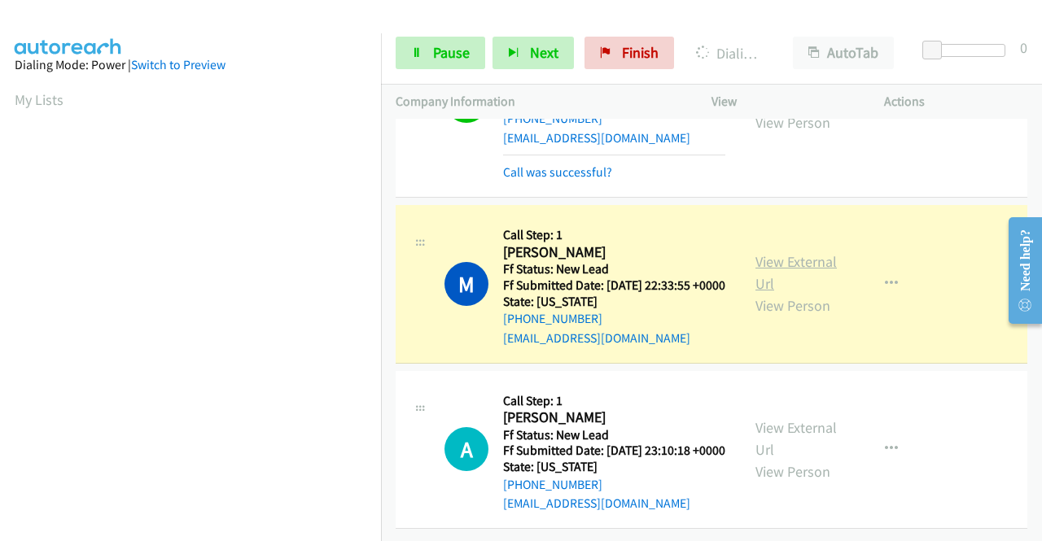
click at [772, 252] on link "View External Url" at bounding box center [795, 272] width 81 height 41
drag, startPoint x: 0, startPoint y: 256, endPoint x: 28, endPoint y: 256, distance: 27.7
click at [0, 256] on aside "Dialing Mode: Power | Switch to Preview My Lists" at bounding box center [190, 124] width 381 height 901
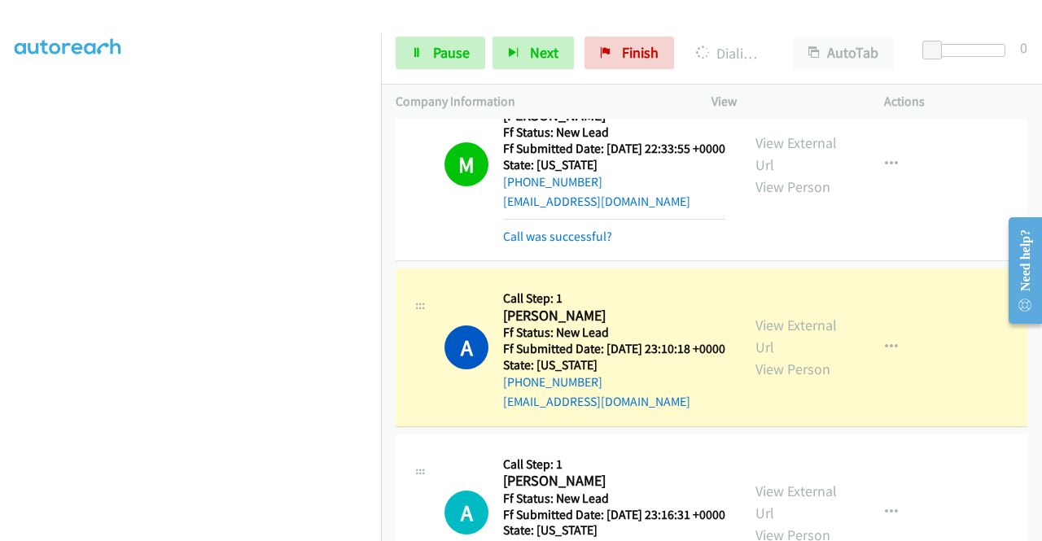
click at [783, 380] on div "View External Url View Person" at bounding box center [797, 347] width 85 height 66
click at [778, 356] on link "View External Url" at bounding box center [795, 336] width 81 height 41
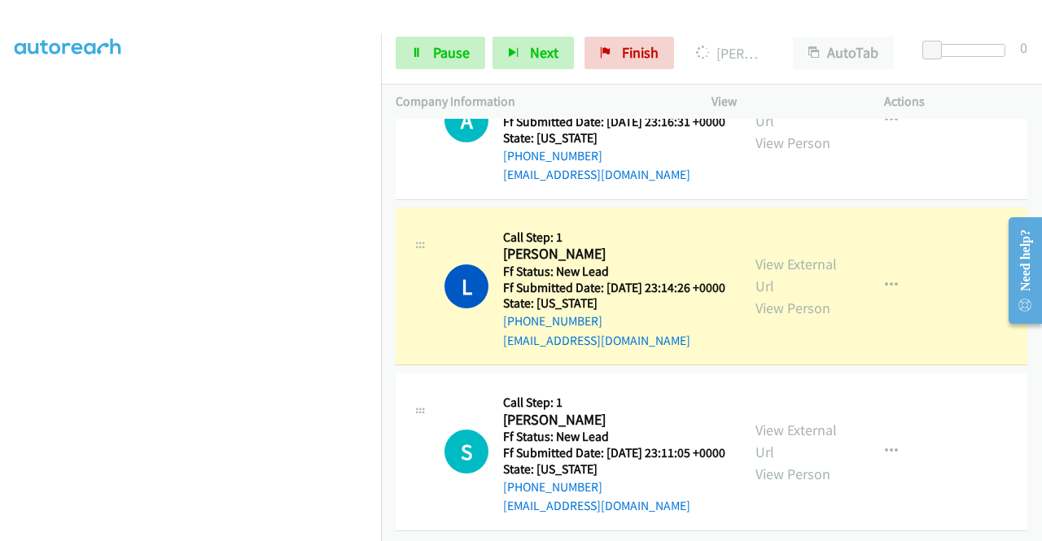
scroll to position [1799, 0]
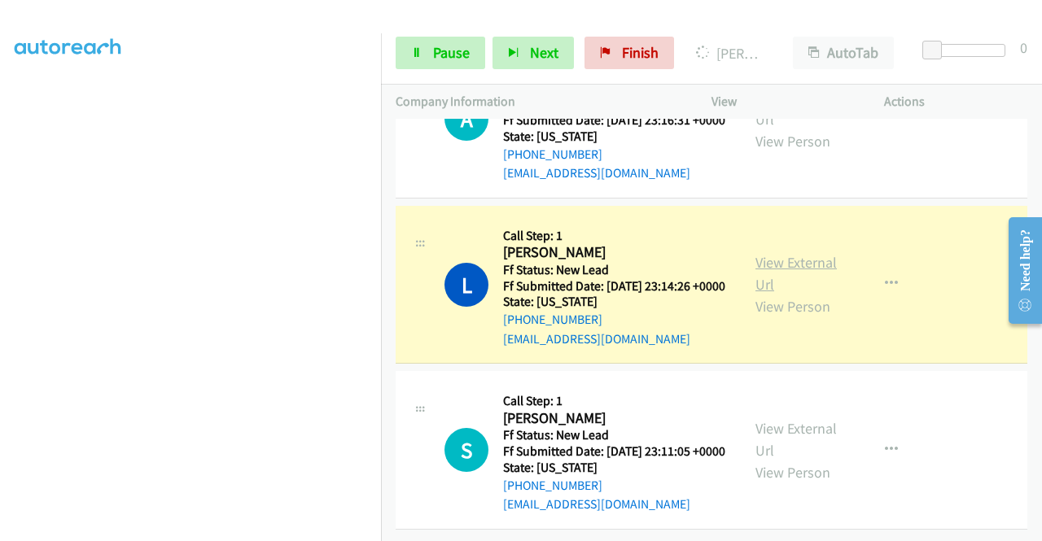
click at [810, 253] on link "View External Url" at bounding box center [795, 273] width 81 height 41
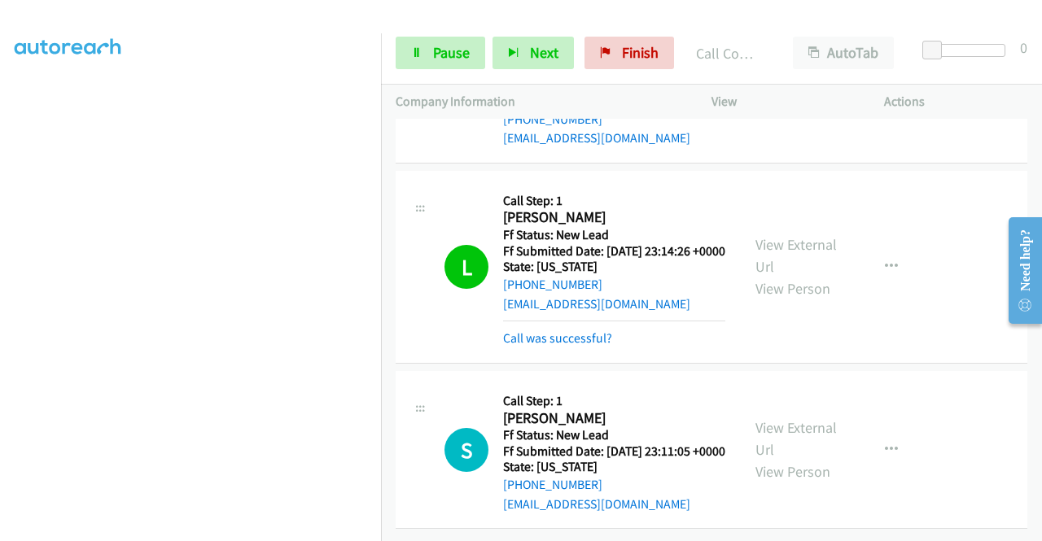
scroll to position [1833, 0]
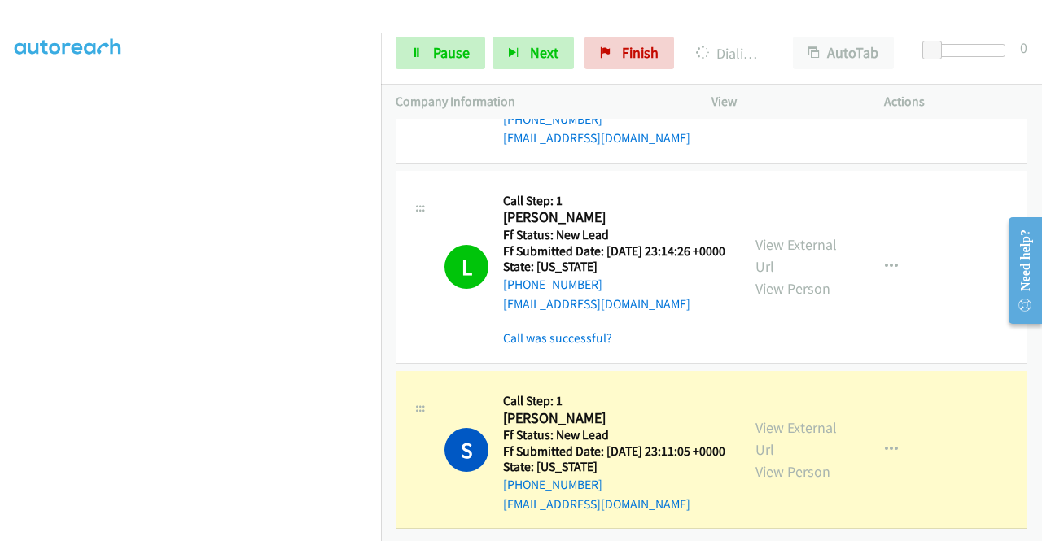
click at [772, 418] on link "View External Url" at bounding box center [795, 438] width 81 height 41
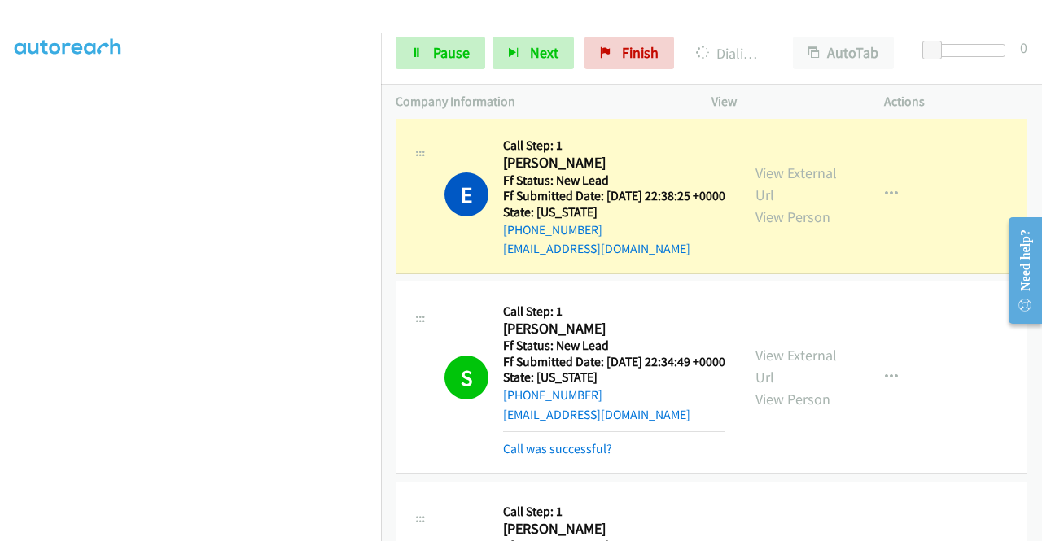
drag, startPoint x: 1037, startPoint y: 478, endPoint x: 46, endPoint y: 121, distance: 1053.3
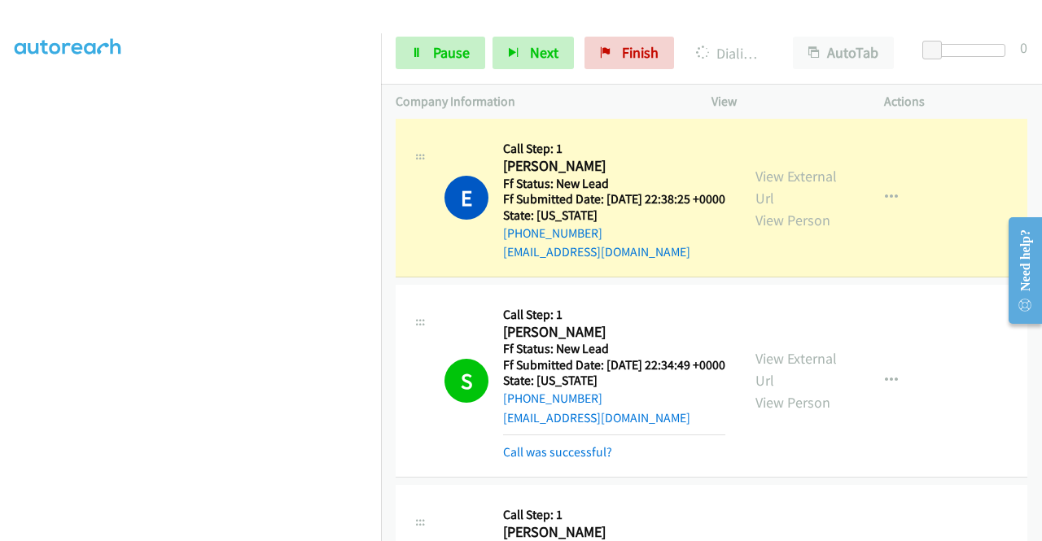
click at [786, 231] on div "View External Url View Person" at bounding box center [797, 198] width 85 height 66
click at [773, 229] on div "View External Url View Person View External Url Email Schedule/Manage Callback …" at bounding box center [834, 197] width 187 height 129
click at [765, 208] on link "View External Url" at bounding box center [795, 187] width 81 height 41
click at [382, 201] on td "E Callback Scheduled Call Step: 1 [PERSON_NAME] America/[GEOGRAPHIC_DATA] Ff St…" at bounding box center [711, 199] width 661 height 166
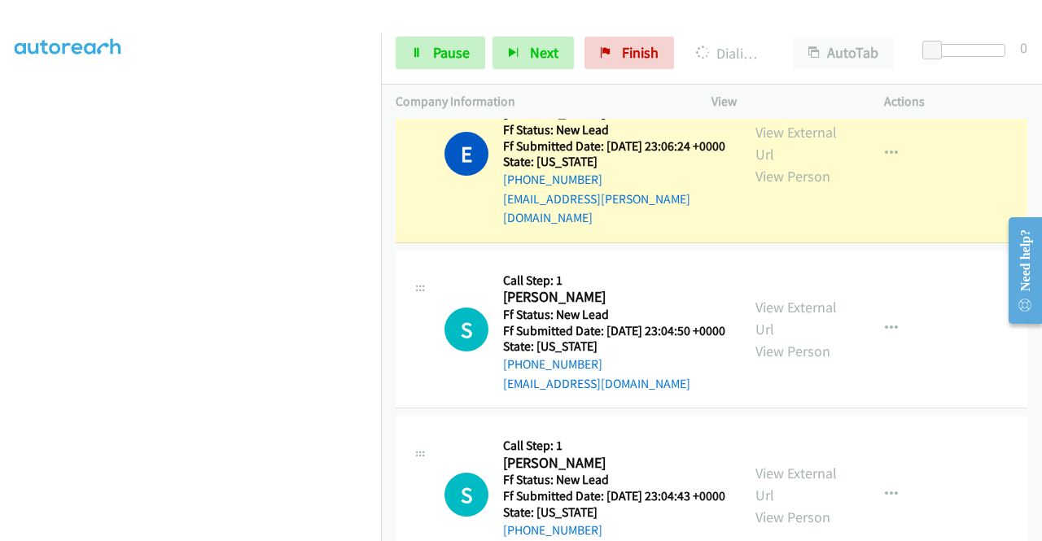
scroll to position [2195, 0]
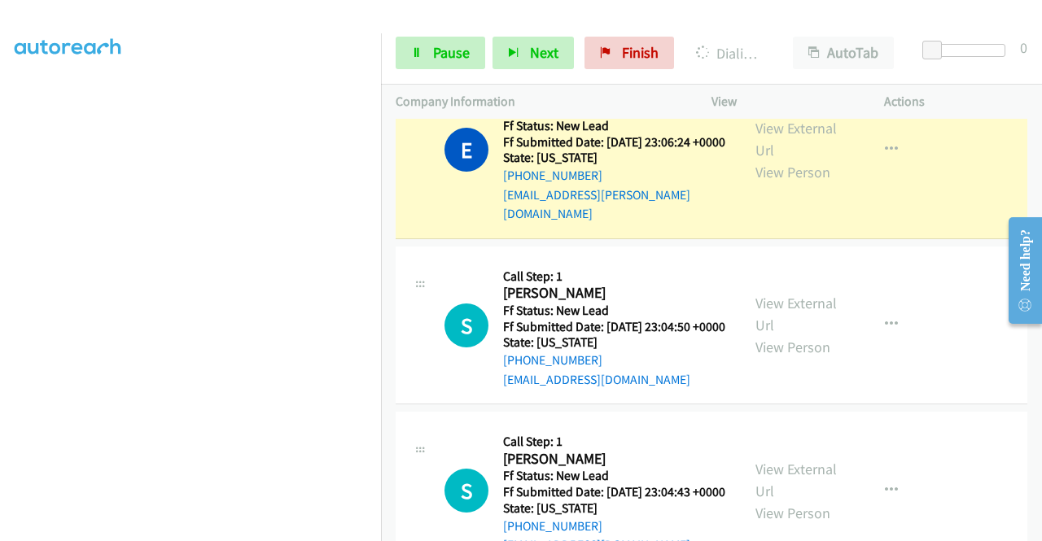
click at [801, 183] on div "View External Url View Person" at bounding box center [797, 150] width 85 height 66
click at [778, 159] on link "View External Url" at bounding box center [795, 139] width 81 height 41
click at [425, 61] on link "Pause" at bounding box center [440, 53] width 90 height 33
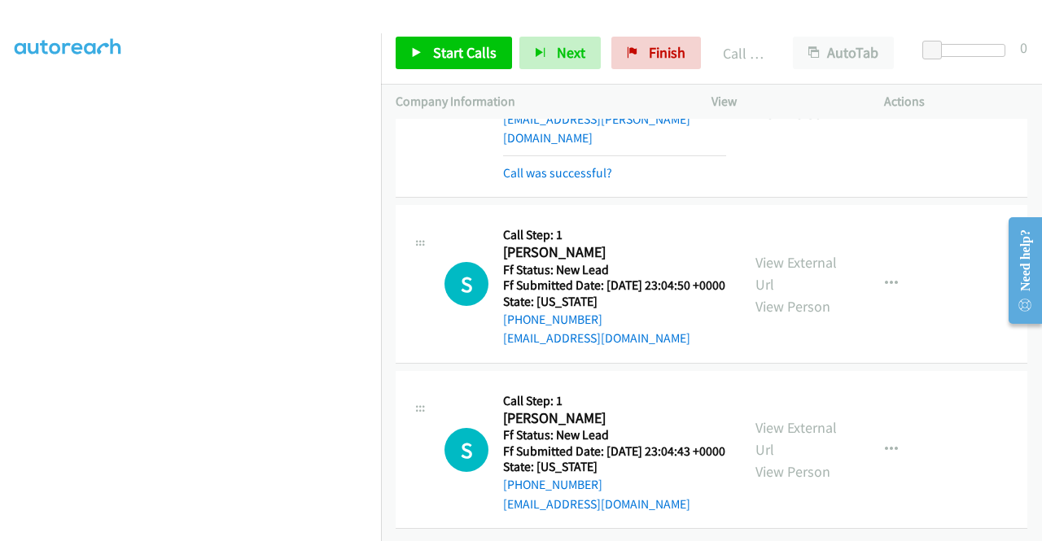
scroll to position [2480, 0]
click at [474, 65] on link "Start Calls" at bounding box center [453, 53] width 116 height 33
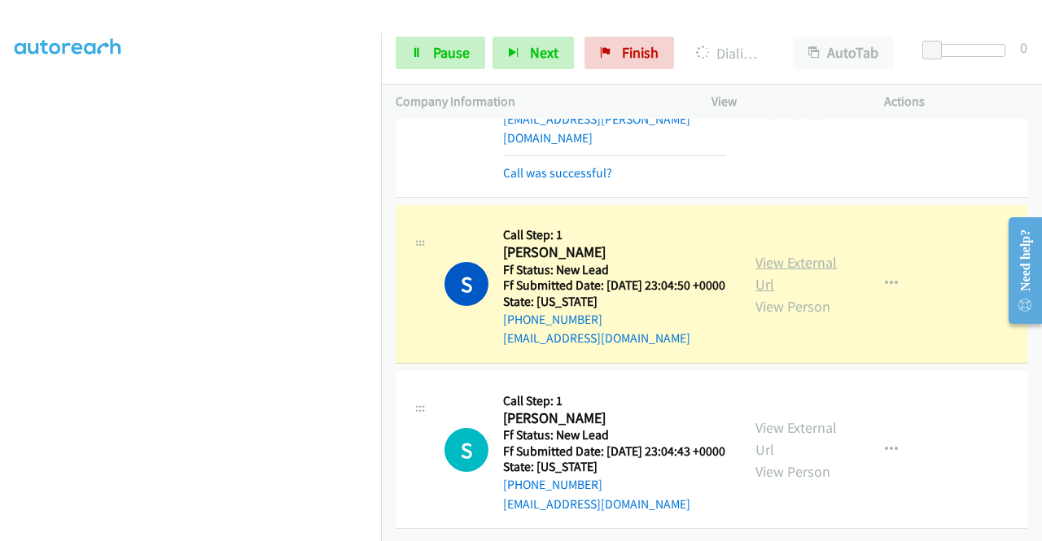
click at [755, 253] on link "View External Url" at bounding box center [795, 273] width 81 height 41
click at [0, 235] on aside "Dialing Mode: Power | Switch to Preview My Lists" at bounding box center [190, 124] width 381 height 901
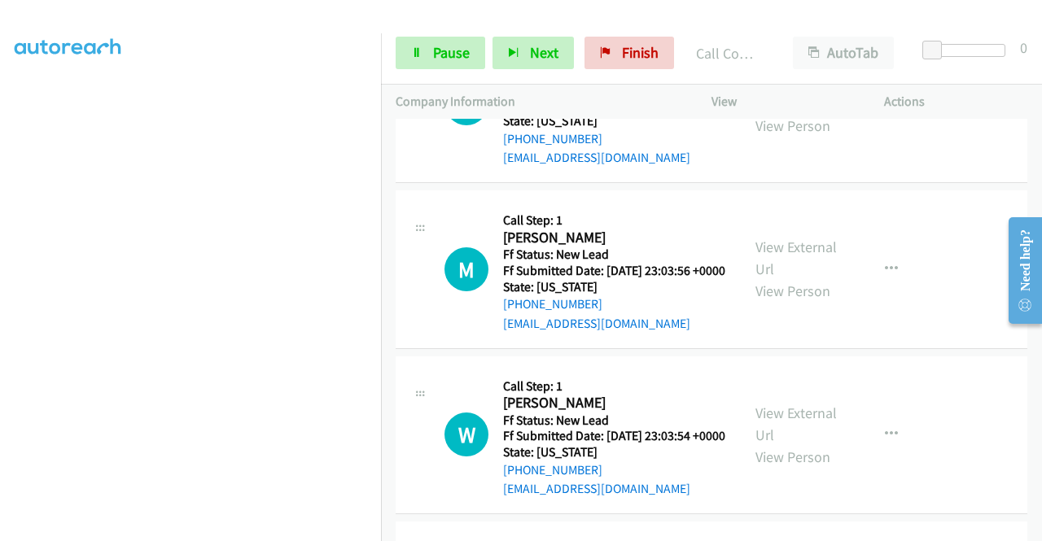
scroll to position [2661, 0]
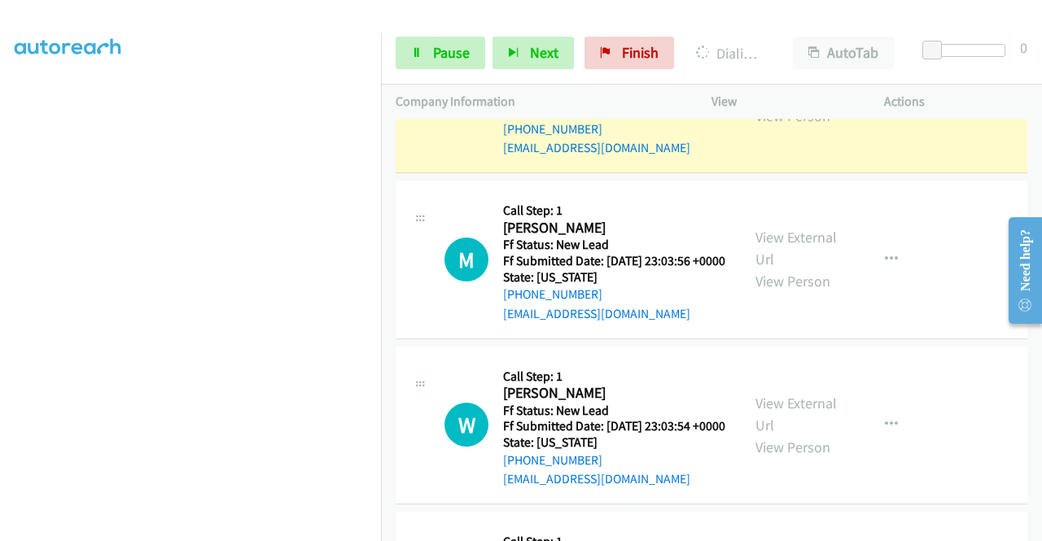
click at [807, 103] on link "View External Url" at bounding box center [795, 83] width 81 height 41
click at [413, 41] on link "Pause" at bounding box center [440, 53] width 90 height 33
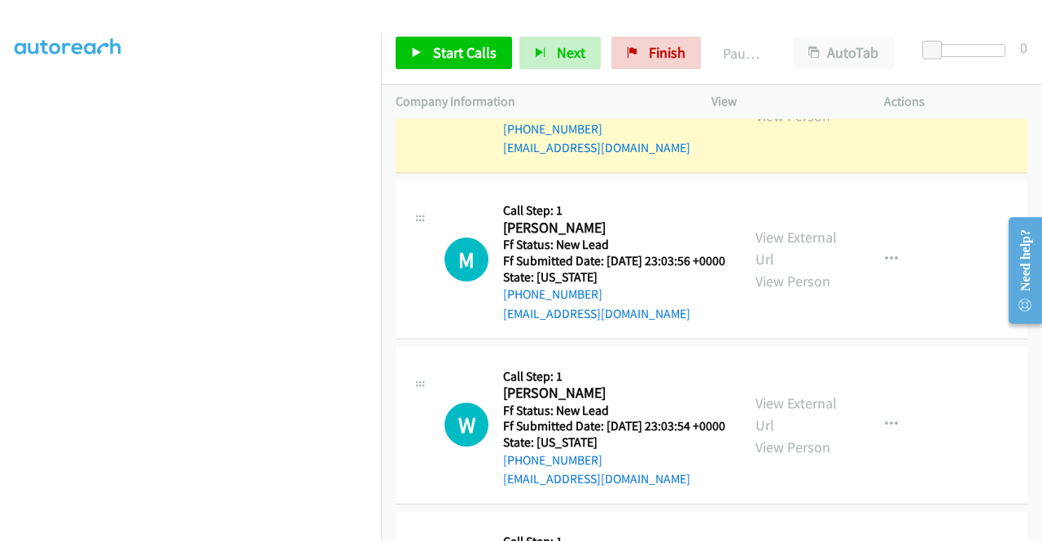
scroll to position [0, 0]
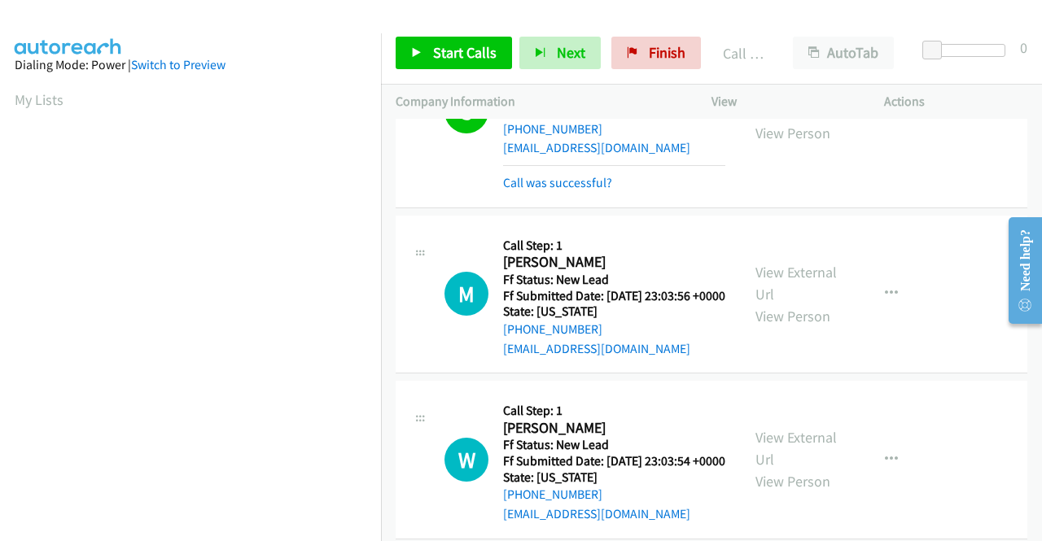
click at [494, 75] on div "Start Calls Pause Next Finish Call Completed AutoTab AutoTab 0" at bounding box center [711, 53] width 661 height 63
click at [488, 61] on span "Start Calls" at bounding box center [464, 52] width 63 height 19
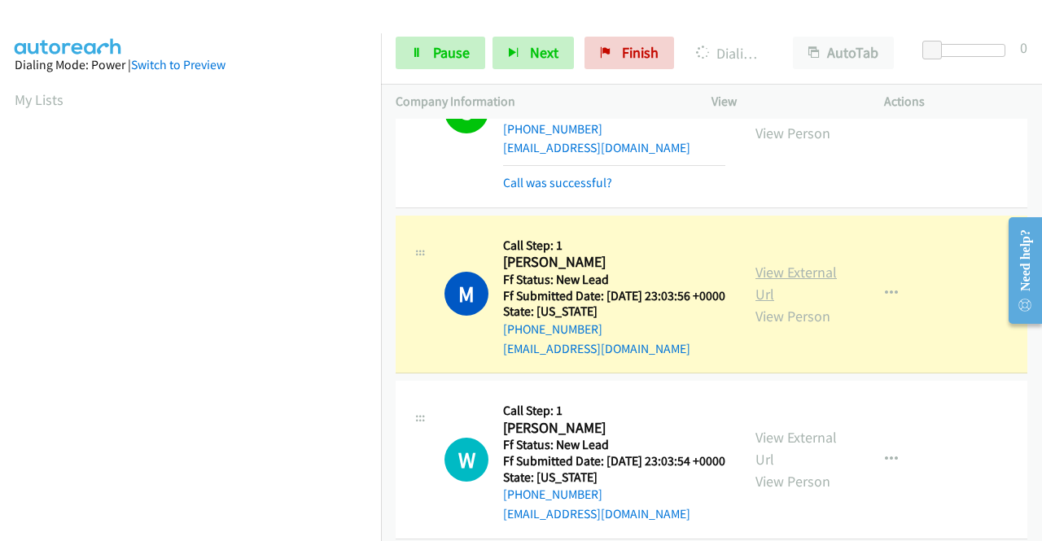
click at [801, 304] on link "View External Url" at bounding box center [795, 283] width 81 height 41
click at [0, 264] on aside "Dialing Mode: Power | Switch to Preview My Lists" at bounding box center [190, 124] width 381 height 901
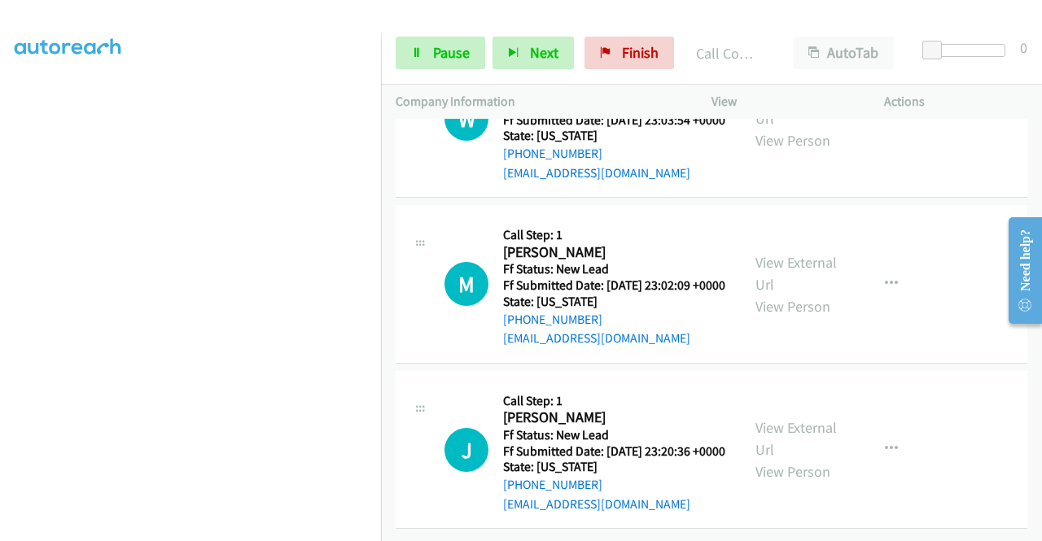
scroll to position [3193, 0]
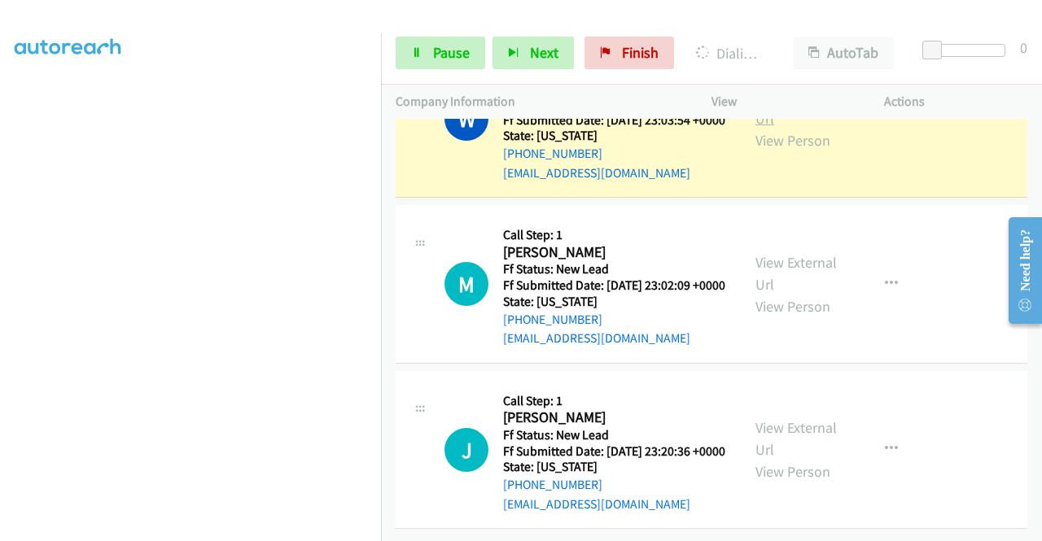
click at [797, 128] on link "View External Url" at bounding box center [795, 107] width 81 height 41
click at [0, 250] on aside "Dialing Mode: Power | Switch to Preview My Lists" at bounding box center [190, 126] width 381 height 901
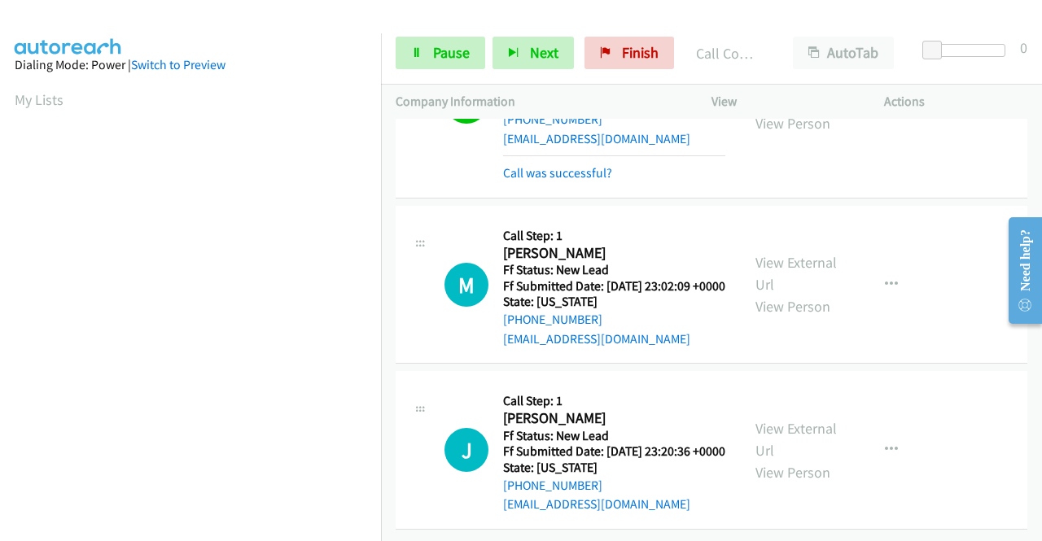
scroll to position [3344, 0]
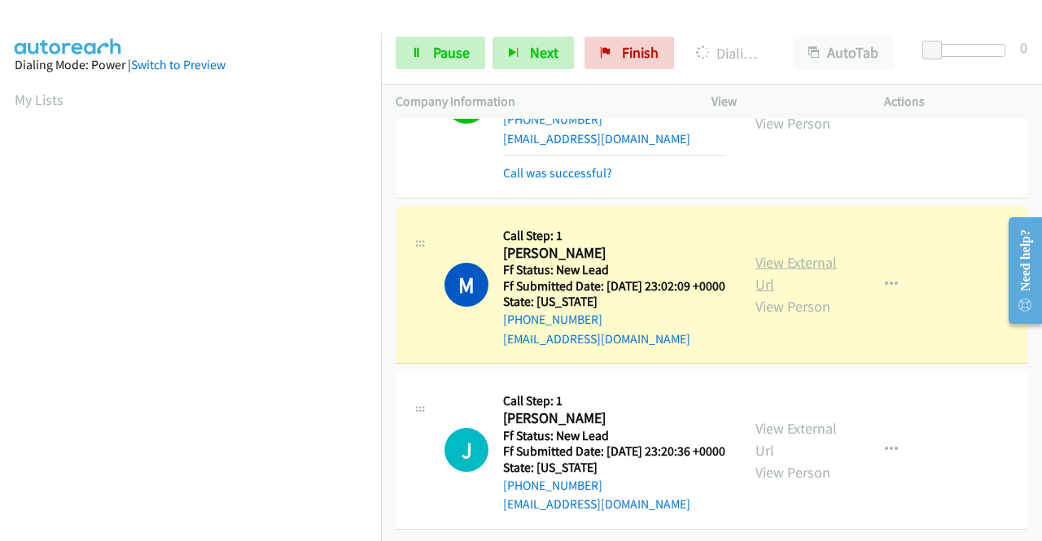
click at [776, 253] on link "View External Url" at bounding box center [795, 273] width 81 height 41
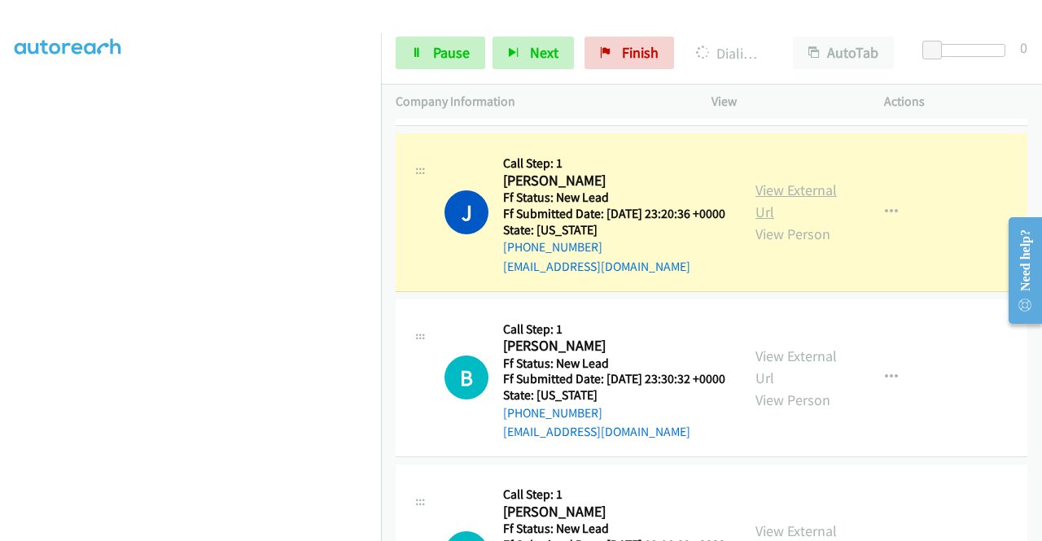
click at [809, 221] on link "View External Url" at bounding box center [795, 201] width 81 height 41
click at [435, 49] on span "Pause" at bounding box center [451, 52] width 37 height 19
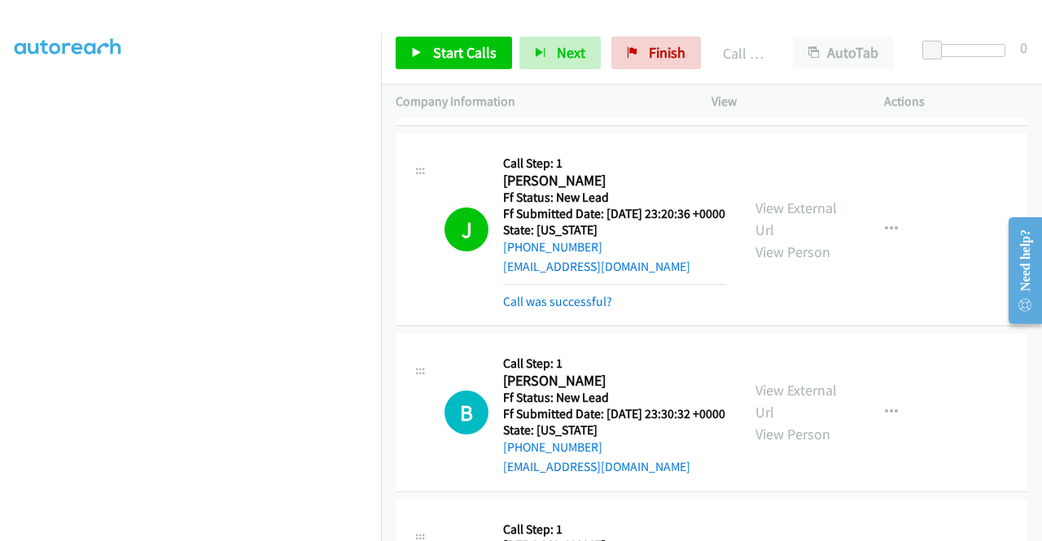
click at [698, 31] on div "Start Calls Pause Next Finish Call Completed AutoTab AutoTab 0" at bounding box center [711, 53] width 661 height 63
click at [661, 46] on span "Finish" at bounding box center [667, 52] width 37 height 19
